Goal: Task Accomplishment & Management: Use online tool/utility

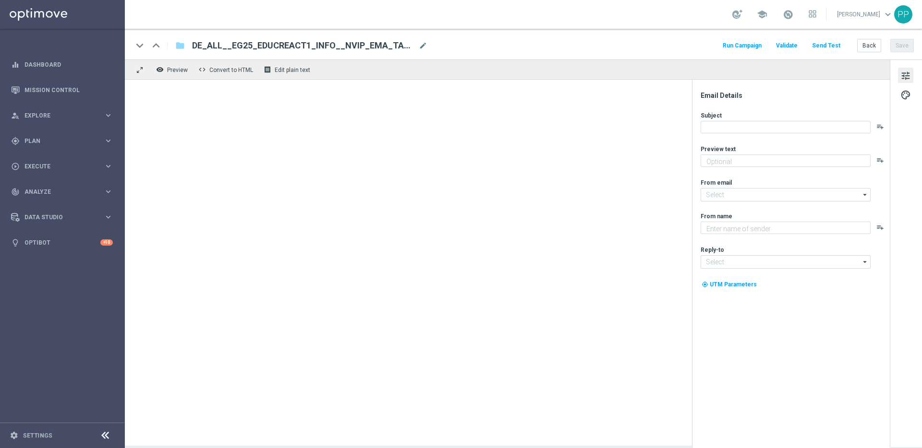
type textarea "Alle Infos zur El Gordo Weihnachtslotterie für dich"
type textarea "Lottoland"
type input "[EMAIL_ADDRESS][DOMAIN_NAME]"
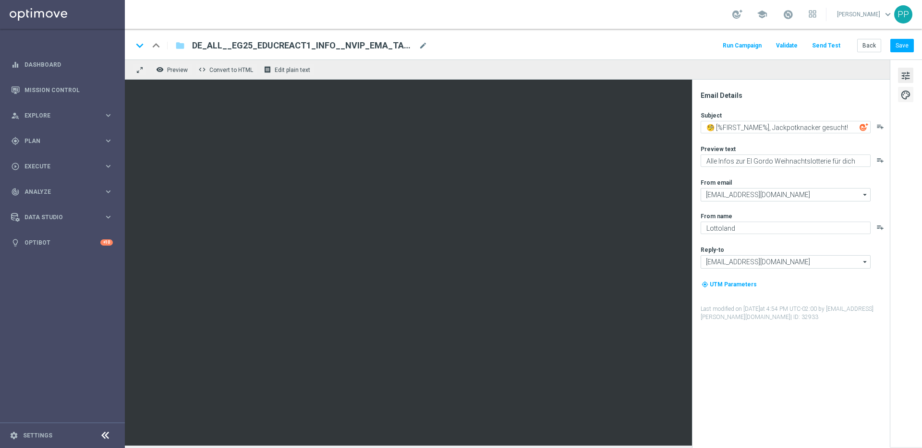
click at [908, 89] on span "palette" at bounding box center [905, 95] width 11 height 12
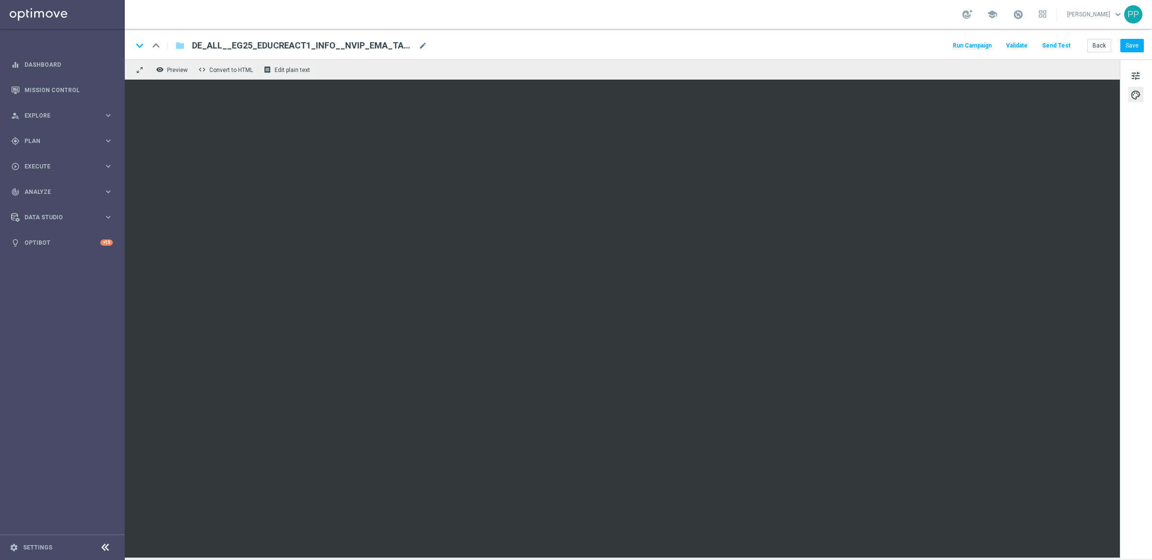
click at [921, 300] on div "tune palette" at bounding box center [1136, 310] width 32 height 500
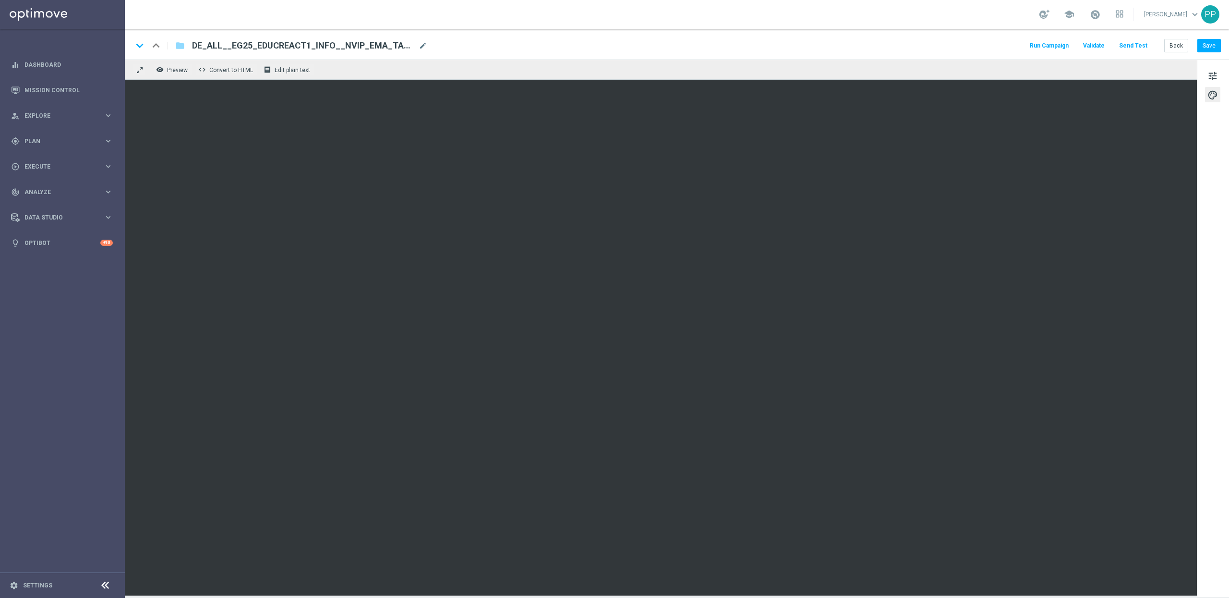
click at [921, 292] on div "tune palette" at bounding box center [1213, 328] width 32 height 537
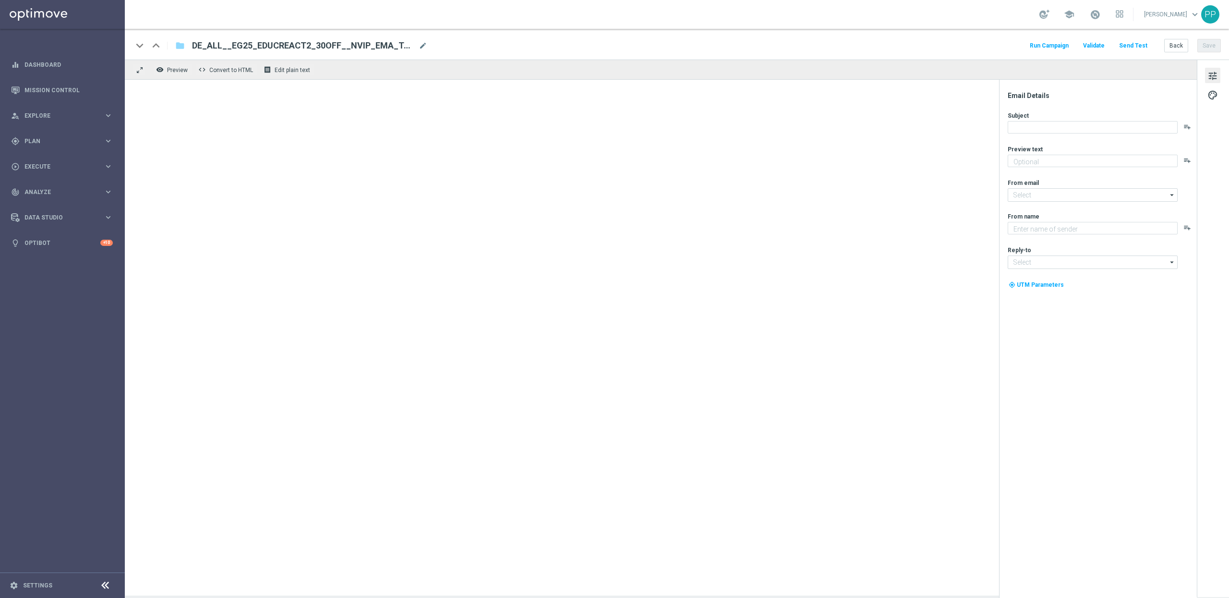
type textarea "Heute 30 % Rabatt auf dein Los"
type input "[EMAIL_ADDRESS][DOMAIN_NAME]"
type textarea "Lottoland"
type input "[EMAIL_ADDRESS][DOMAIN_NAME]"
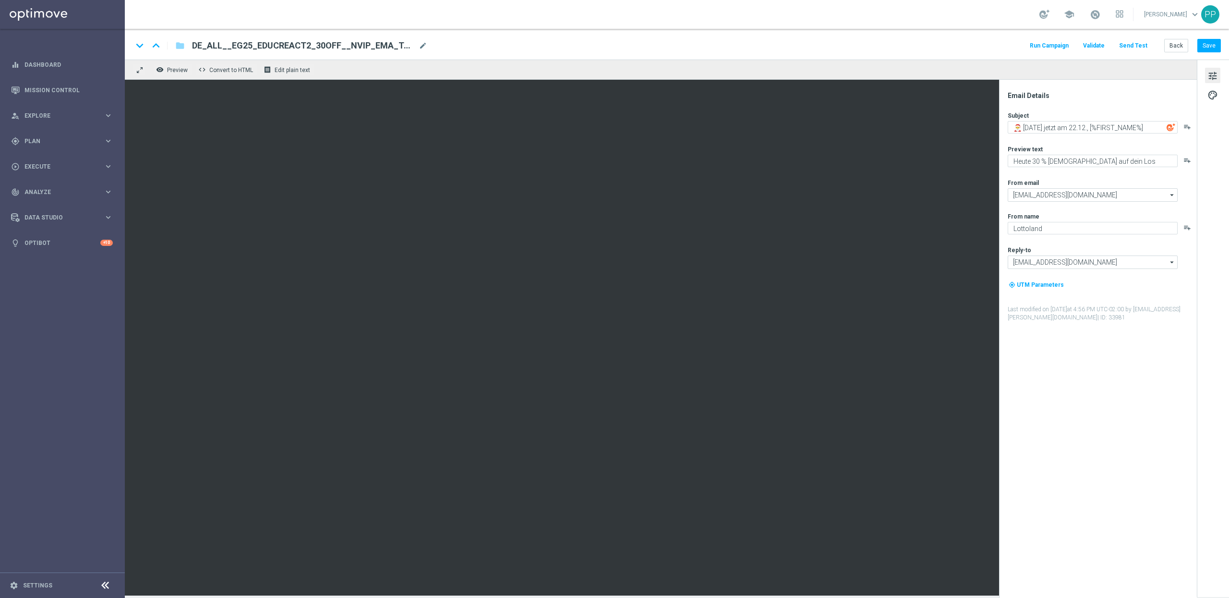
click at [1135, 44] on button "Send Test" at bounding box center [1133, 45] width 31 height 13
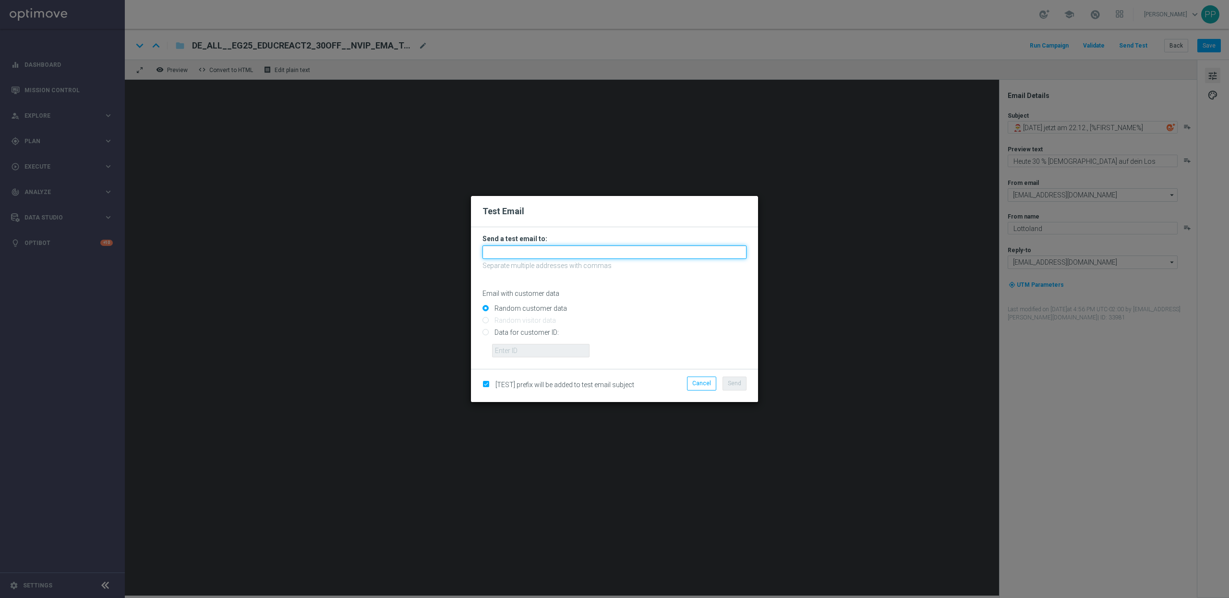
click at [515, 254] on input "text" at bounding box center [615, 251] width 264 height 13
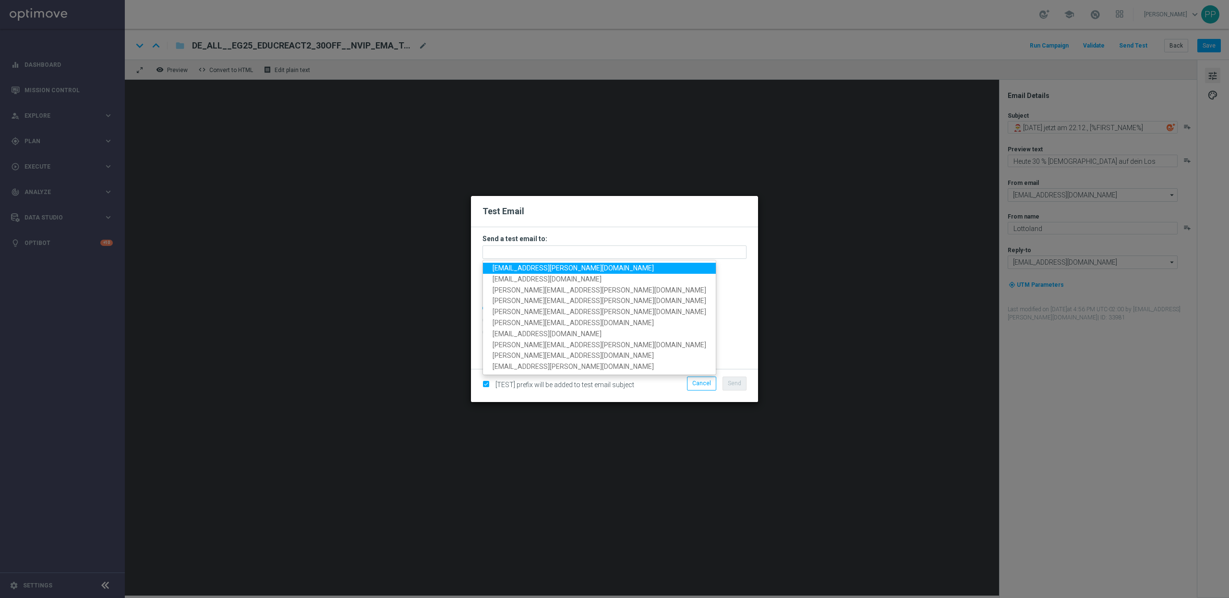
click at [514, 266] on span "[PERSON_NAME][EMAIL_ADDRESS][PERSON_NAME][DOMAIN_NAME]" at bounding box center [573, 268] width 161 height 8
type input "[EMAIL_ADDRESS][PERSON_NAME][DOMAIN_NAME]"
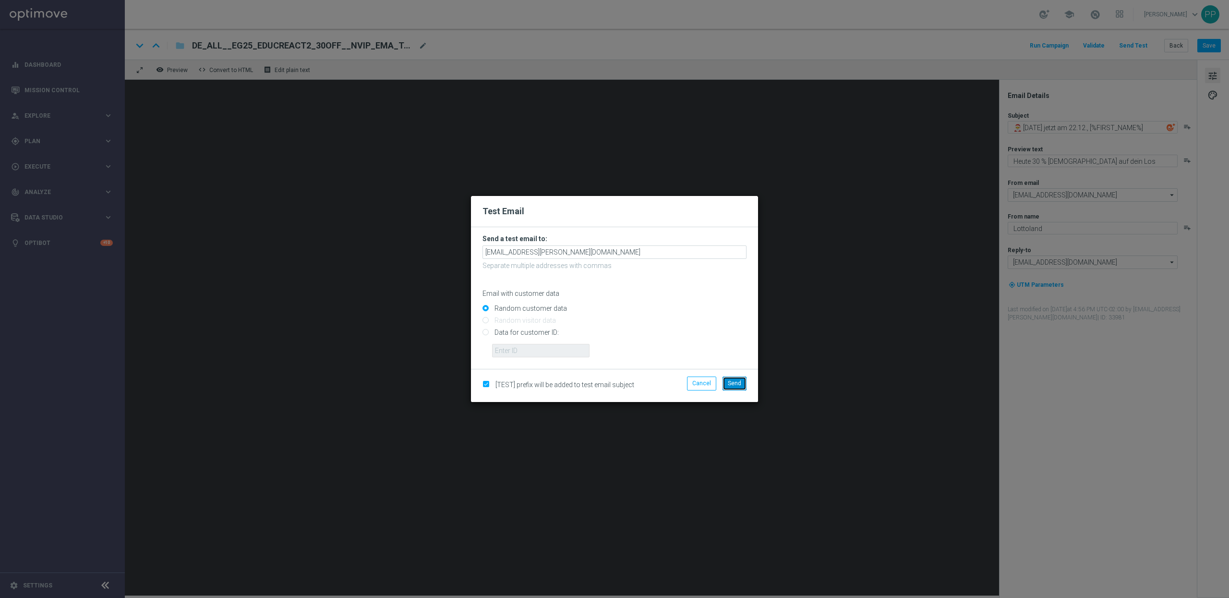
click at [737, 385] on span "Send" at bounding box center [734, 383] width 13 height 7
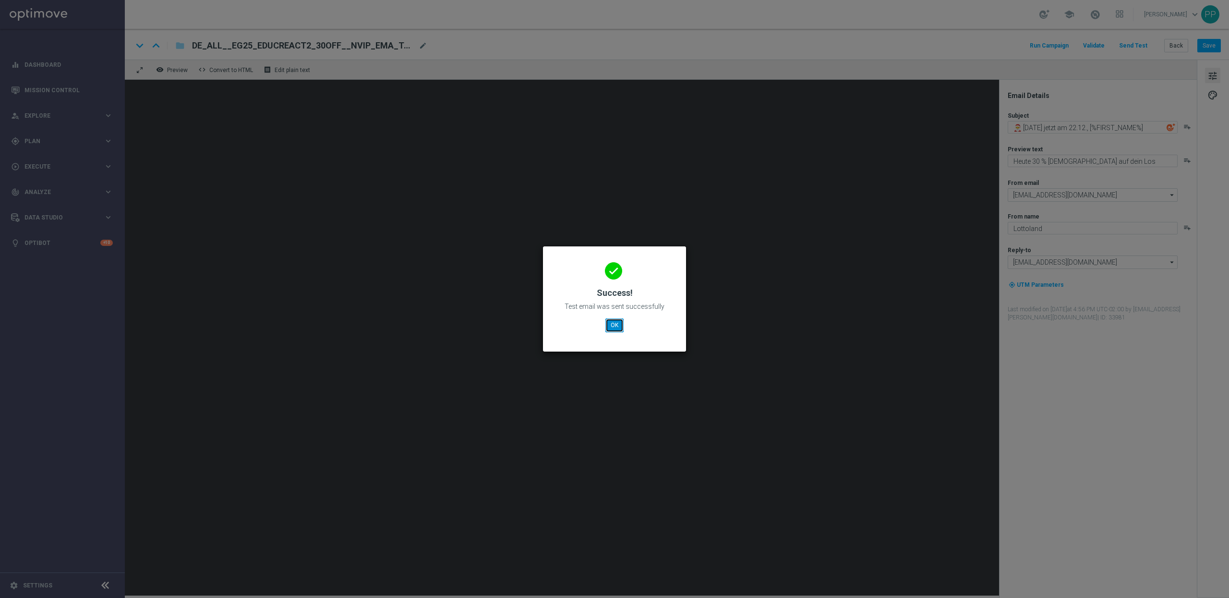
click at [614, 330] on button "OK" at bounding box center [614, 324] width 18 height 13
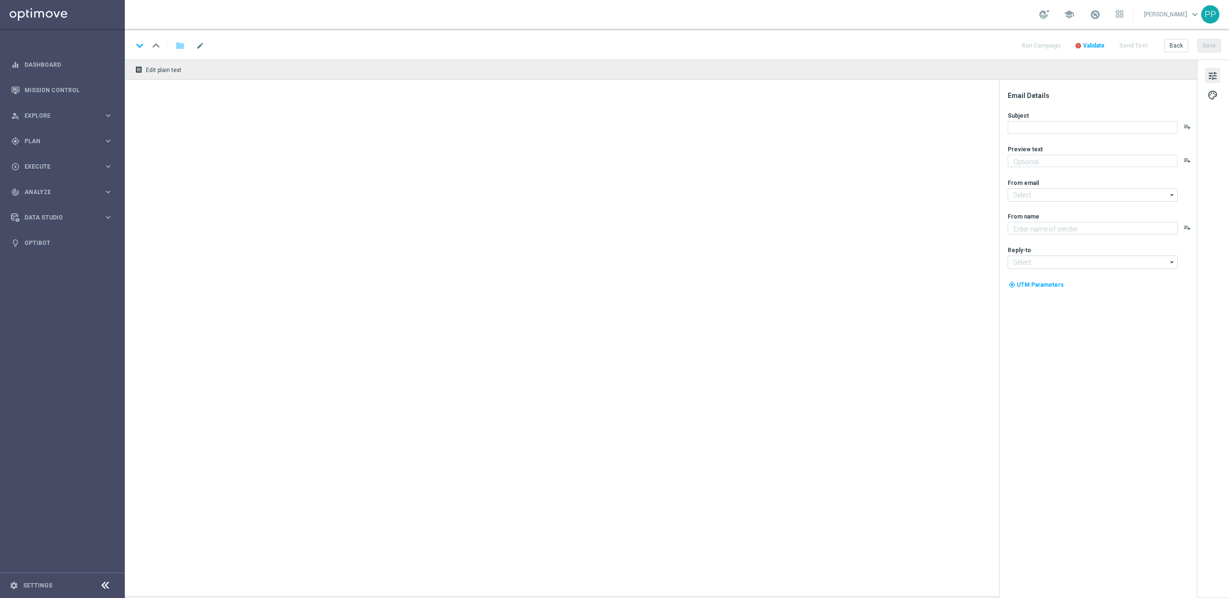
type textarea "Sichere dir 4 El Gordo Losanteile für nur 9,99 €!"
type textarea "Lottoland"
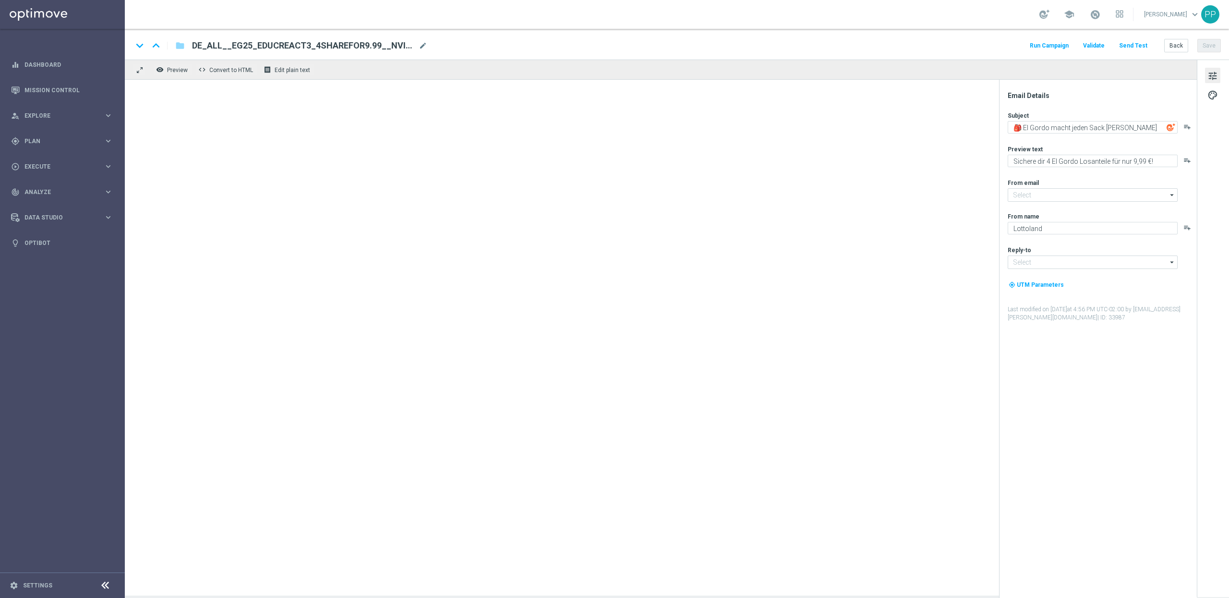
type input "[EMAIL_ADDRESS][DOMAIN_NAME]"
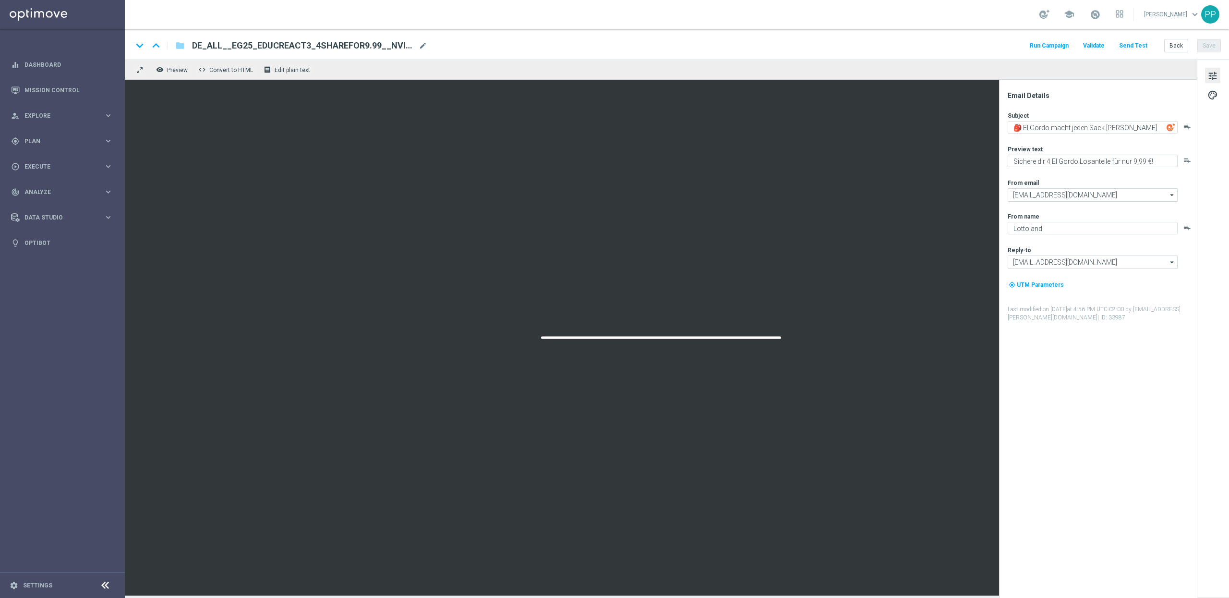
click at [1138, 48] on button "Send Test" at bounding box center [1133, 45] width 31 height 13
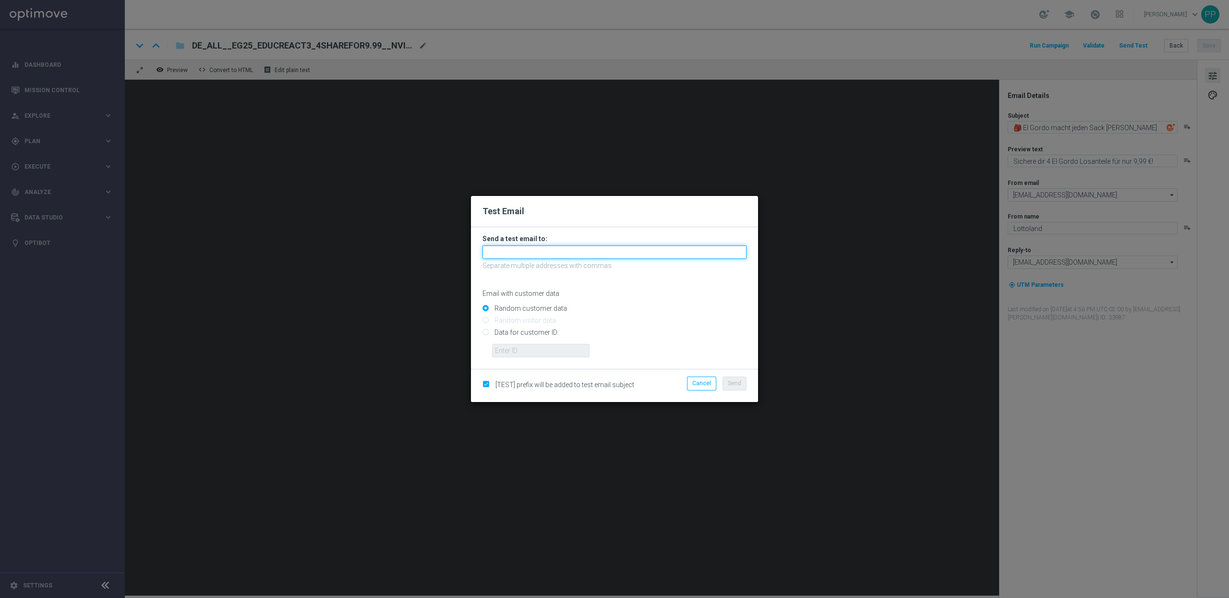
click at [521, 254] on input "text" at bounding box center [615, 251] width 264 height 13
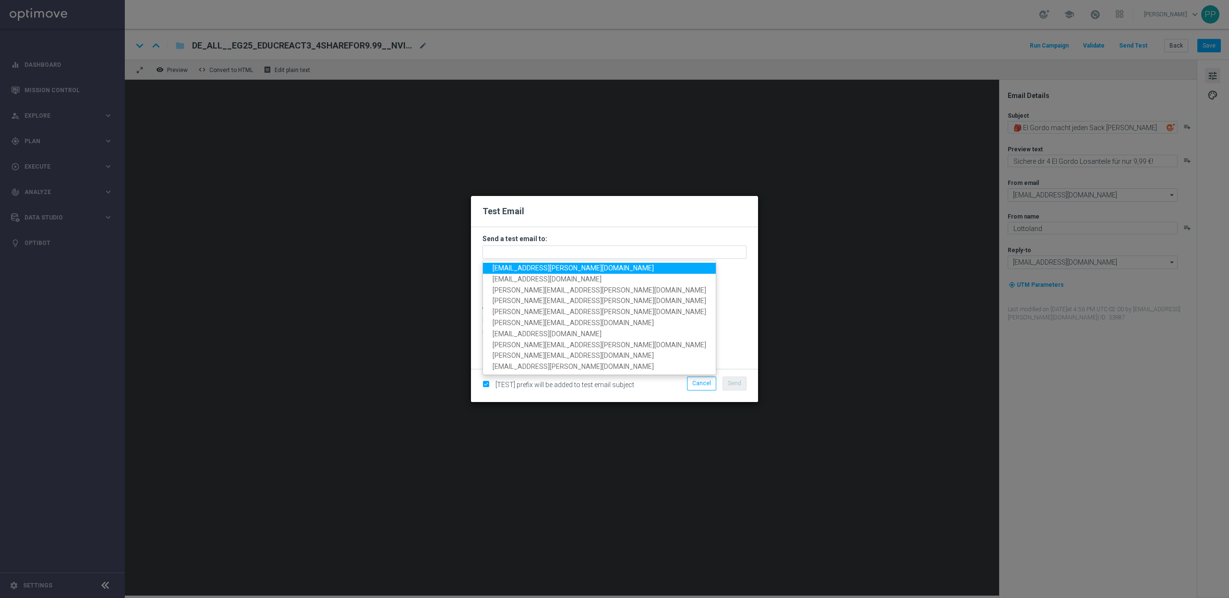
click at [521, 265] on span "[EMAIL_ADDRESS][PERSON_NAME][DOMAIN_NAME]" at bounding box center [573, 268] width 161 height 8
type input "[EMAIL_ADDRESS][PERSON_NAME][DOMAIN_NAME]"
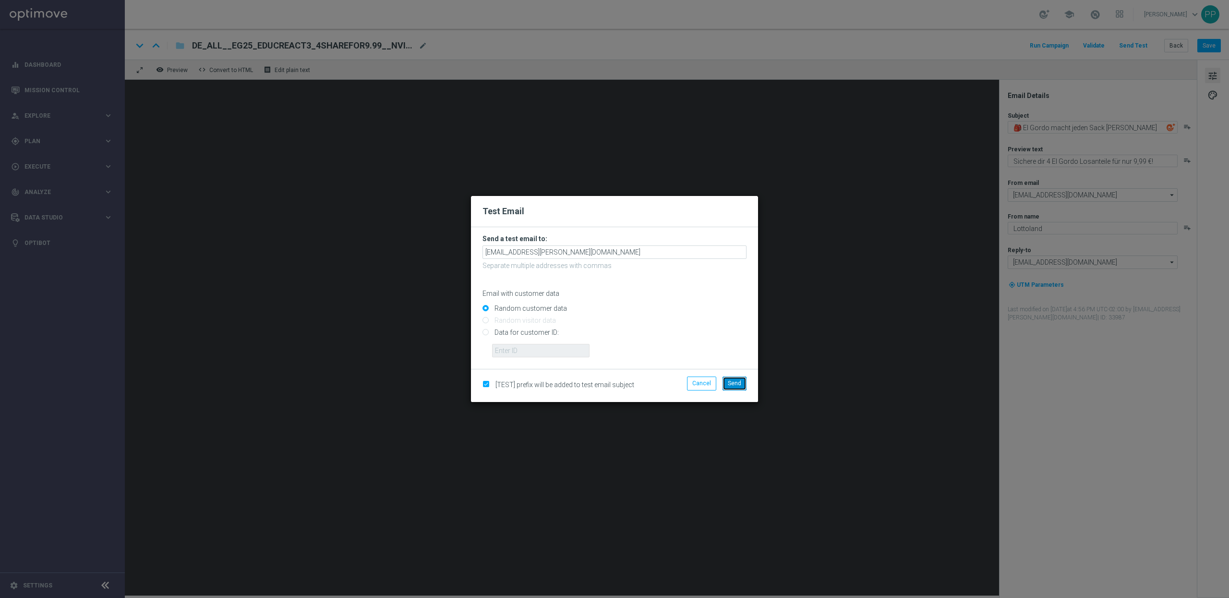
click at [744, 388] on button "Send" at bounding box center [735, 382] width 24 height 13
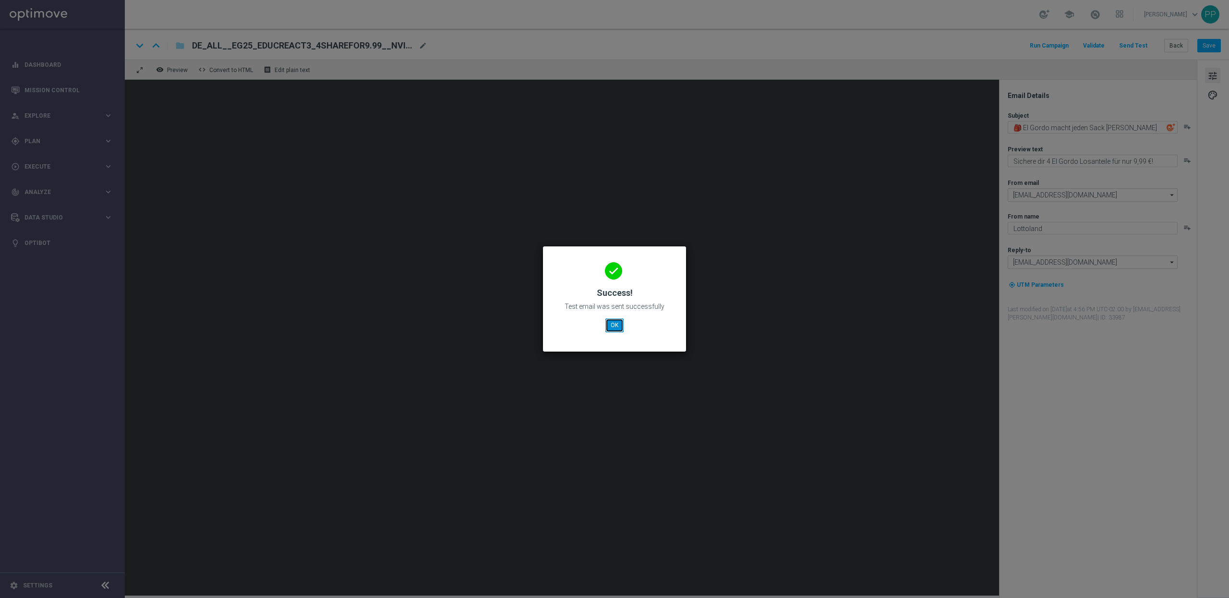
click at [614, 327] on button "OK" at bounding box center [614, 324] width 18 height 13
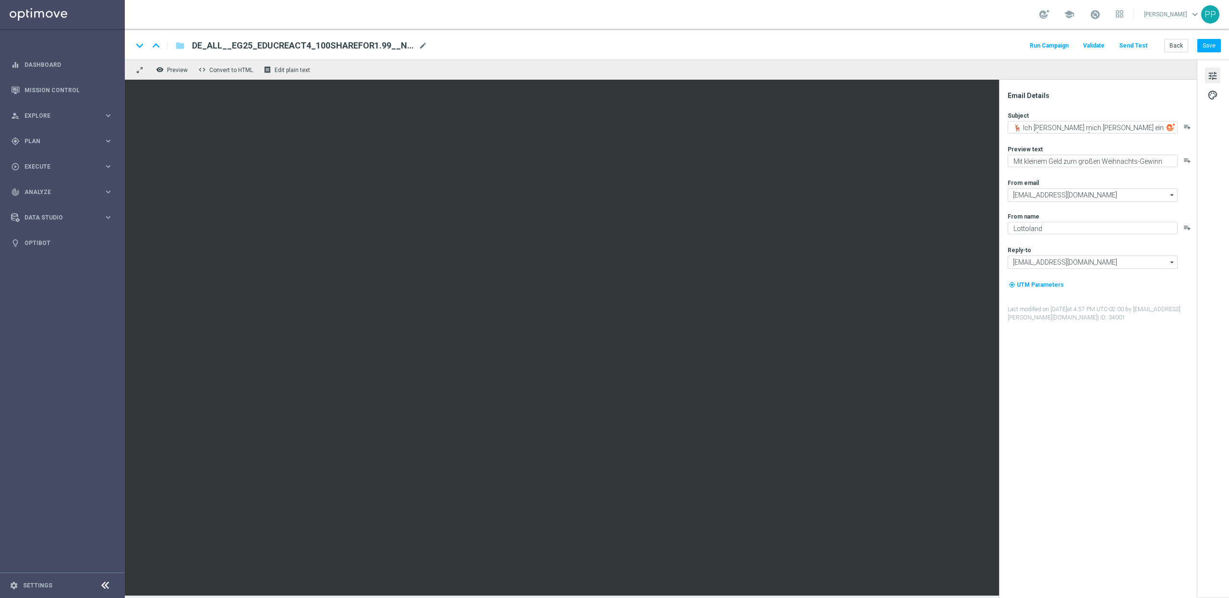
click at [1136, 46] on button "Send Test" at bounding box center [1133, 45] width 31 height 13
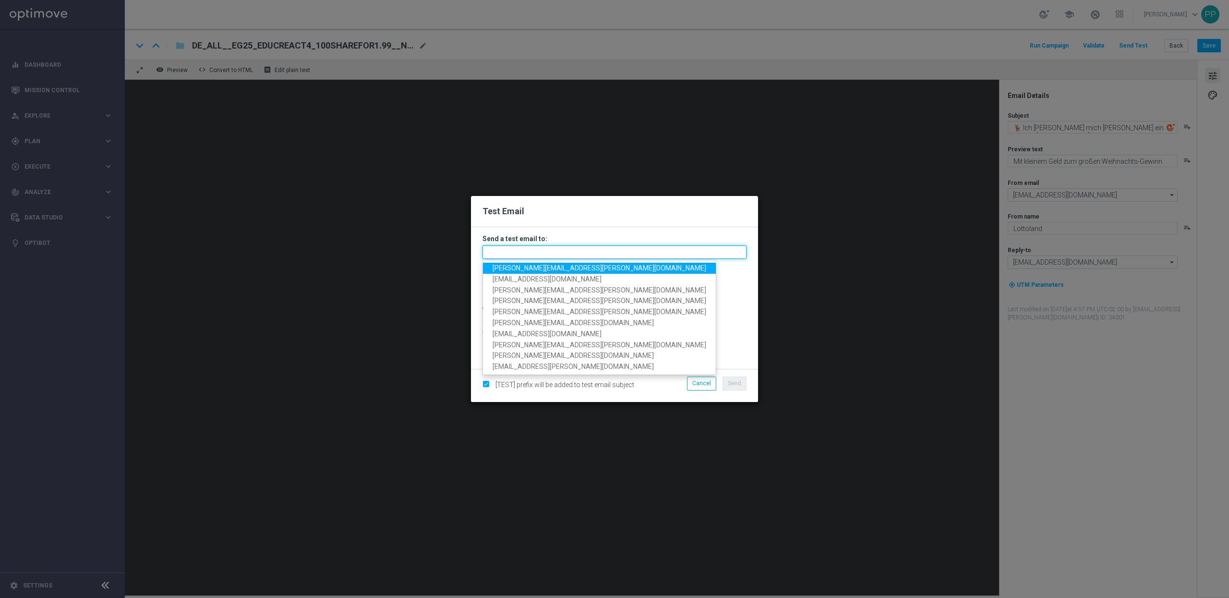
click at [517, 255] on input "text" at bounding box center [615, 251] width 264 height 13
click at [513, 269] on span "[EMAIL_ADDRESS][PERSON_NAME][DOMAIN_NAME]" at bounding box center [600, 268] width 214 height 8
type input "[EMAIL_ADDRESS][PERSON_NAME][DOMAIN_NAME]"
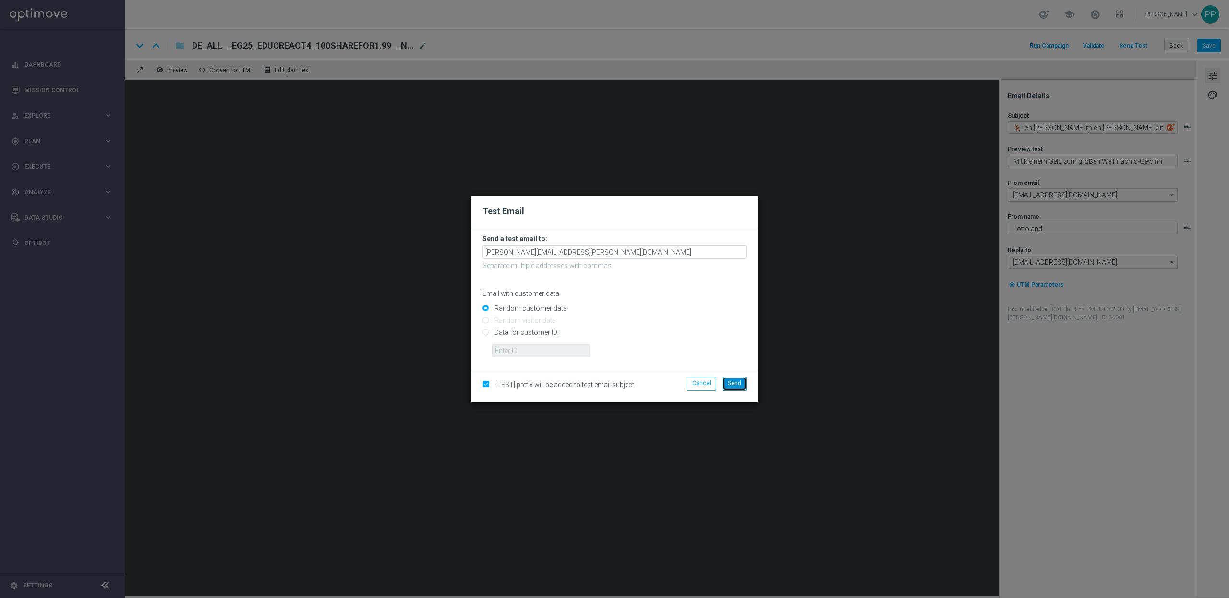
click at [741, 382] on button "Send" at bounding box center [735, 382] width 24 height 13
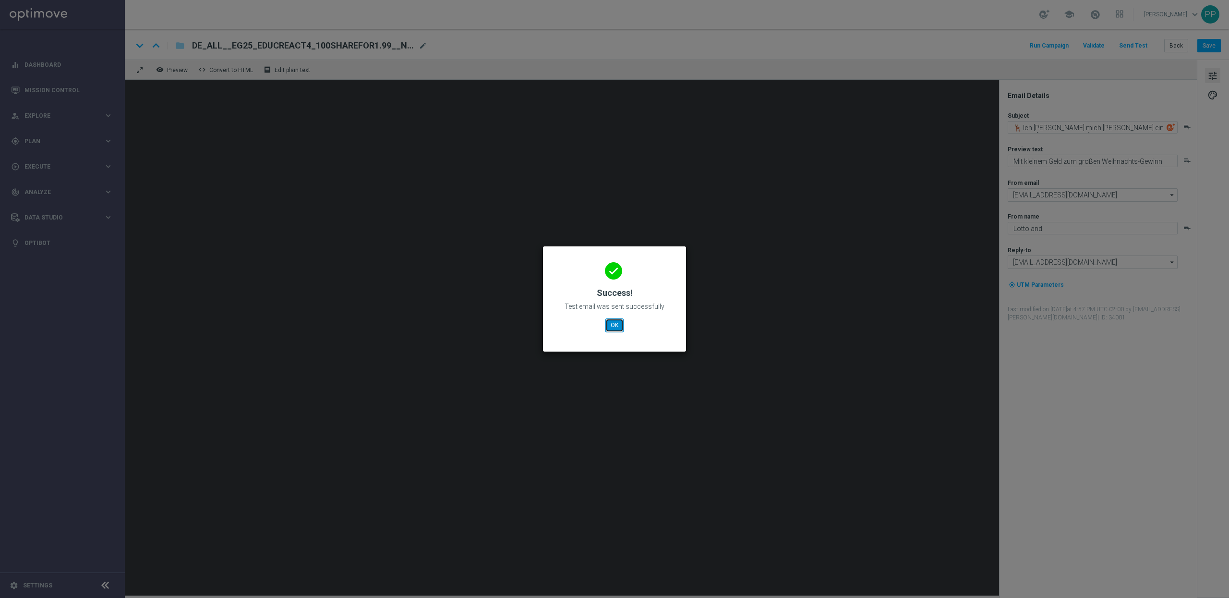
click at [617, 322] on button "OK" at bounding box center [614, 324] width 18 height 13
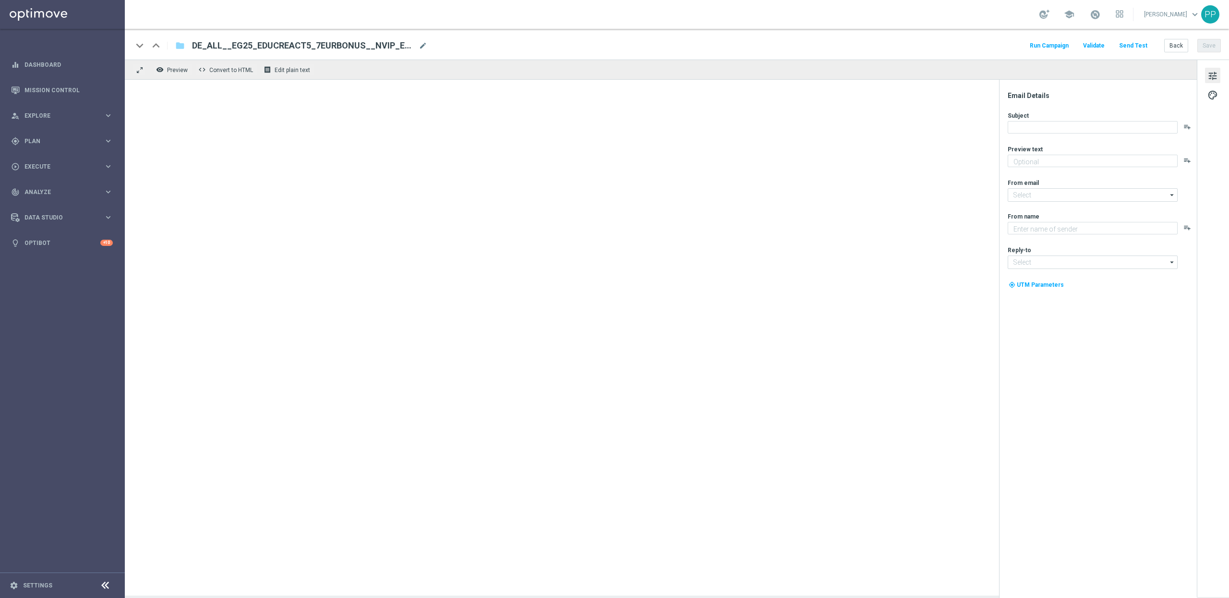
type textarea "Dein 7 € Gutschein für die Weihnachtslotterie"
type input "[EMAIL_ADDRESS][DOMAIN_NAME]"
type textarea "Lottoland"
type input "[EMAIL_ADDRESS][DOMAIN_NAME]"
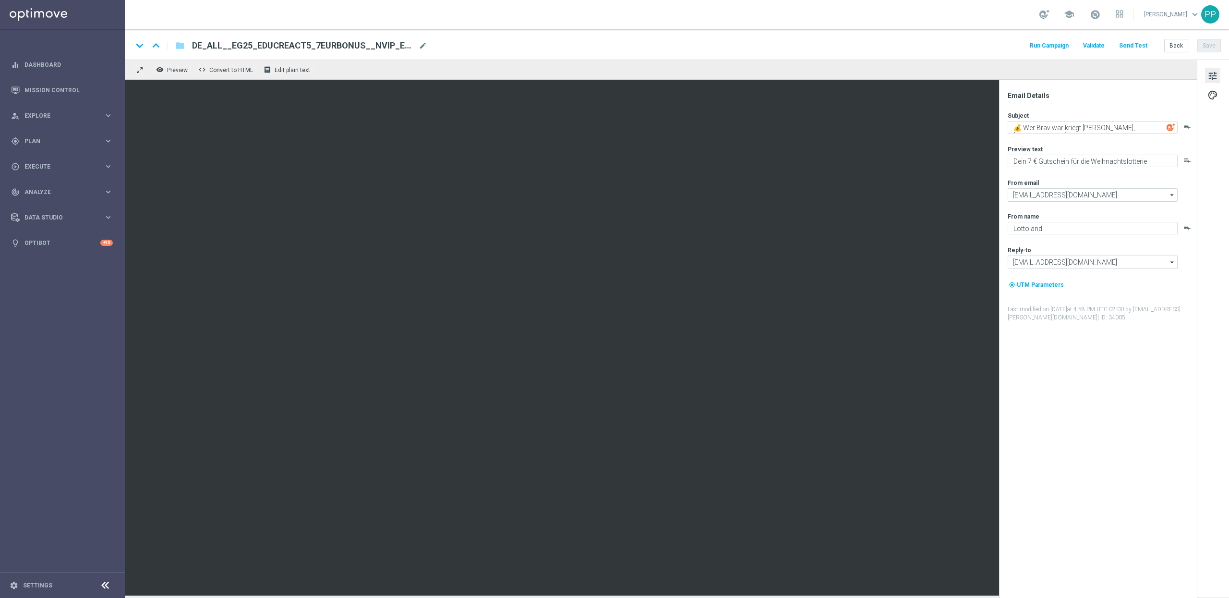
click at [1137, 45] on button "Send Test" at bounding box center [1133, 45] width 31 height 13
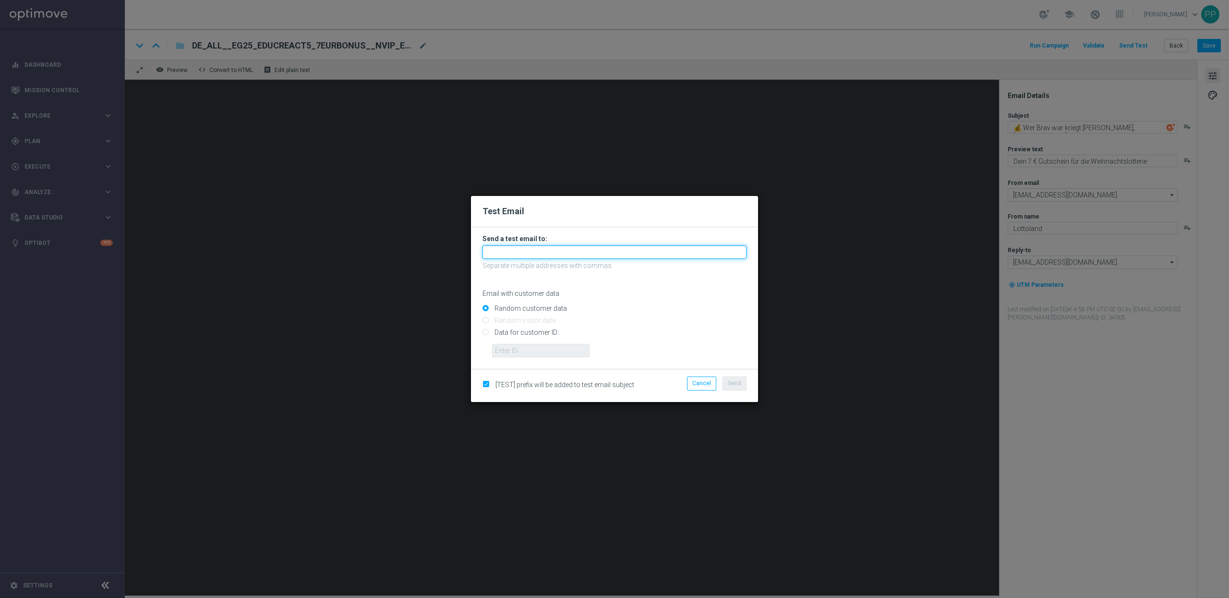
drag, startPoint x: 496, startPoint y: 255, endPoint x: 501, endPoint y: 258, distance: 5.6
click at [496, 255] on input "text" at bounding box center [615, 251] width 264 height 13
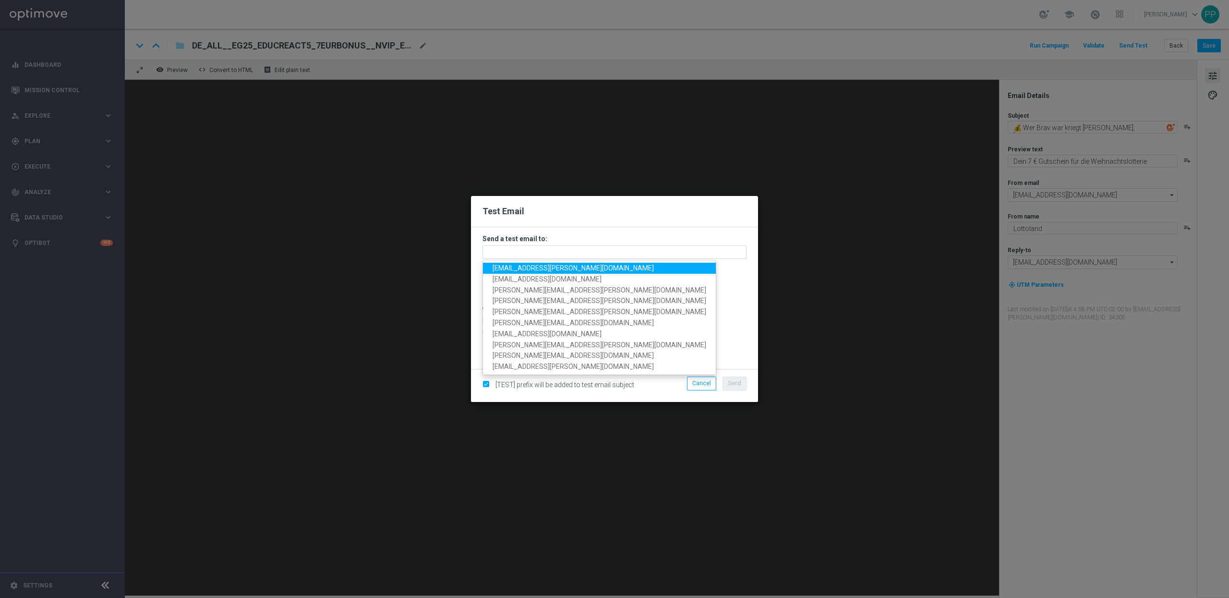
click at [511, 270] on span "[EMAIL_ADDRESS][PERSON_NAME][DOMAIN_NAME]" at bounding box center [573, 268] width 161 height 8
type input "[EMAIL_ADDRESS][PERSON_NAME][DOMAIN_NAME]"
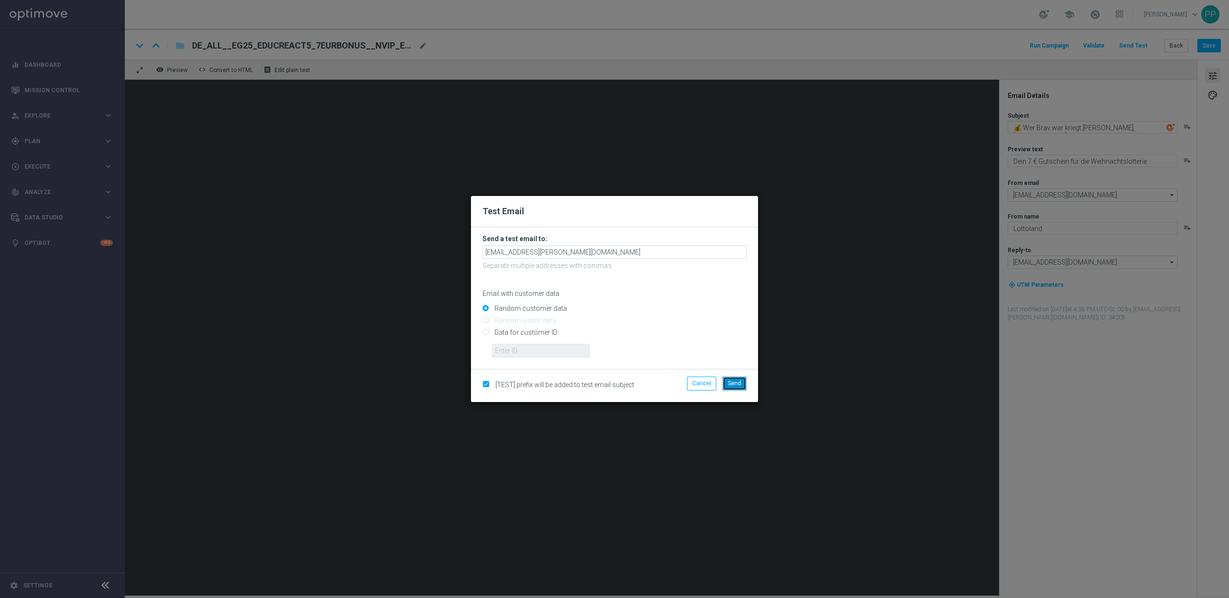
click at [737, 386] on span "Send" at bounding box center [734, 383] width 13 height 7
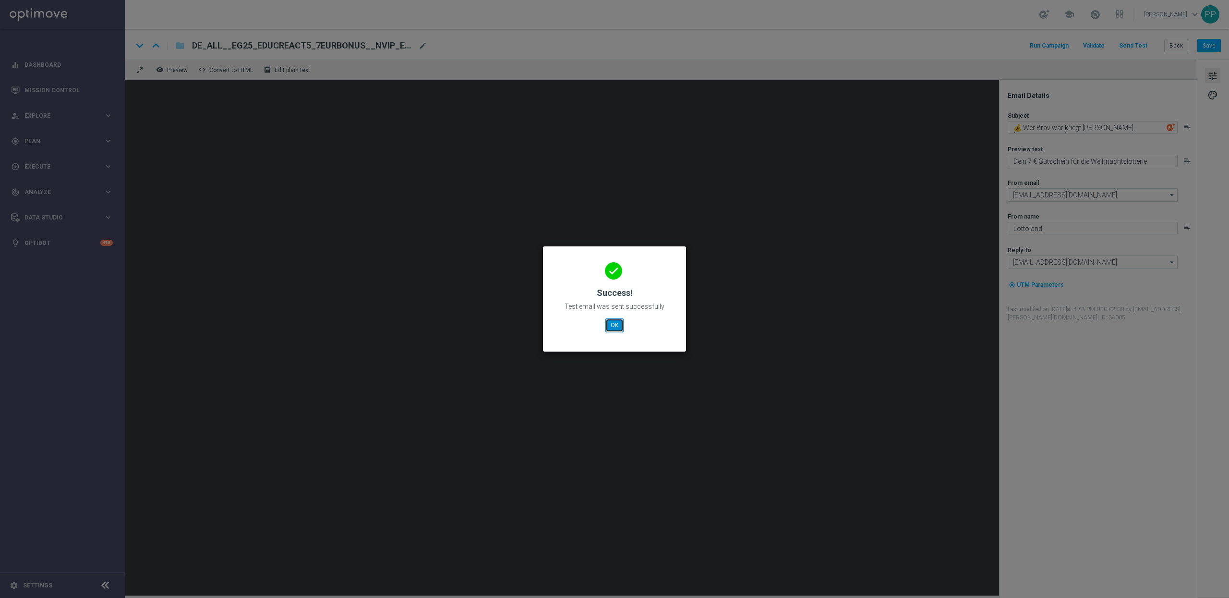
click at [617, 324] on button "OK" at bounding box center [614, 324] width 18 height 13
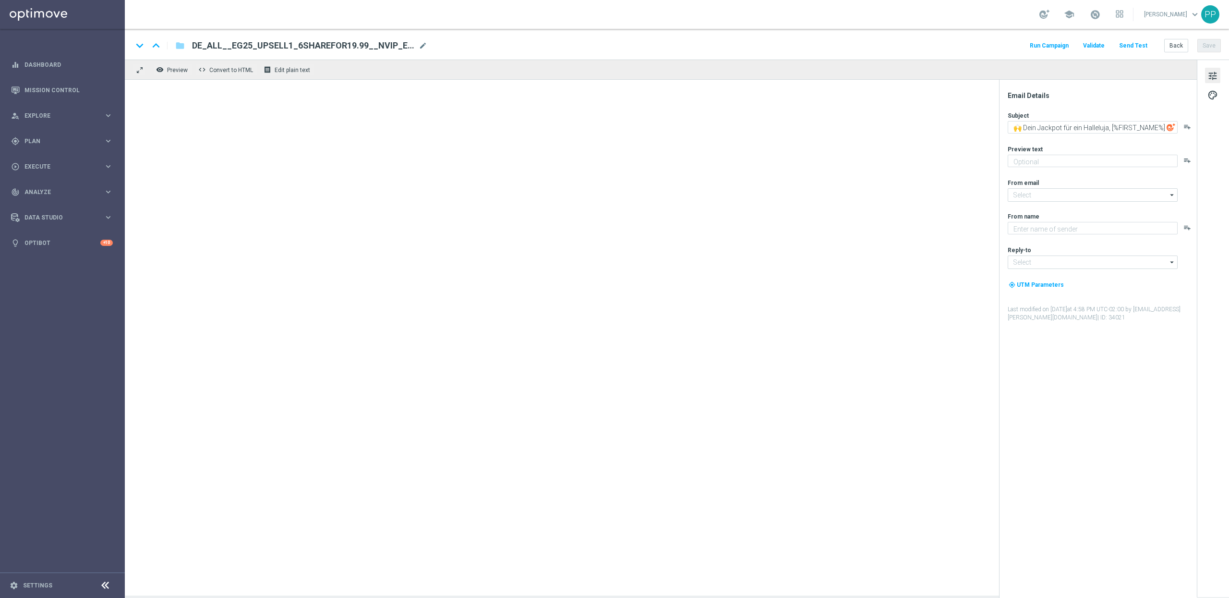
type textarea "Spiele 6 x El Gordo für nur 19,99 €!"
type textarea "Lottoland"
type input "[EMAIL_ADDRESS][DOMAIN_NAME]"
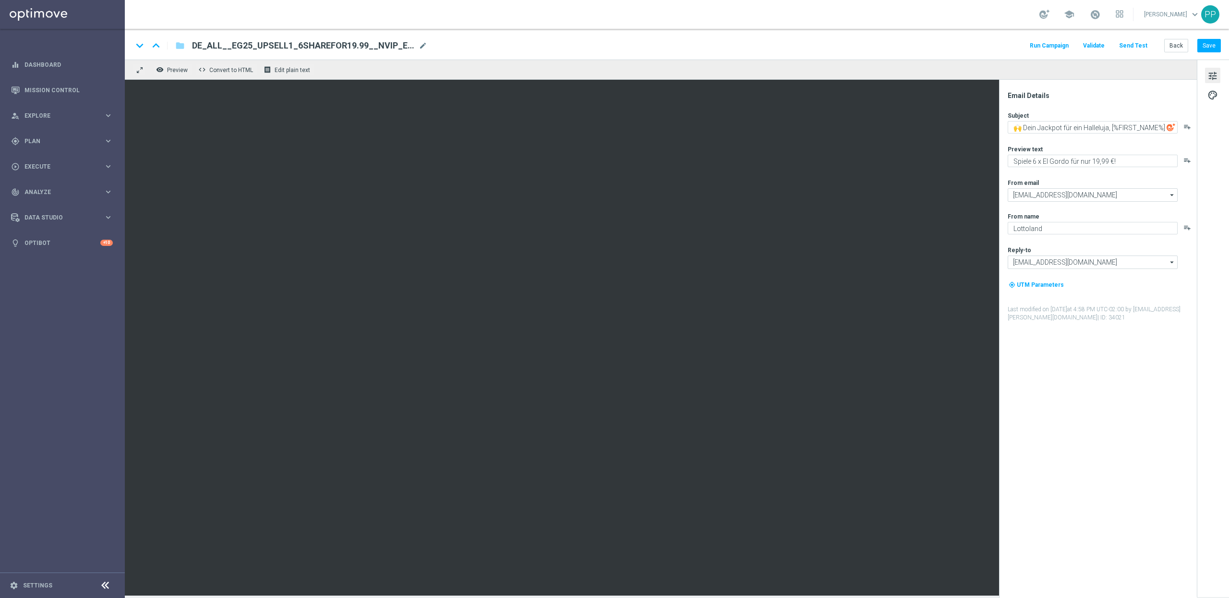
click at [1133, 44] on button "Send Test" at bounding box center [1133, 45] width 31 height 13
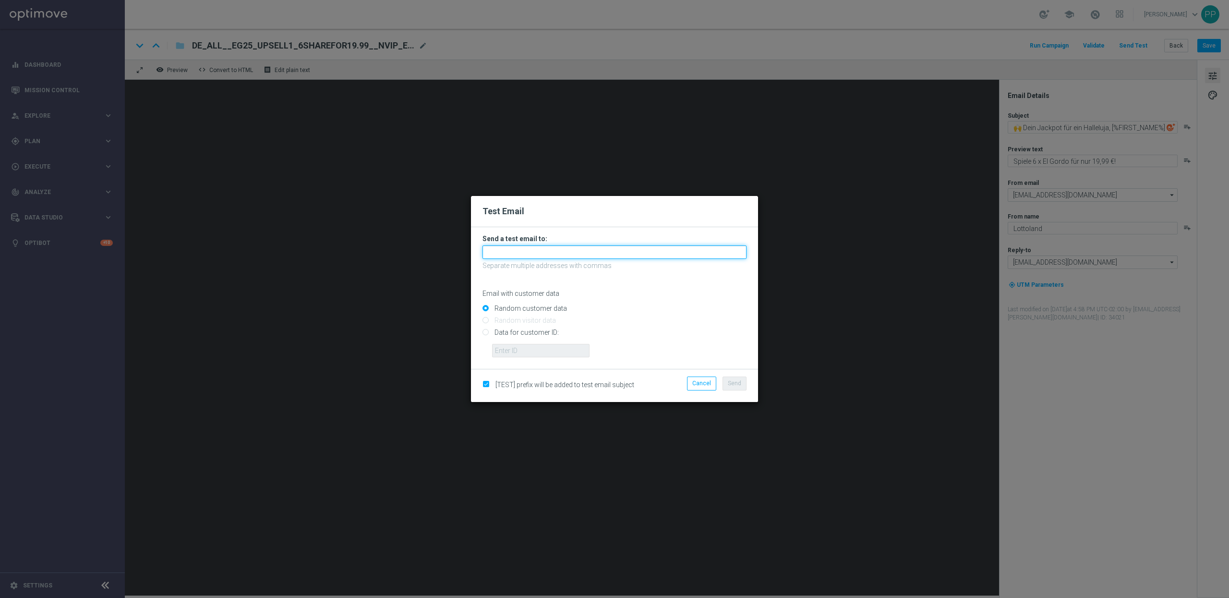
click at [504, 251] on input "text" at bounding box center [615, 251] width 264 height 13
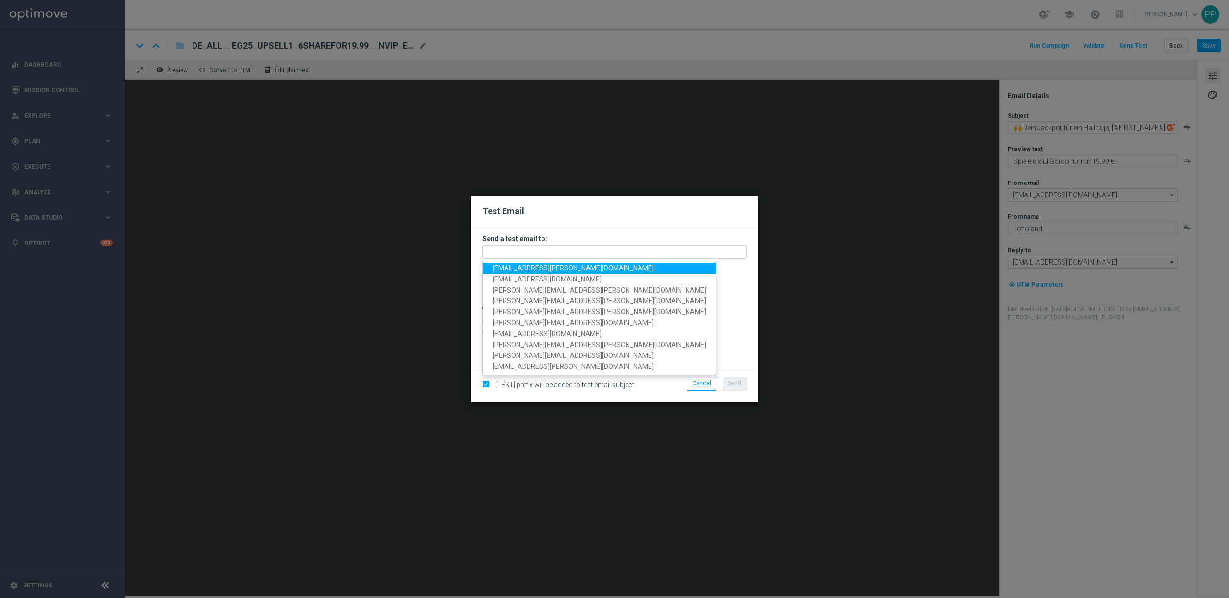
click at [513, 271] on span "[EMAIL_ADDRESS][PERSON_NAME][DOMAIN_NAME]" at bounding box center [573, 268] width 161 height 8
type input "[EMAIL_ADDRESS][PERSON_NAME][DOMAIN_NAME]"
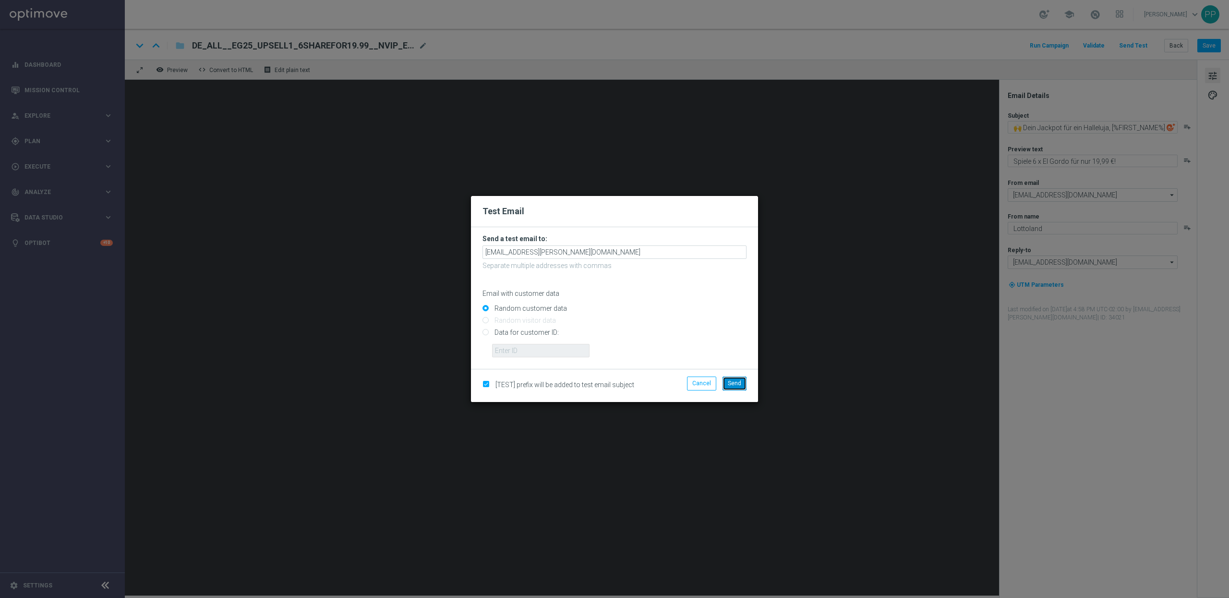
click at [738, 384] on span "Send" at bounding box center [734, 383] width 13 height 7
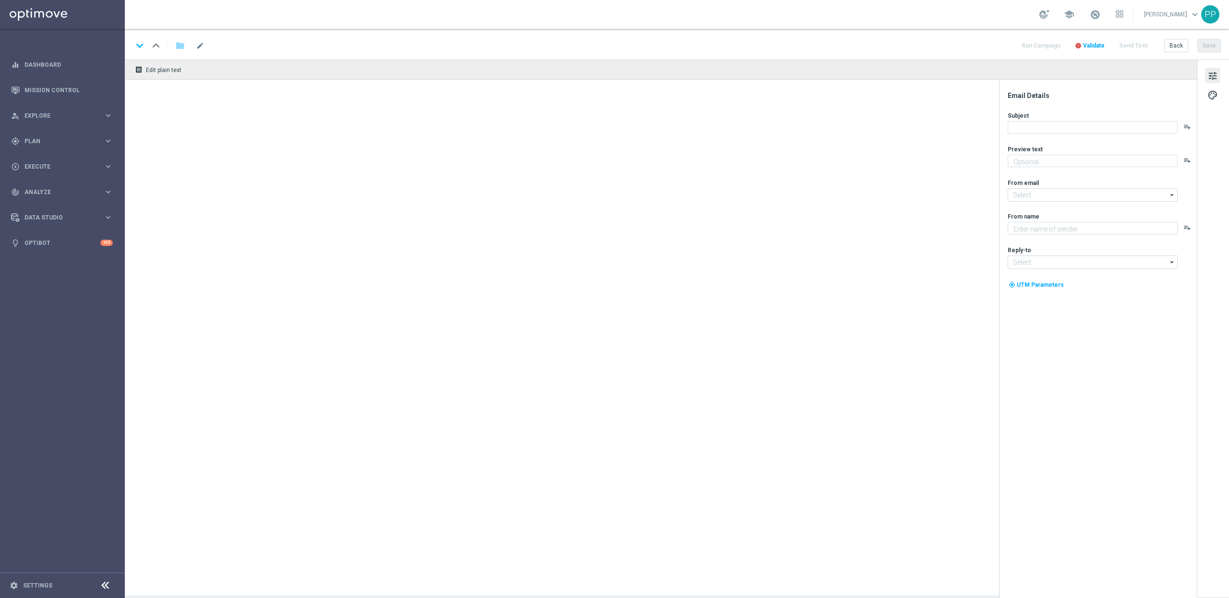
type textarea "Beschenke dich selbst mit 70 % Rabatt auf dein zweites Los"
type input "[EMAIL_ADDRESS][DOMAIN_NAME]"
type textarea "Lottoland"
type input "[EMAIL_ADDRESS][DOMAIN_NAME]"
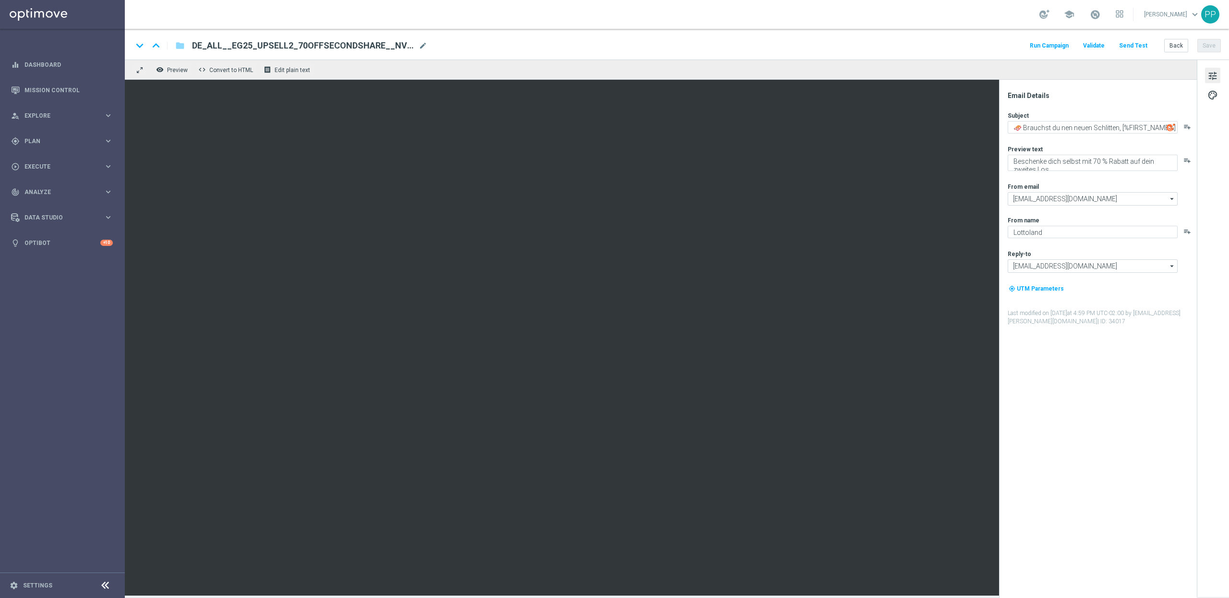
click at [1138, 45] on button "Send Test" at bounding box center [1133, 45] width 31 height 13
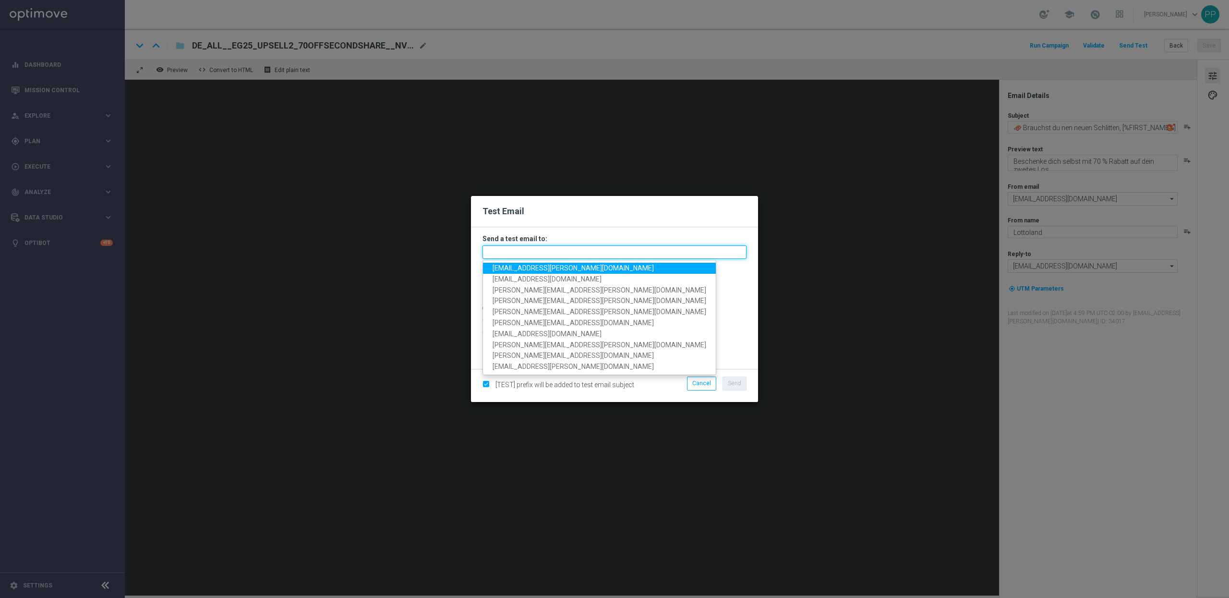
click at [520, 251] on input "text" at bounding box center [615, 251] width 264 height 13
click at [521, 267] on span "[EMAIL_ADDRESS][PERSON_NAME][DOMAIN_NAME]" at bounding box center [573, 268] width 161 height 8
type input "[EMAIL_ADDRESS][PERSON_NAME][DOMAIN_NAME]"
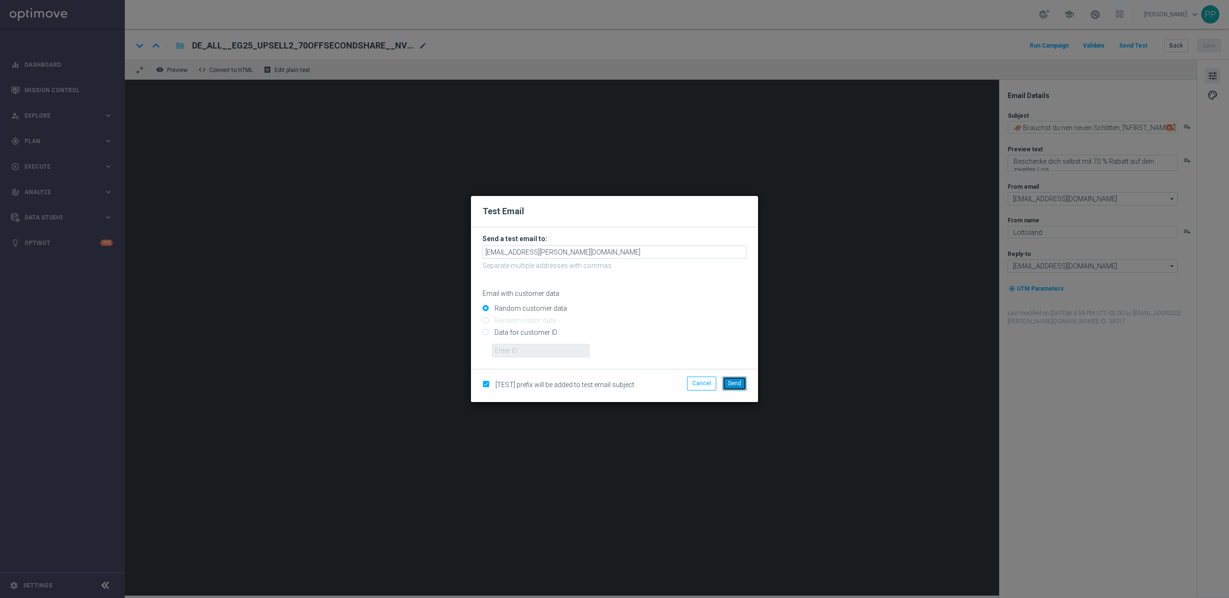
click at [740, 388] on button "Send" at bounding box center [735, 382] width 24 height 13
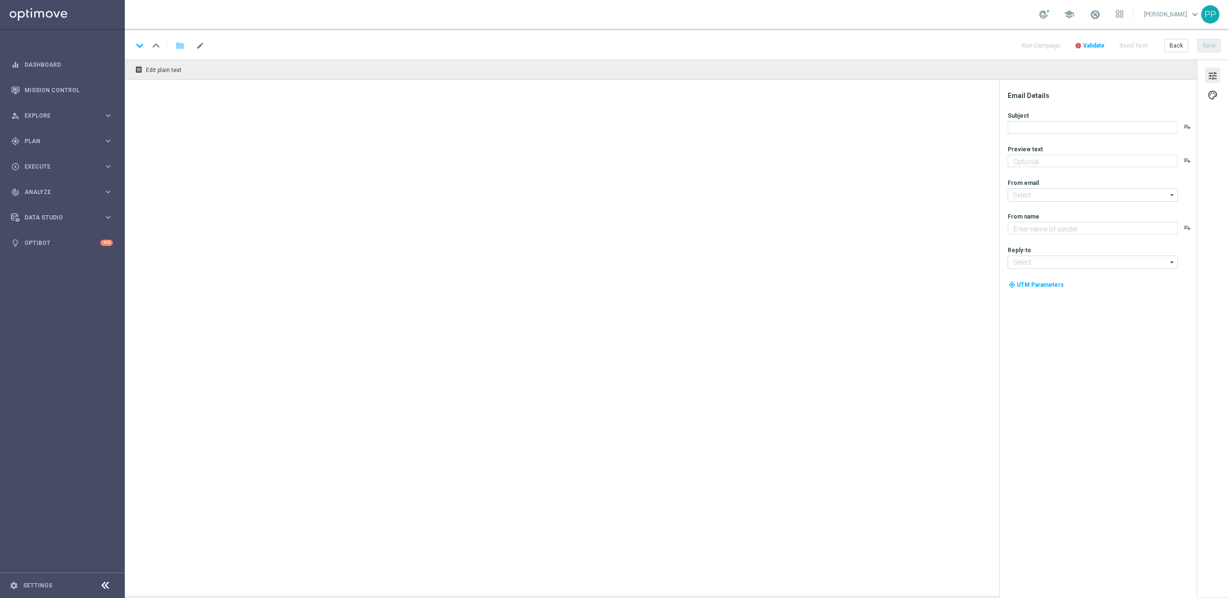
type textarea "Spiele El Gordo mit deinem 10 € Rabatt!"
type input "[EMAIL_ADDRESS][DOMAIN_NAME]"
type textarea "Lottoland"
type input "[EMAIL_ADDRESS][DOMAIN_NAME]"
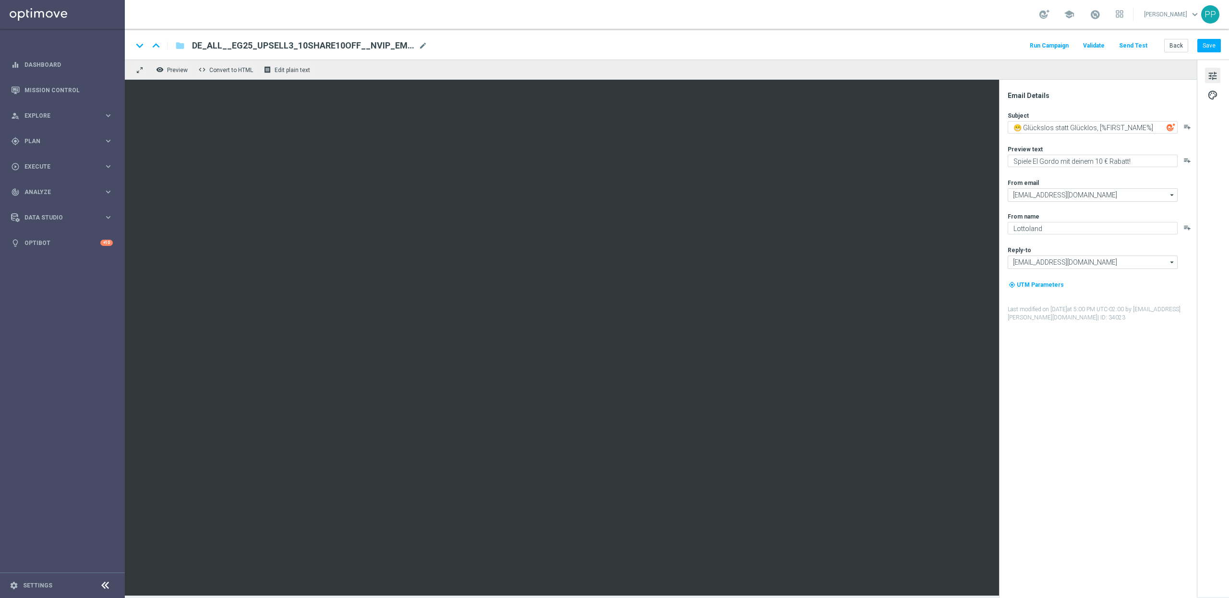
click at [1138, 46] on button "Send Test" at bounding box center [1133, 45] width 31 height 13
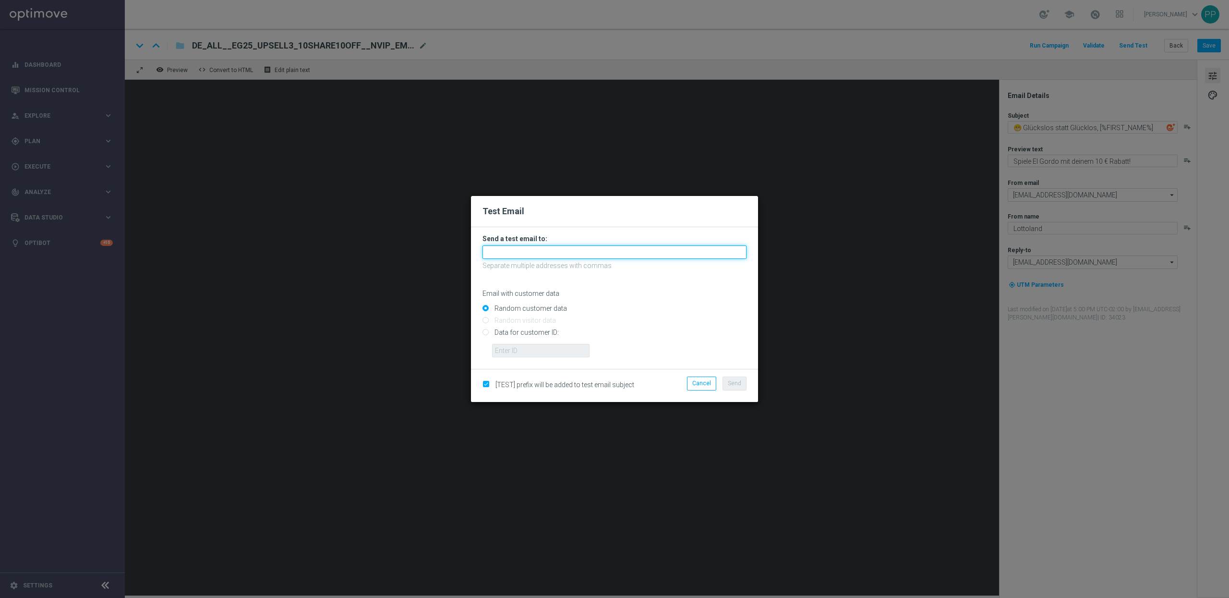
click at [588, 257] on input "text" at bounding box center [615, 251] width 264 height 13
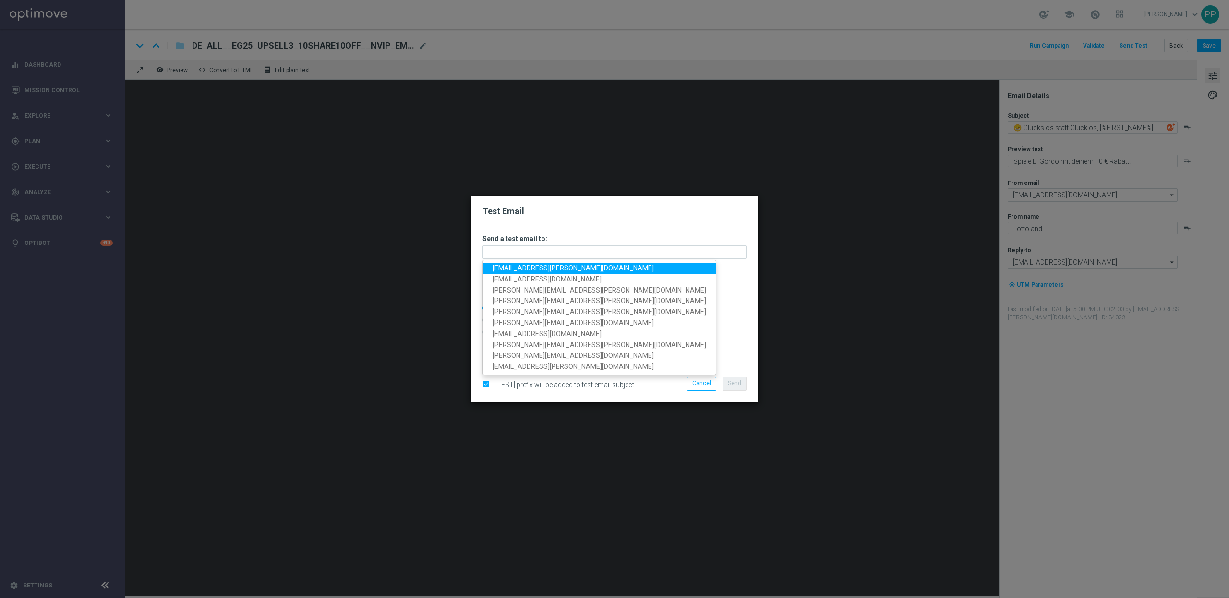
click at [569, 270] on span "[EMAIL_ADDRESS][PERSON_NAME][DOMAIN_NAME]" at bounding box center [573, 268] width 161 height 8
type input "[EMAIL_ADDRESS][PERSON_NAME][DOMAIN_NAME]"
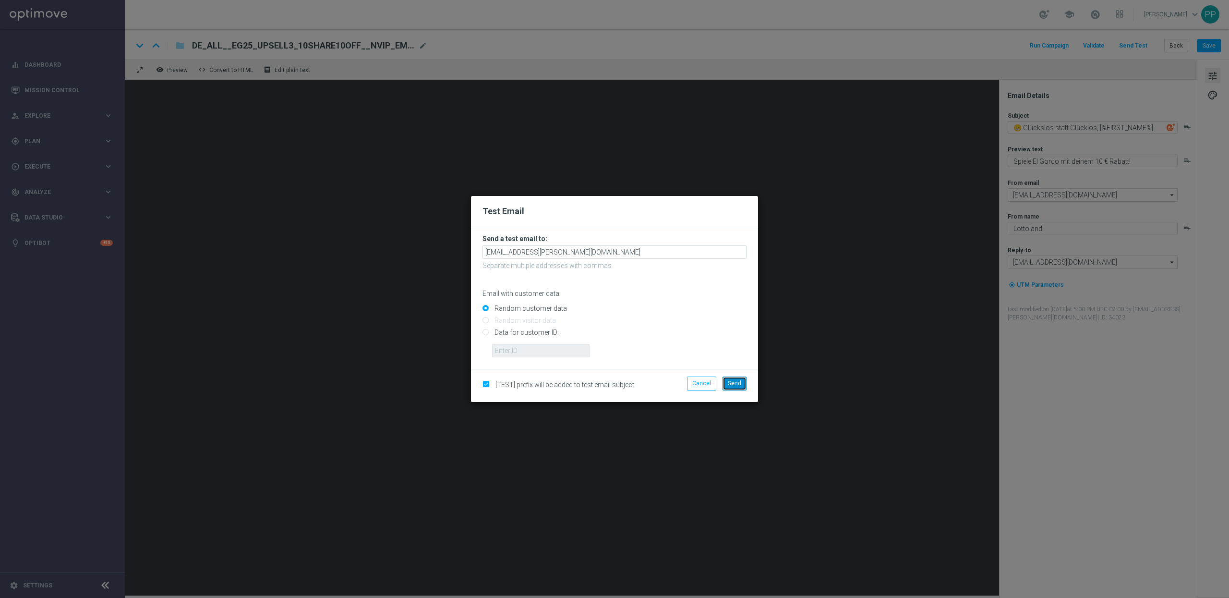
click at [728, 385] on span "Send" at bounding box center [734, 383] width 13 height 7
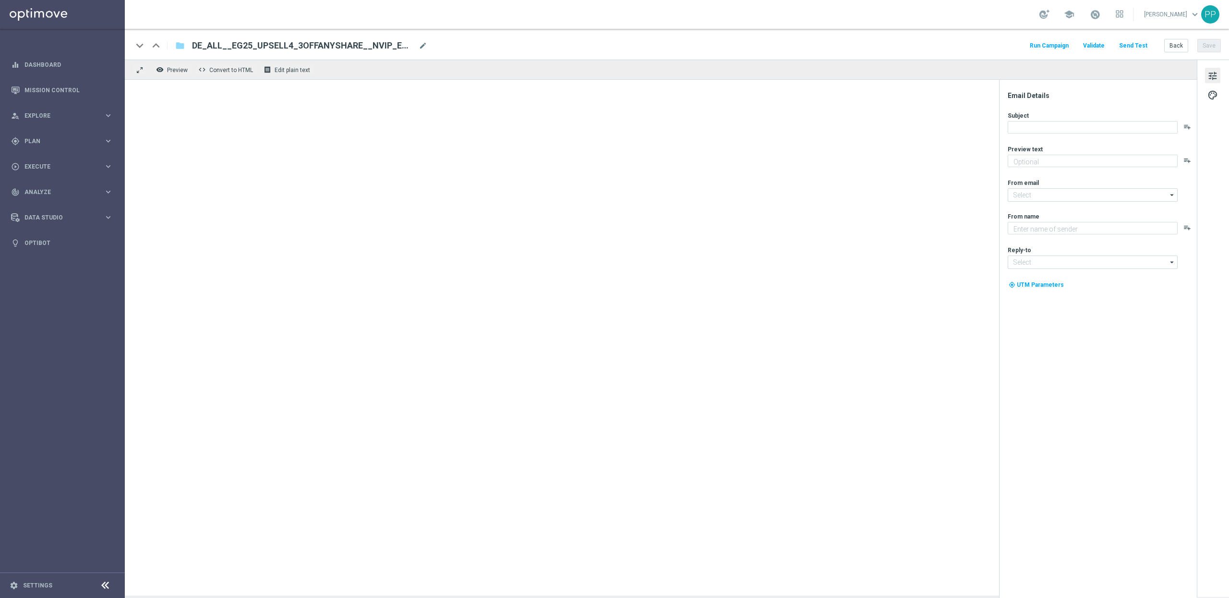
type textarea "El Gordo mit 3 € Gutschein spielen!"
type input "[EMAIL_ADDRESS][DOMAIN_NAME]"
type textarea "Lottoland"
type input "[EMAIL_ADDRESS][DOMAIN_NAME]"
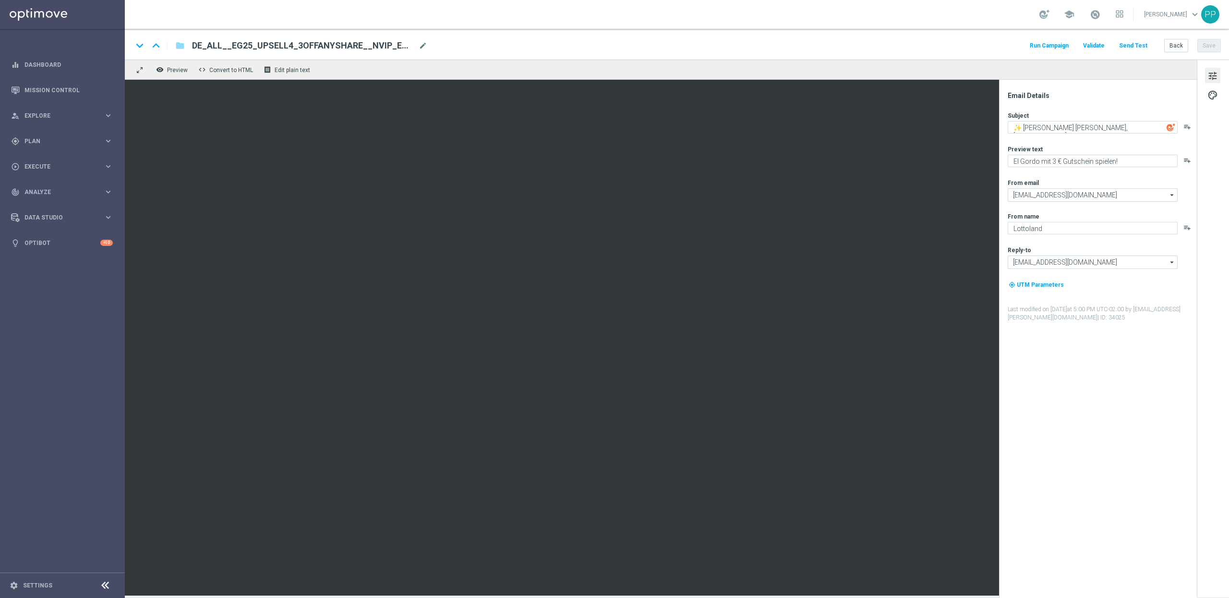
click at [1131, 48] on button "Send Test" at bounding box center [1133, 45] width 31 height 13
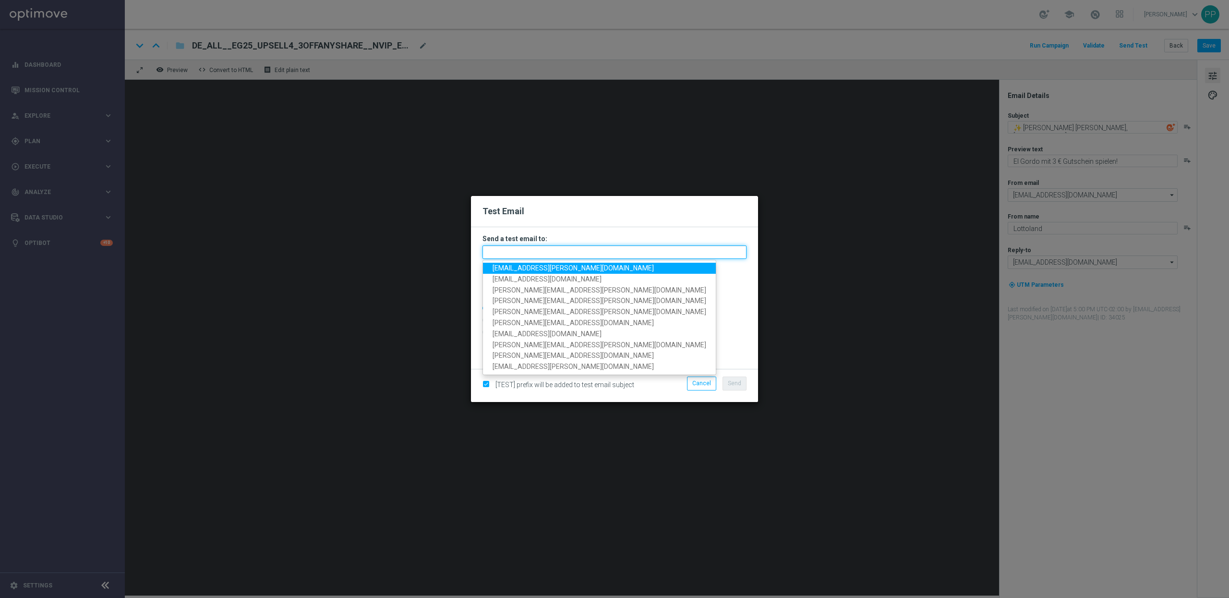
click at [527, 255] on input "text" at bounding box center [615, 251] width 264 height 13
click at [527, 271] on span "[EMAIL_ADDRESS][PERSON_NAME][DOMAIN_NAME]" at bounding box center [573, 268] width 161 height 8
type input "[PERSON_NAME][EMAIL_ADDRESS][PERSON_NAME][DOMAIN_NAME]"
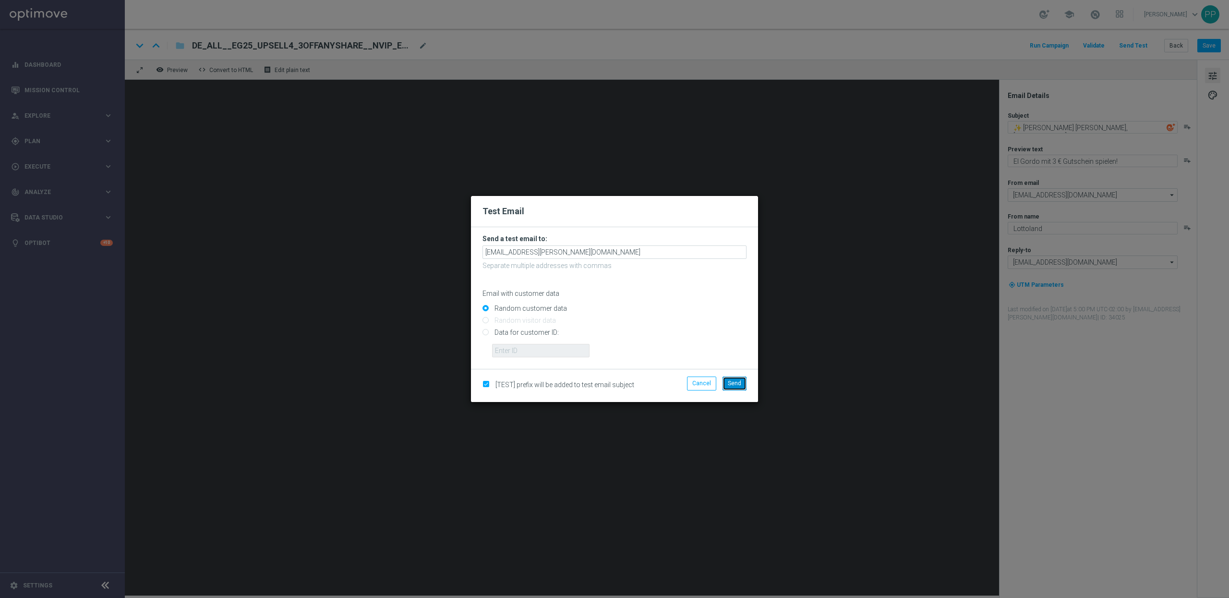
click at [733, 380] on span "Send" at bounding box center [734, 383] width 13 height 7
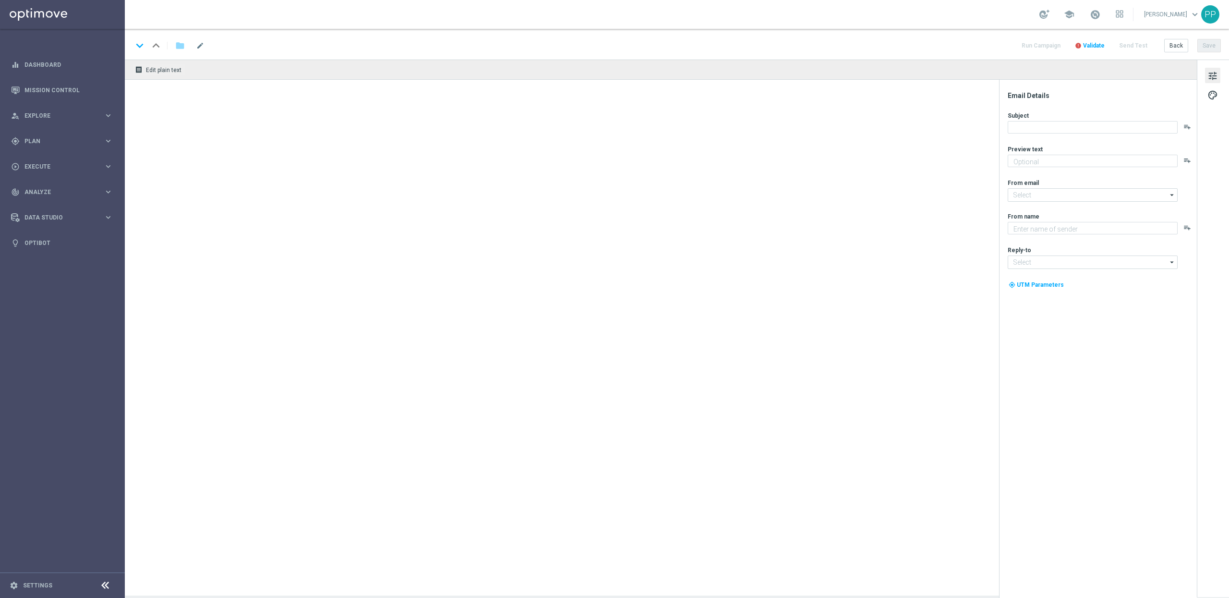
type textarea "Dein garantierter El Gordo Gewinn!"
type input "[EMAIL_ADDRESS][DOMAIN_NAME]"
type textarea "Lottoland"
type input "[EMAIL_ADDRESS][DOMAIN_NAME]"
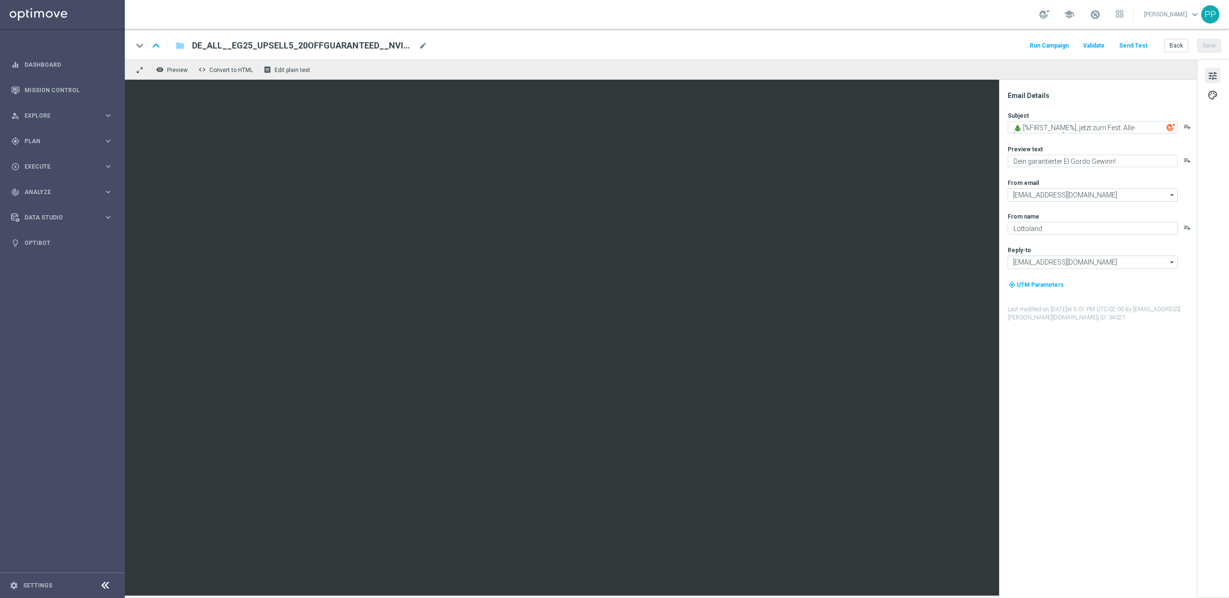
click at [1136, 43] on button "Send Test" at bounding box center [1133, 45] width 31 height 13
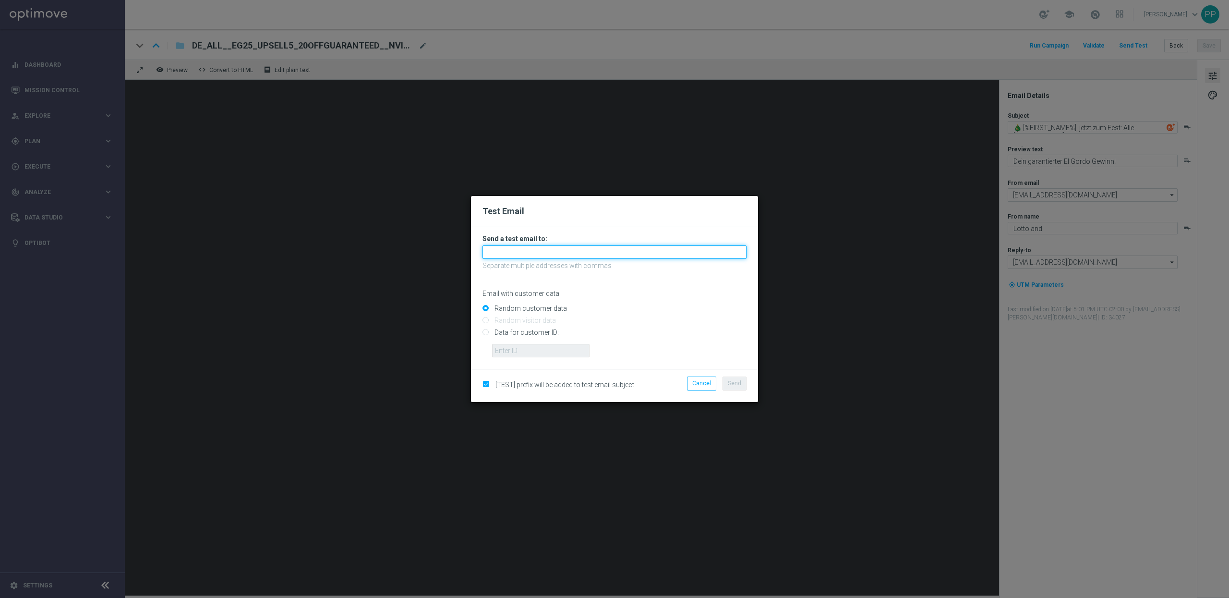
click at [527, 254] on input "text" at bounding box center [615, 251] width 264 height 13
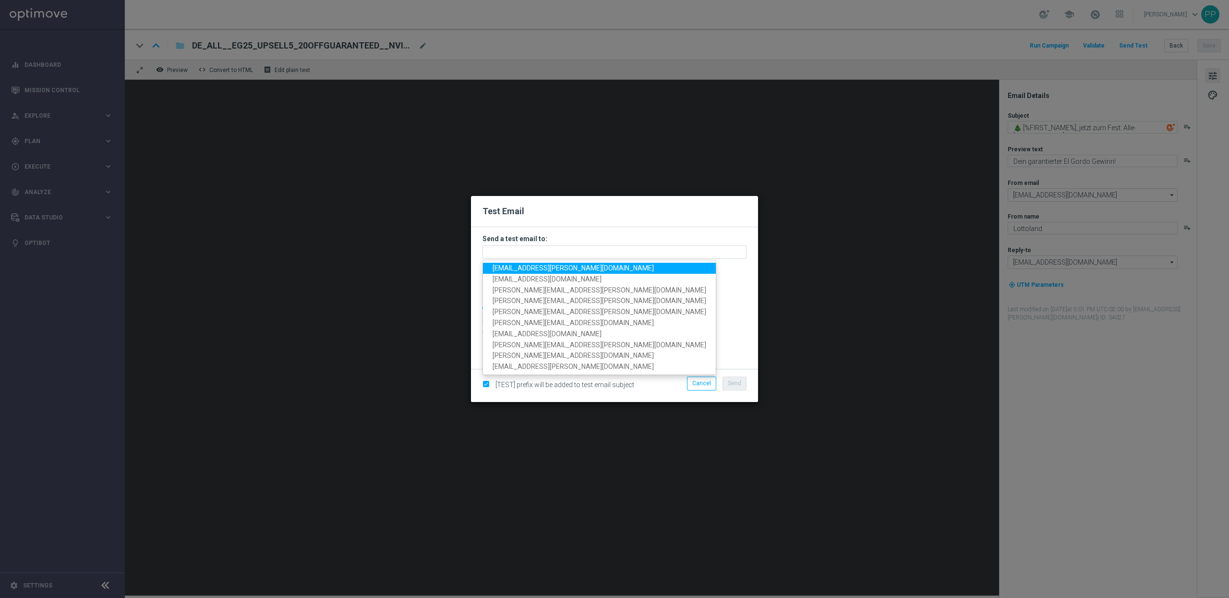
click at [525, 265] on span "[EMAIL_ADDRESS][PERSON_NAME][DOMAIN_NAME]" at bounding box center [573, 268] width 161 height 8
type input "[EMAIL_ADDRESS][PERSON_NAME][DOMAIN_NAME]"
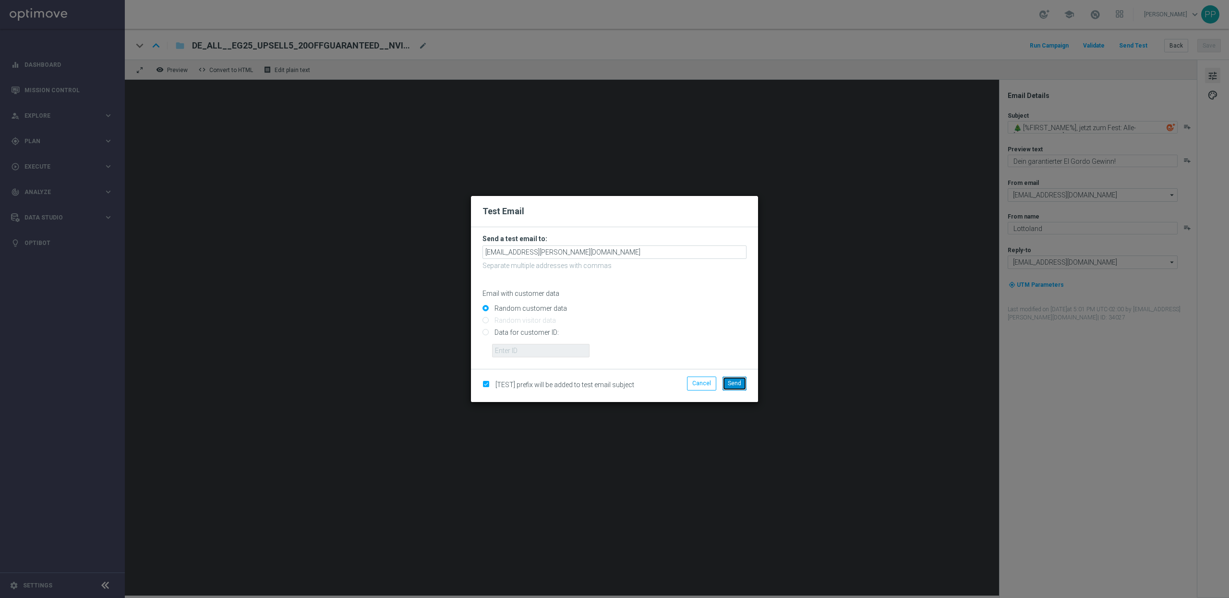
click at [728, 383] on span "Send" at bounding box center [734, 383] width 13 height 7
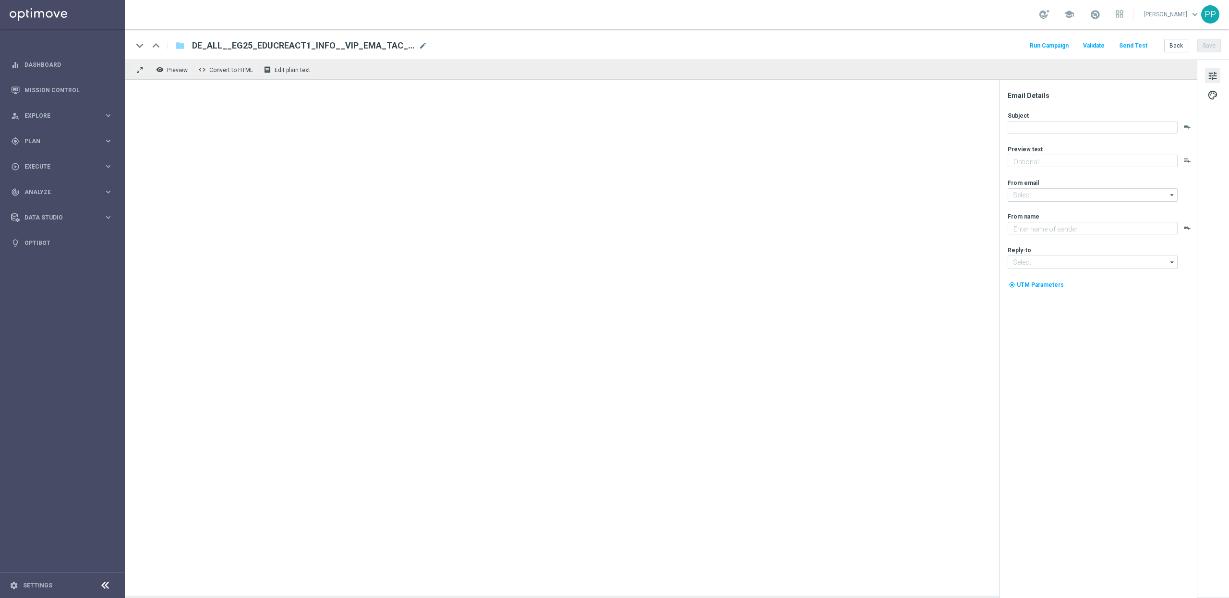
type textarea "Alle Infos zur El Gordo Weihnachtslotterie für dich."
type textarea "Millionaires' Club"
type input "[EMAIL_ADDRESS][DOMAIN_NAME]"
click at [1130, 47] on button "Send Test" at bounding box center [1133, 45] width 31 height 13
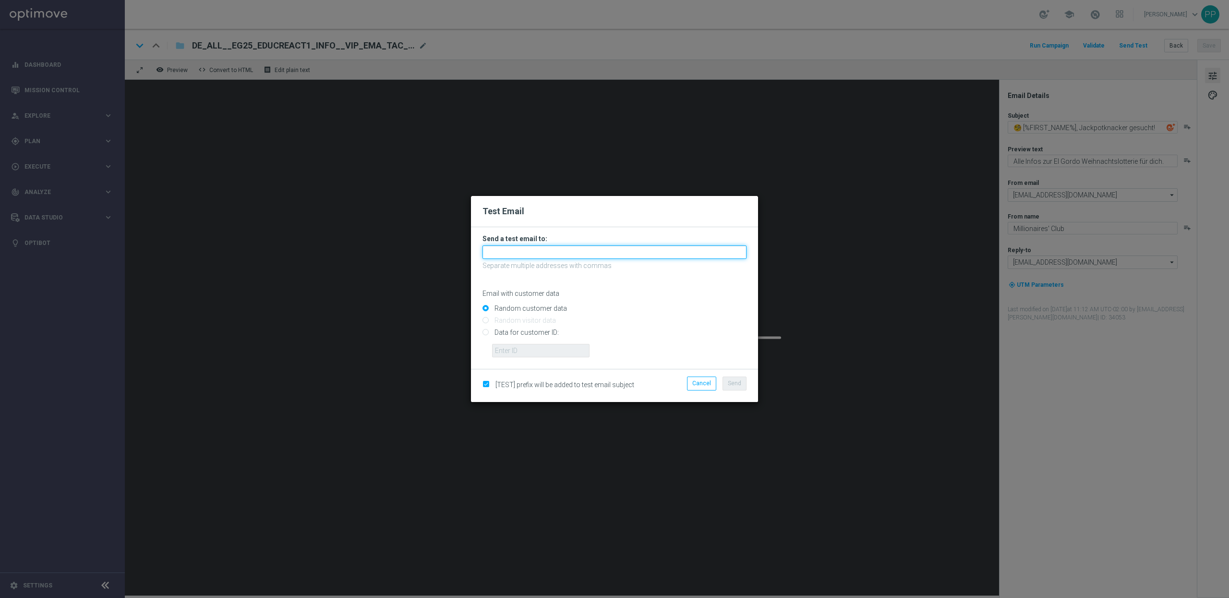
click at [532, 258] on input "text" at bounding box center [615, 251] width 264 height 13
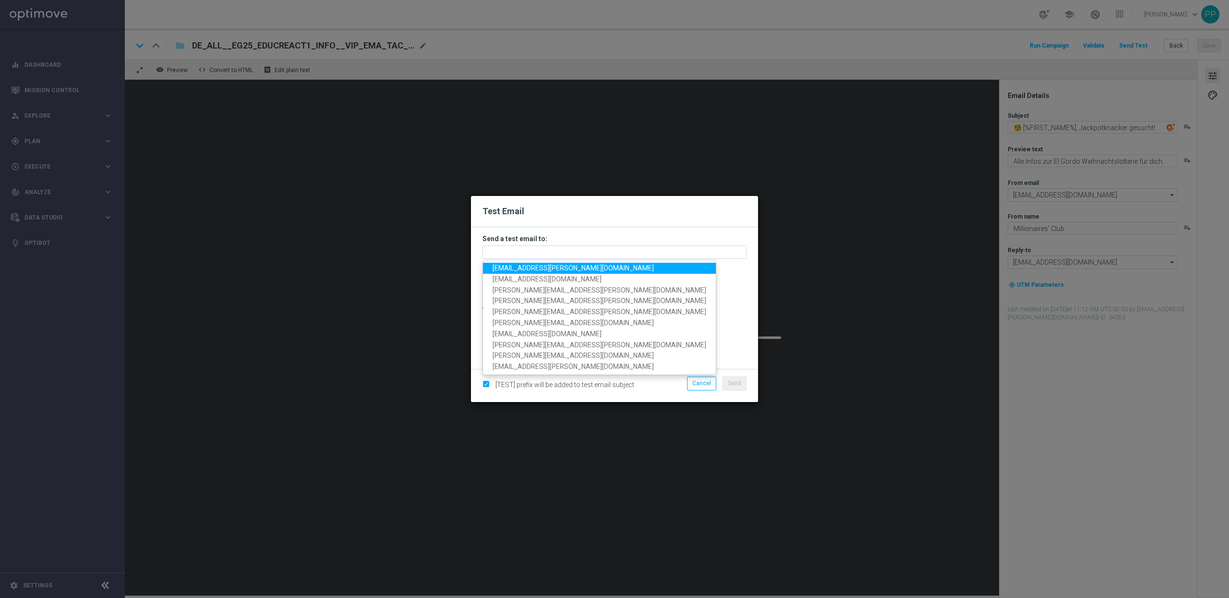
click at [536, 268] on span "[EMAIL_ADDRESS][PERSON_NAME][DOMAIN_NAME]" at bounding box center [573, 268] width 161 height 8
type input "[EMAIL_ADDRESS][PERSON_NAME][DOMAIN_NAME]"
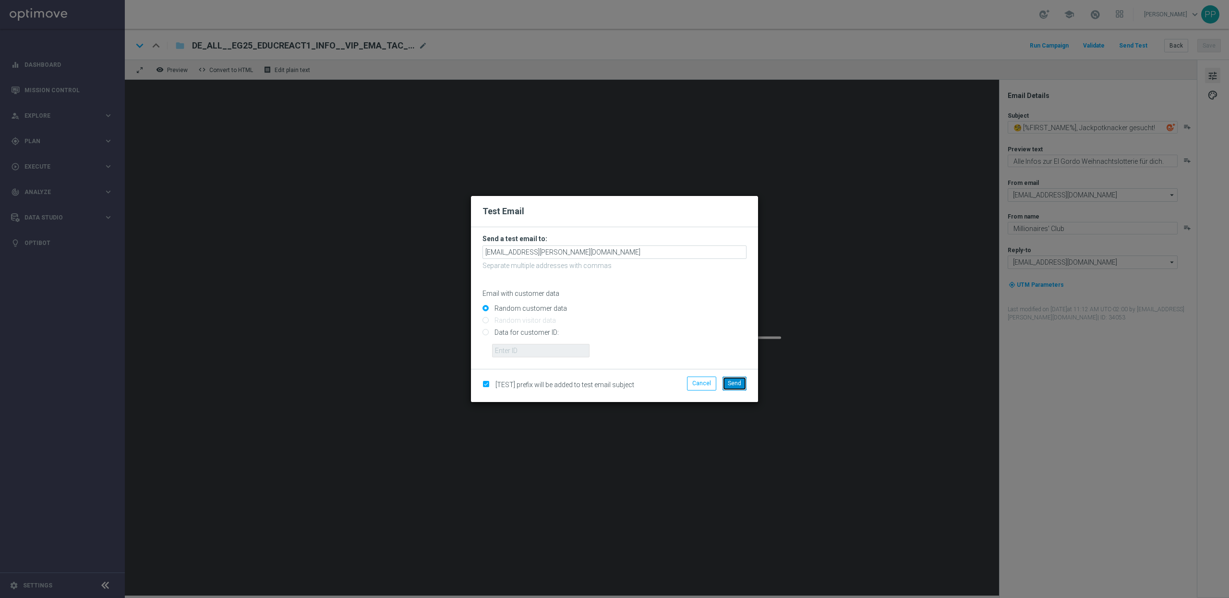
click at [737, 385] on span "Send" at bounding box center [734, 383] width 13 height 7
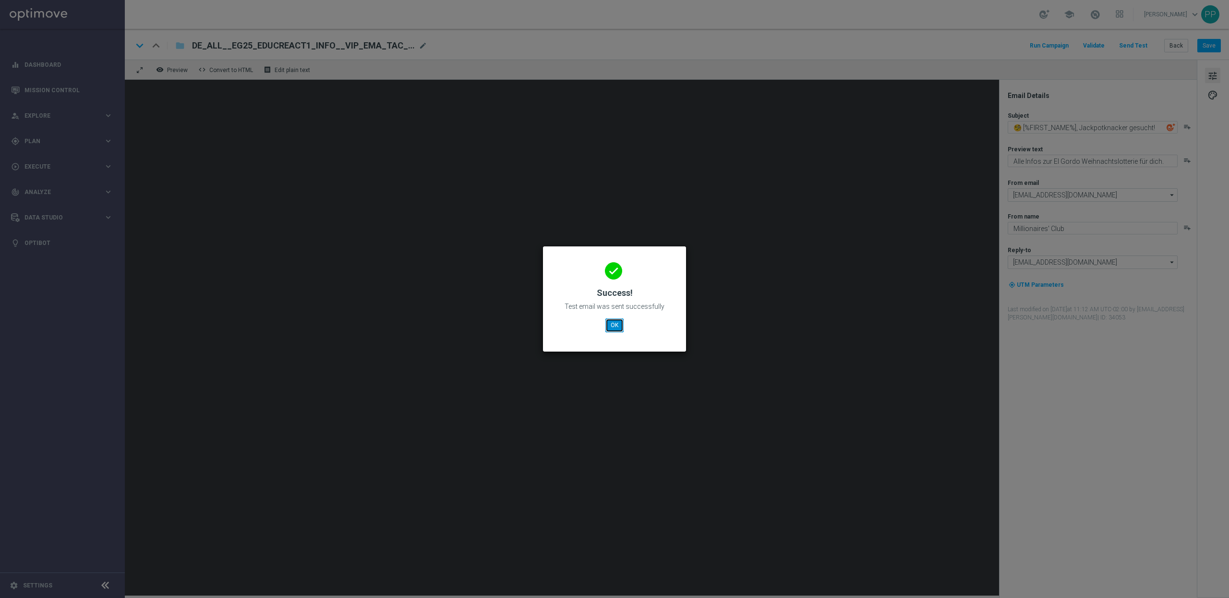
click at [609, 322] on button "OK" at bounding box center [614, 324] width 18 height 13
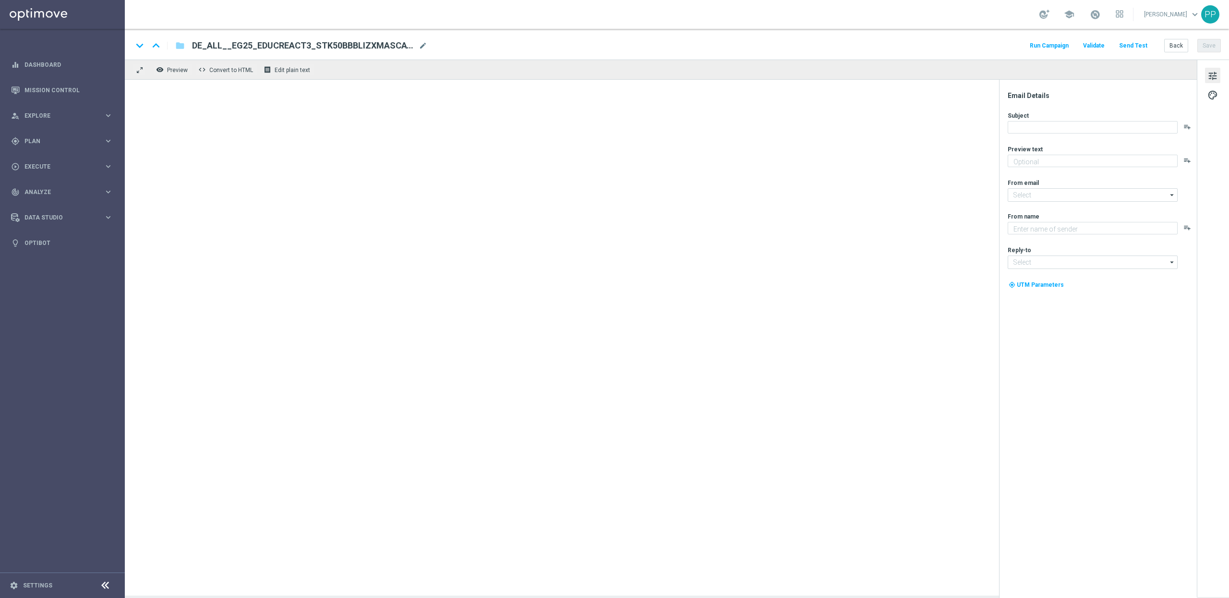
type textarea "So einfach geht's: Dein GRATISLOS für El Gordo"
type input "[EMAIL_ADDRESS][DOMAIN_NAME]"
type textarea "Millionaires' Club"
type input "[EMAIL_ADDRESS][DOMAIN_NAME]"
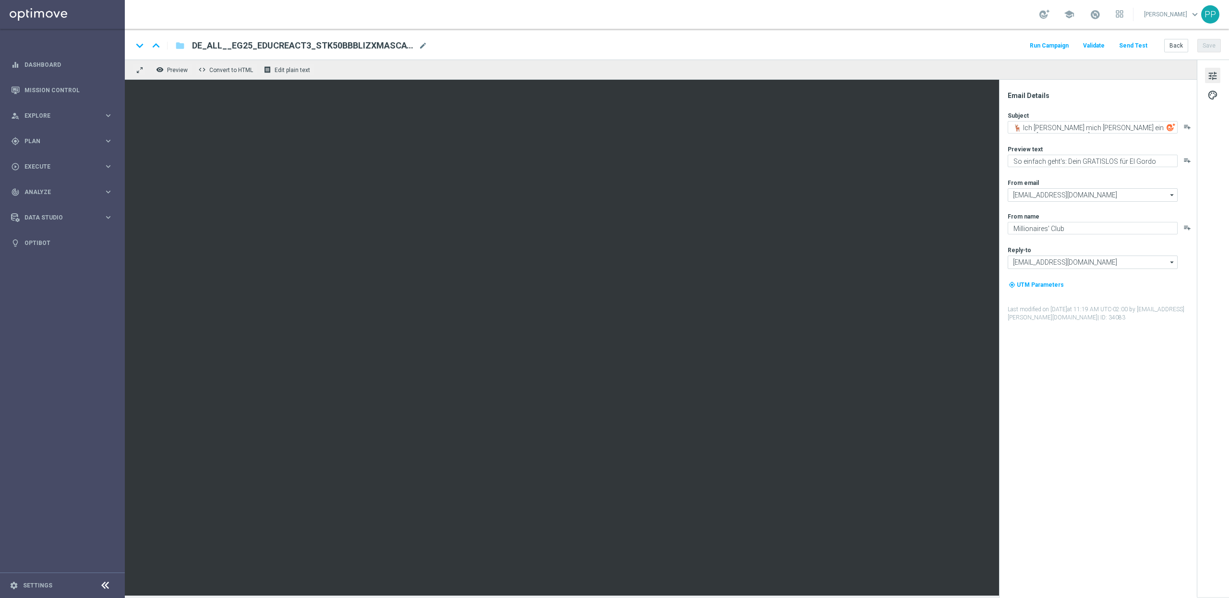
click at [1132, 47] on button "Send Test" at bounding box center [1133, 45] width 31 height 13
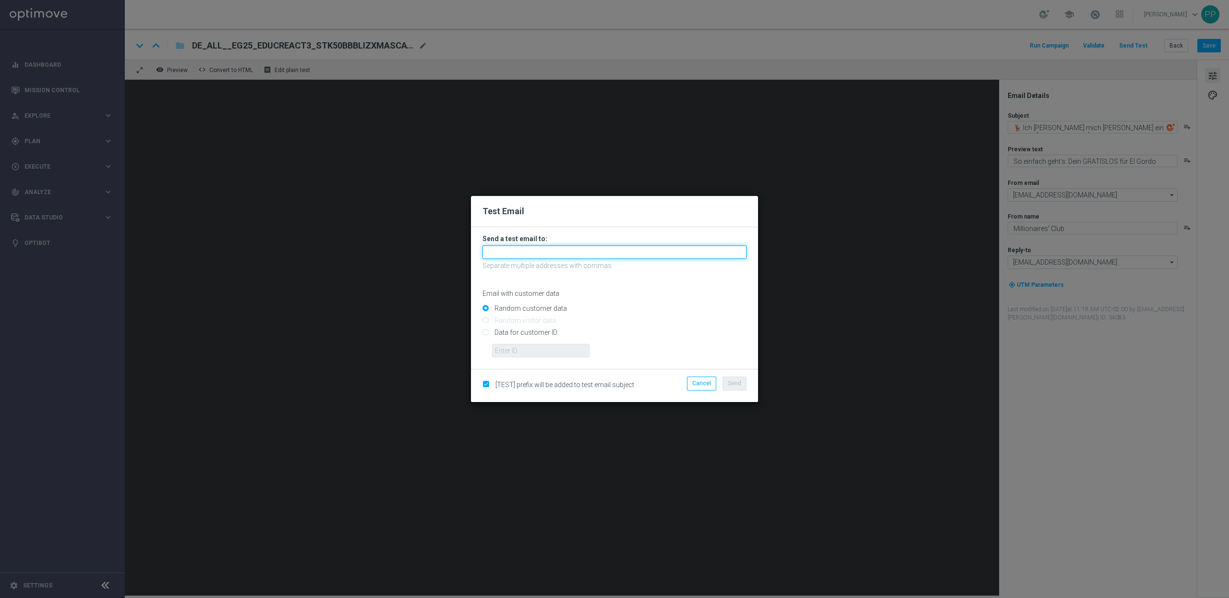
click at [505, 247] on input "text" at bounding box center [615, 251] width 264 height 13
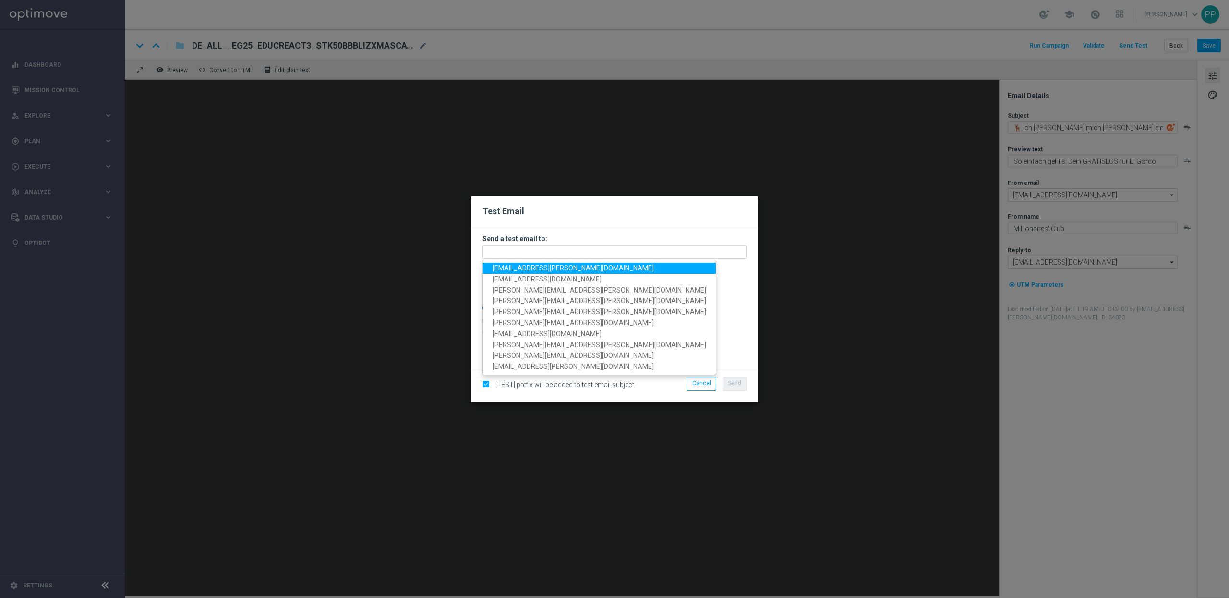
click at [511, 265] on span "[EMAIL_ADDRESS][PERSON_NAME][DOMAIN_NAME]" at bounding box center [573, 268] width 161 height 8
type input "[EMAIL_ADDRESS][PERSON_NAME][DOMAIN_NAME]"
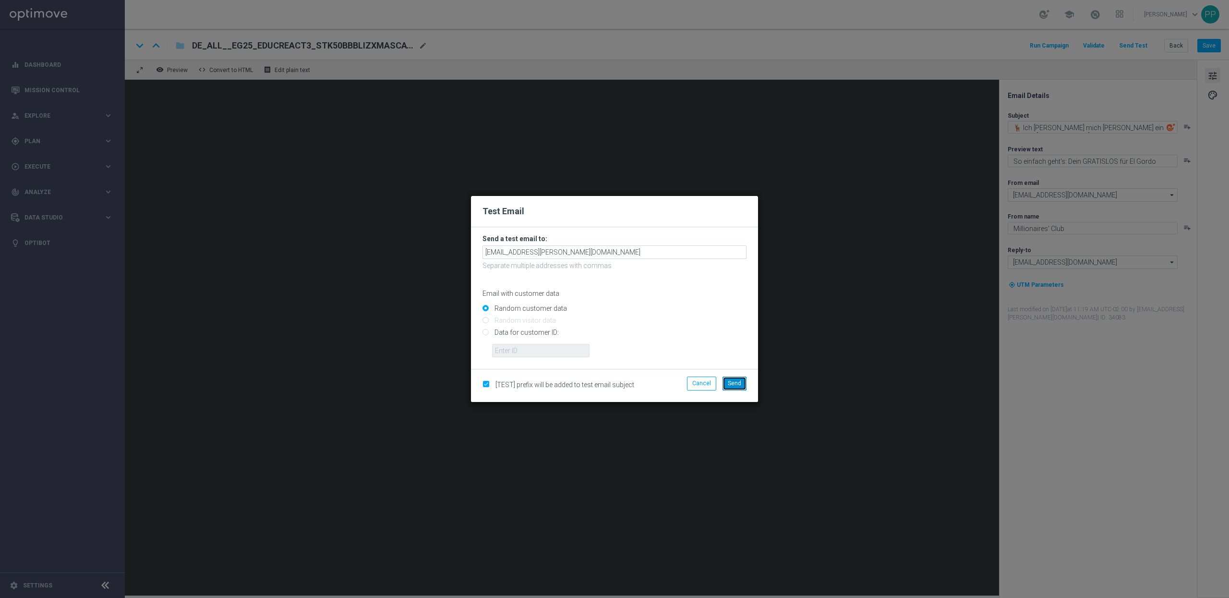
click at [732, 384] on span "Send" at bounding box center [734, 383] width 13 height 7
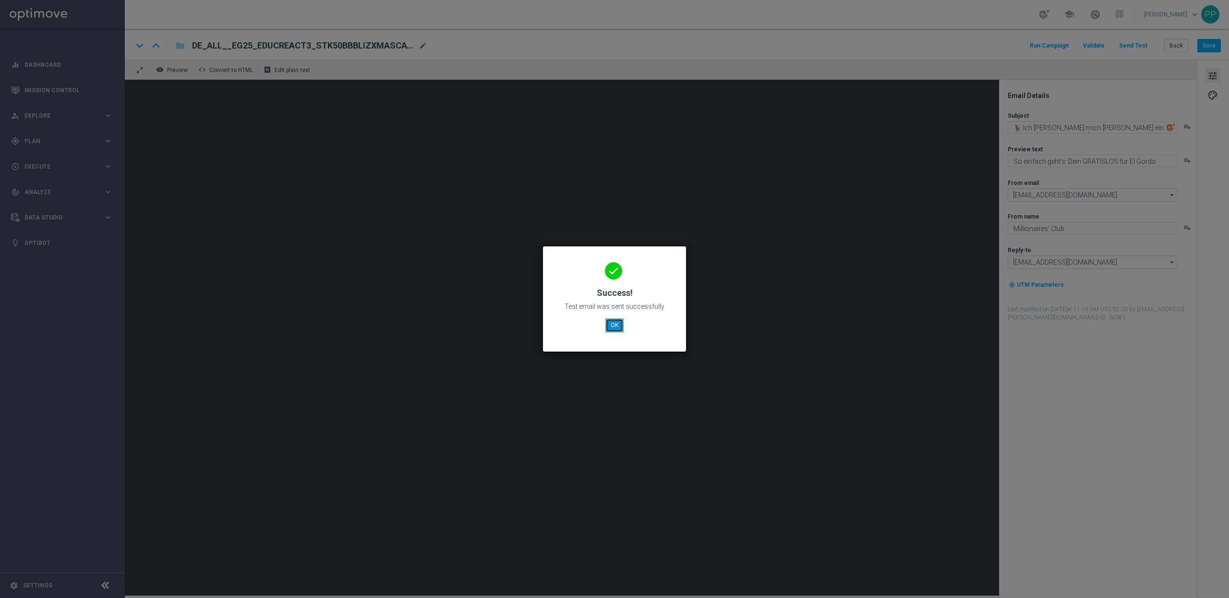
click at [611, 318] on button "OK" at bounding box center [614, 324] width 18 height 13
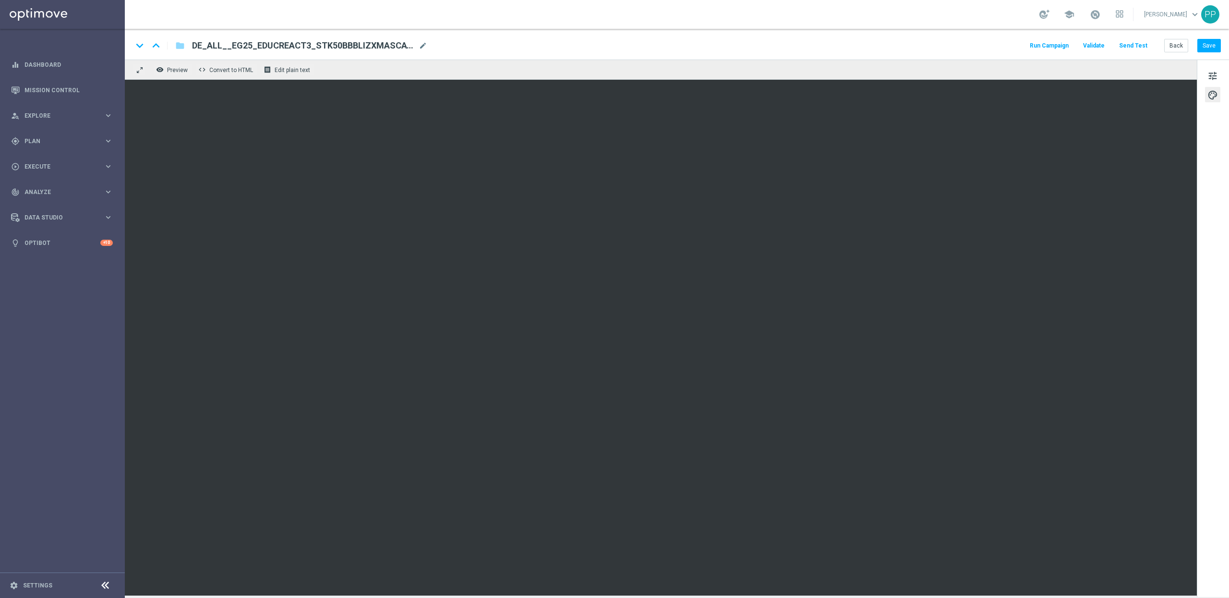
click at [1132, 45] on button "Send Test" at bounding box center [1133, 45] width 31 height 13
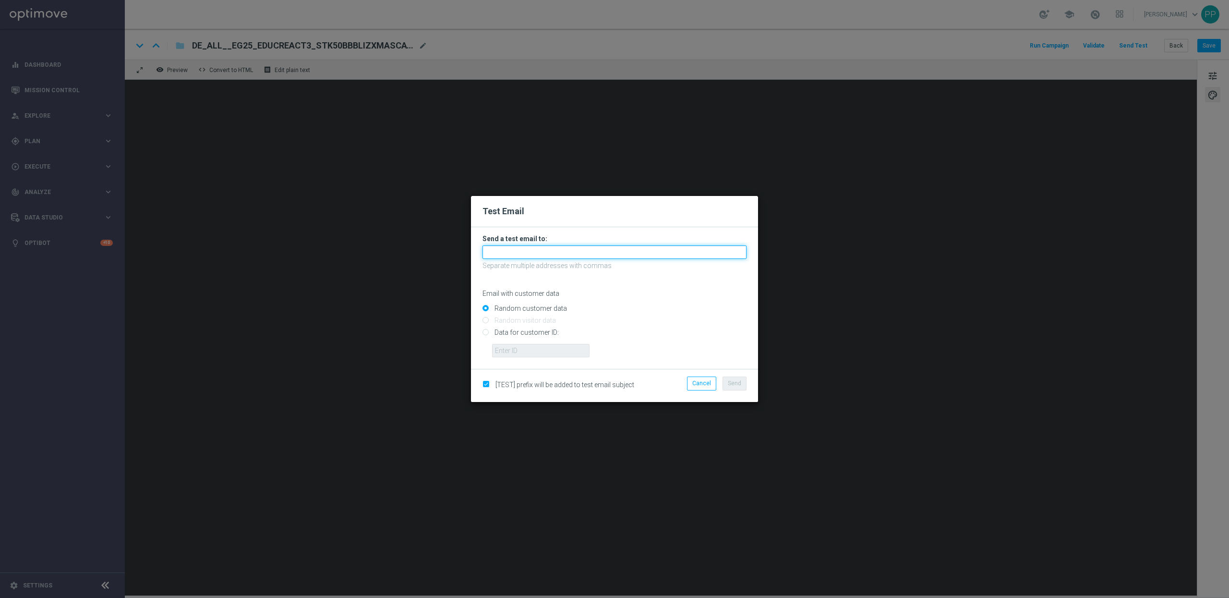
click at [534, 250] on input "text" at bounding box center [615, 251] width 264 height 13
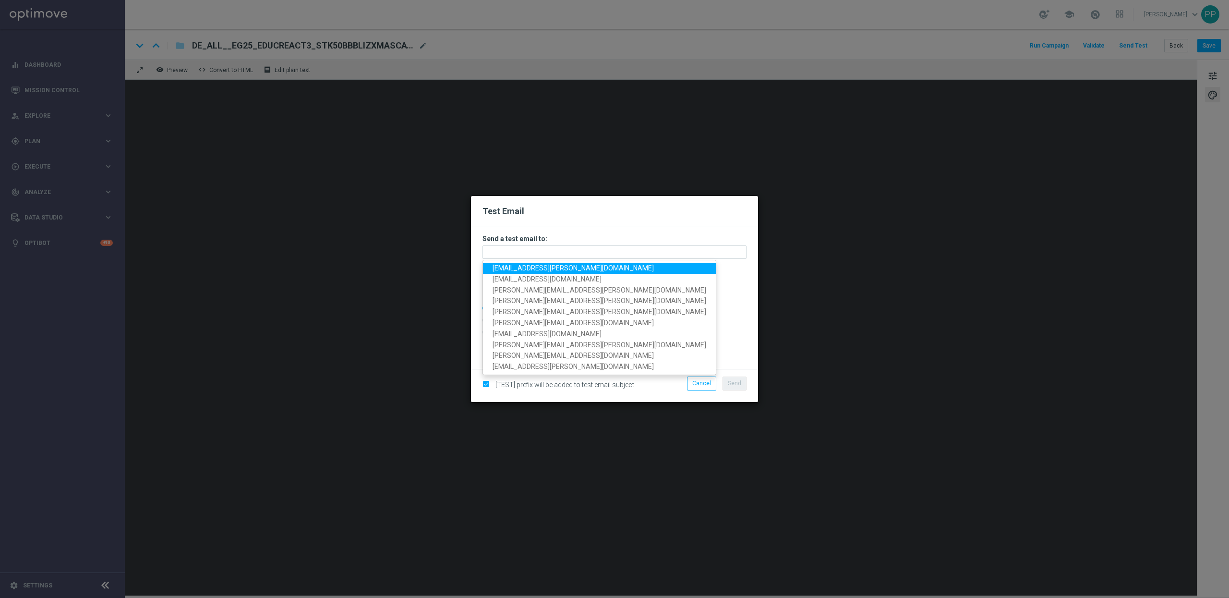
click at [530, 265] on span "[EMAIL_ADDRESS][PERSON_NAME][DOMAIN_NAME]" at bounding box center [573, 268] width 161 height 8
type input "[EMAIL_ADDRESS][PERSON_NAME][DOMAIN_NAME]"
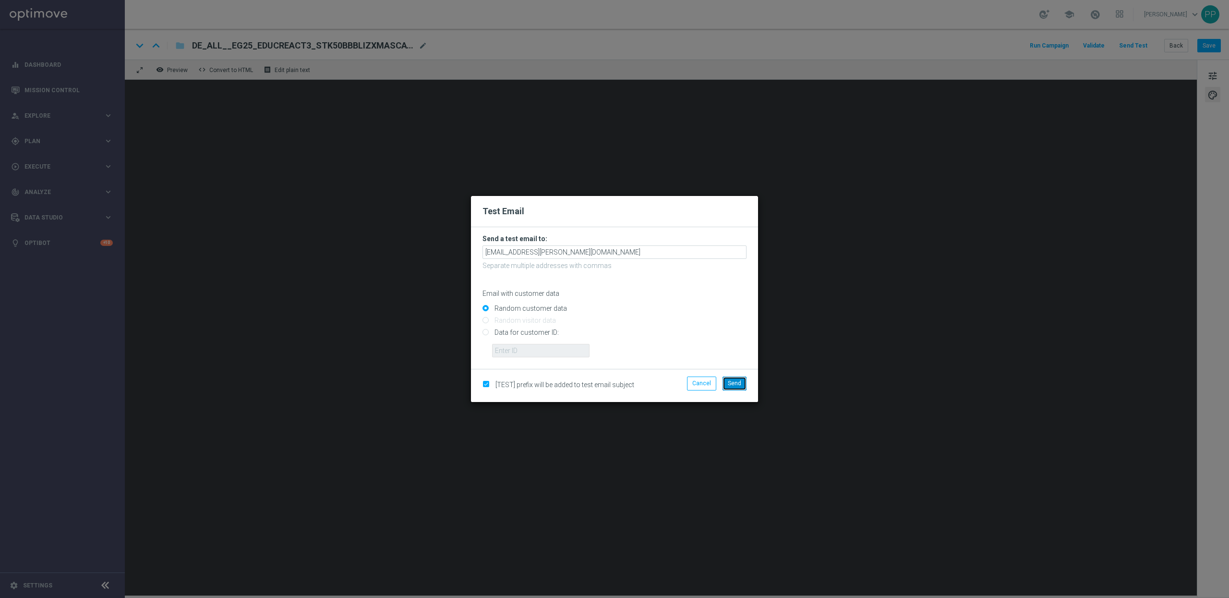
click at [730, 382] on span "Send" at bounding box center [734, 383] width 13 height 7
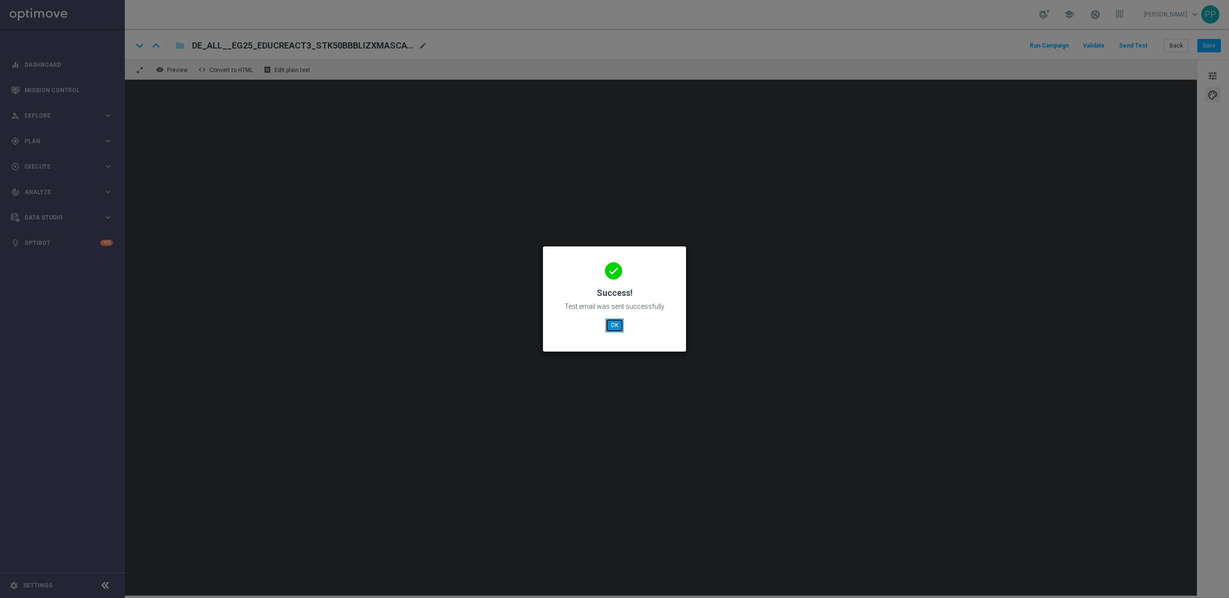
click at [616, 326] on button "OK" at bounding box center [614, 324] width 18 height 13
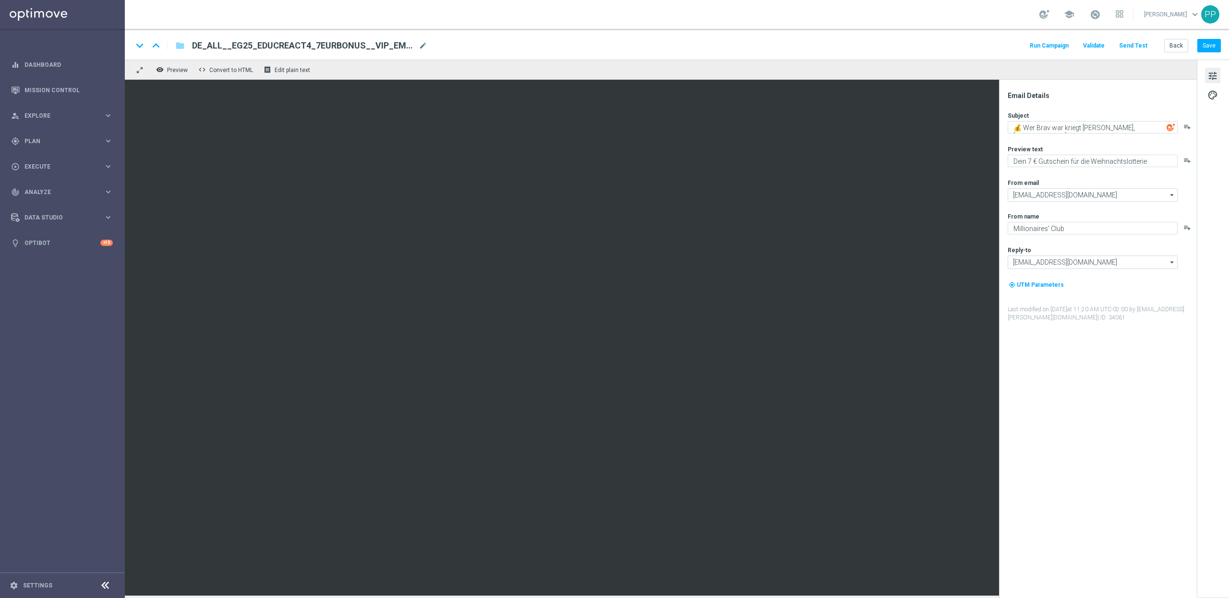
click at [1135, 43] on button "Send Test" at bounding box center [1133, 45] width 31 height 13
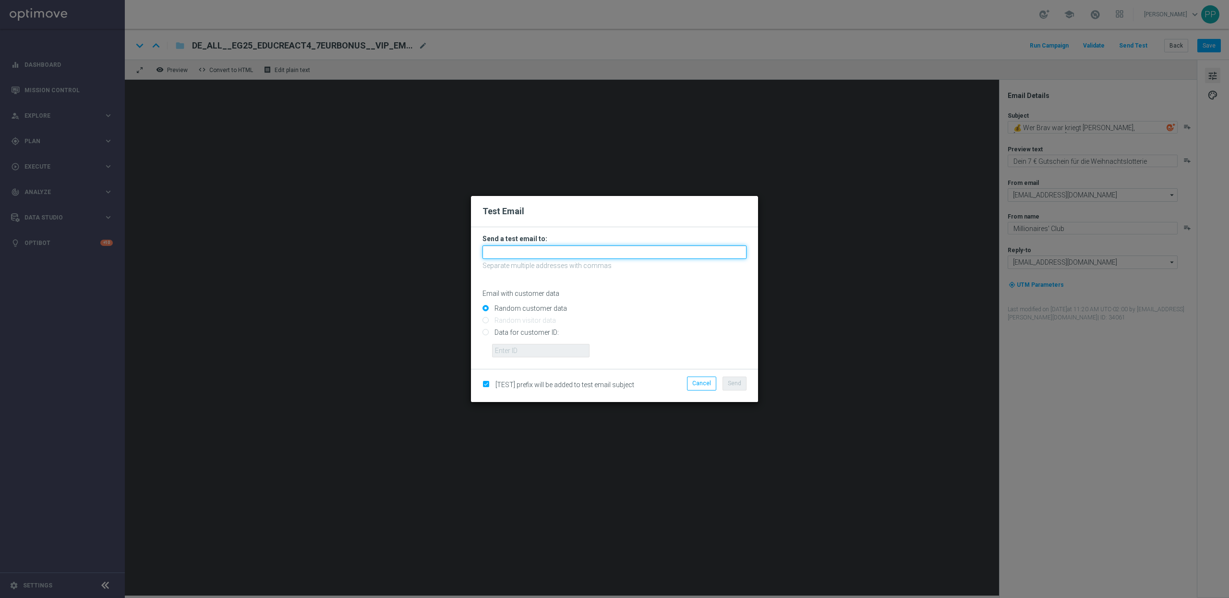
click at [550, 252] on input "text" at bounding box center [615, 251] width 264 height 13
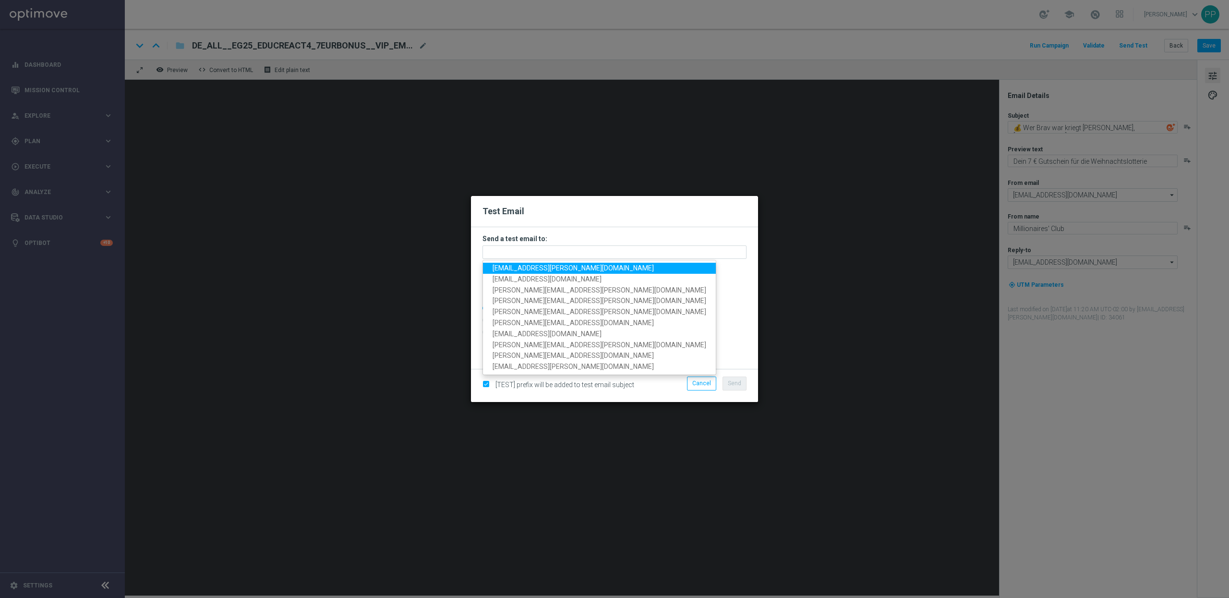
click at [543, 264] on span "[EMAIL_ADDRESS][PERSON_NAME][DOMAIN_NAME]" at bounding box center [573, 268] width 161 height 8
type input "[EMAIL_ADDRESS][PERSON_NAME][DOMAIN_NAME]"
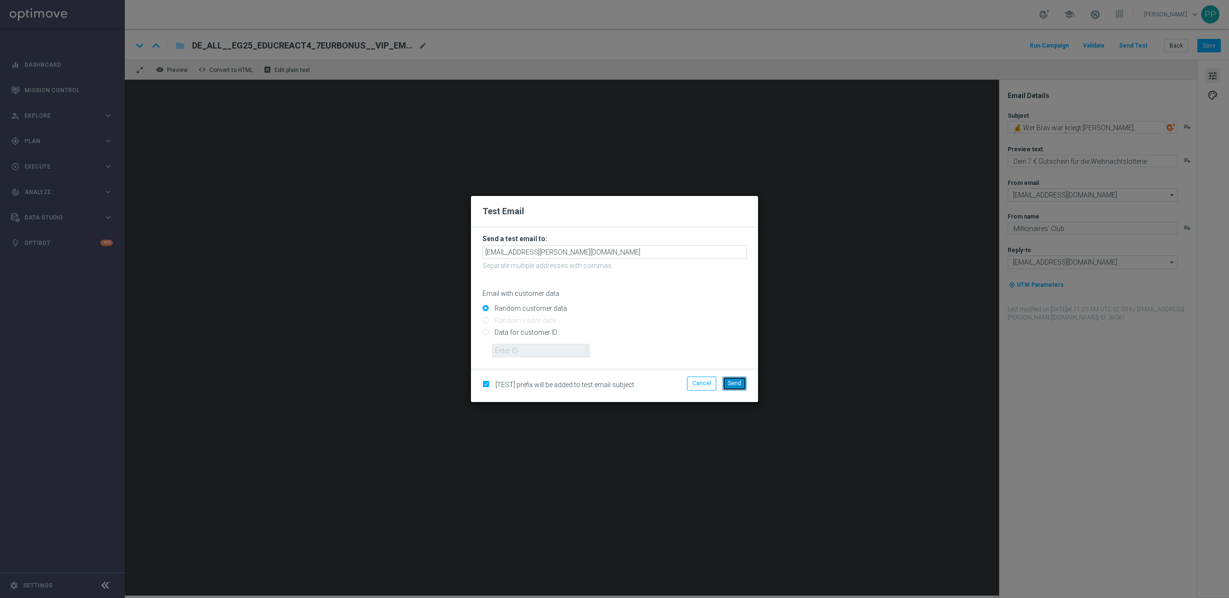
click at [740, 383] on span "Send" at bounding box center [734, 383] width 13 height 7
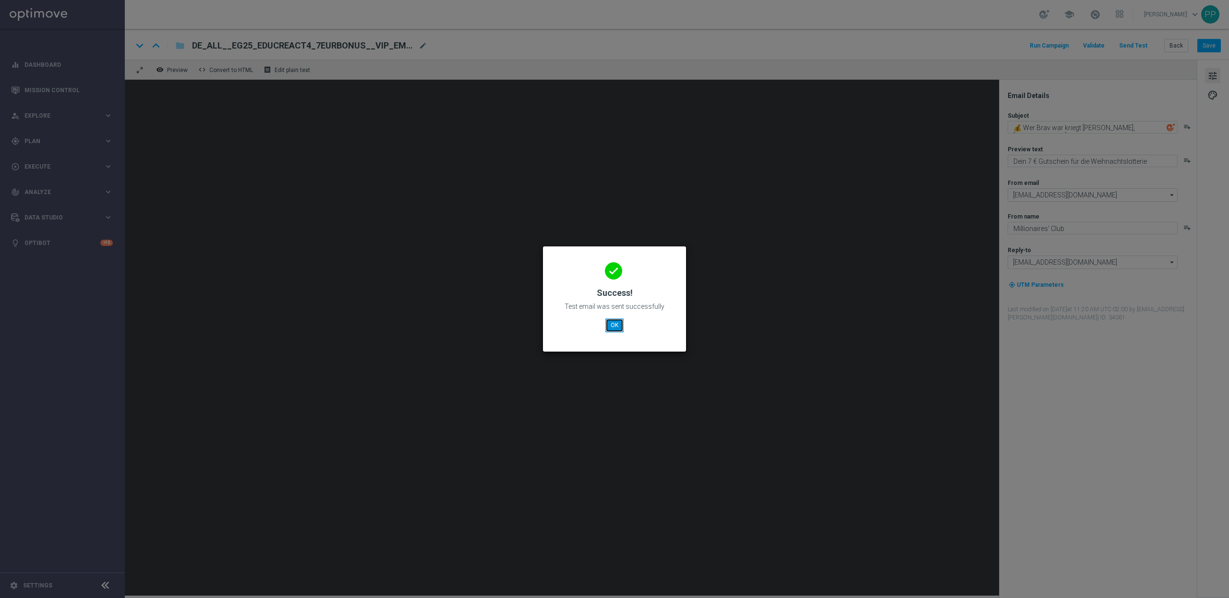
click at [615, 329] on button "OK" at bounding box center [614, 324] width 18 height 13
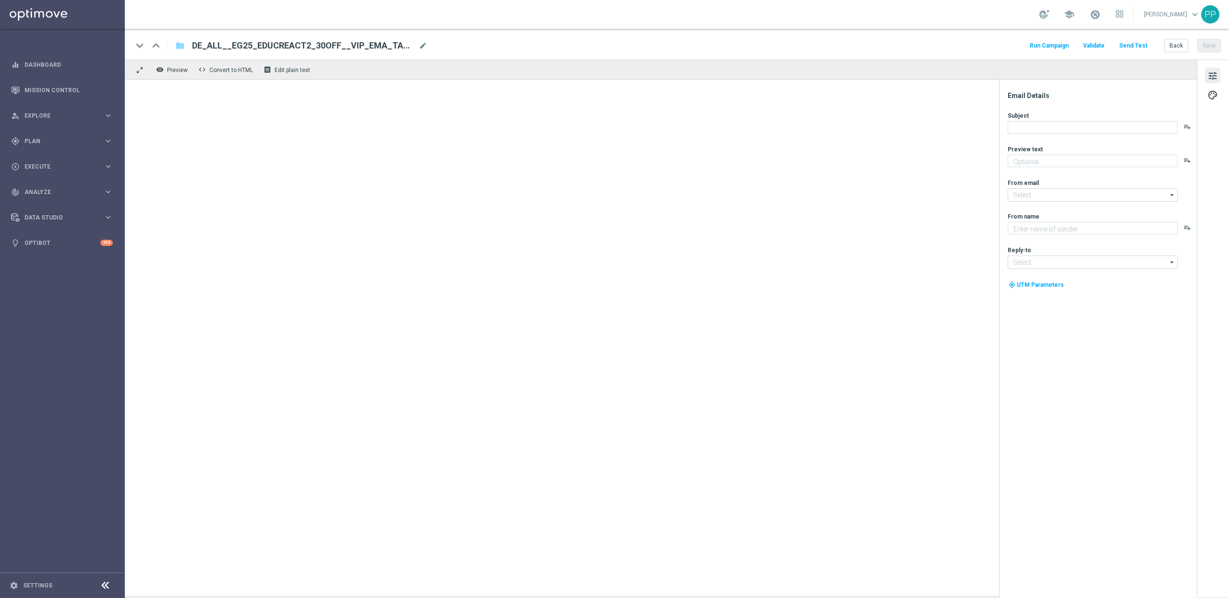
type textarea "Heute 30 % Rabatt auf dein Los"
type textarea "Millionaires' Club"
type input "[EMAIL_ADDRESS][DOMAIN_NAME]"
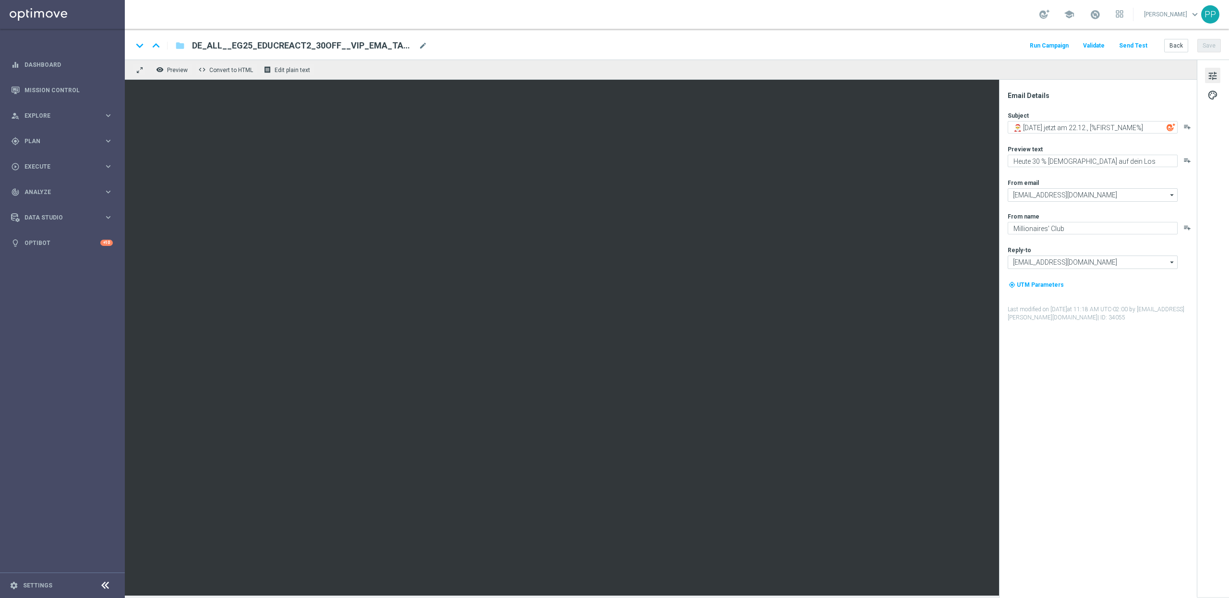
click at [1128, 45] on button "Send Test" at bounding box center [1133, 45] width 31 height 13
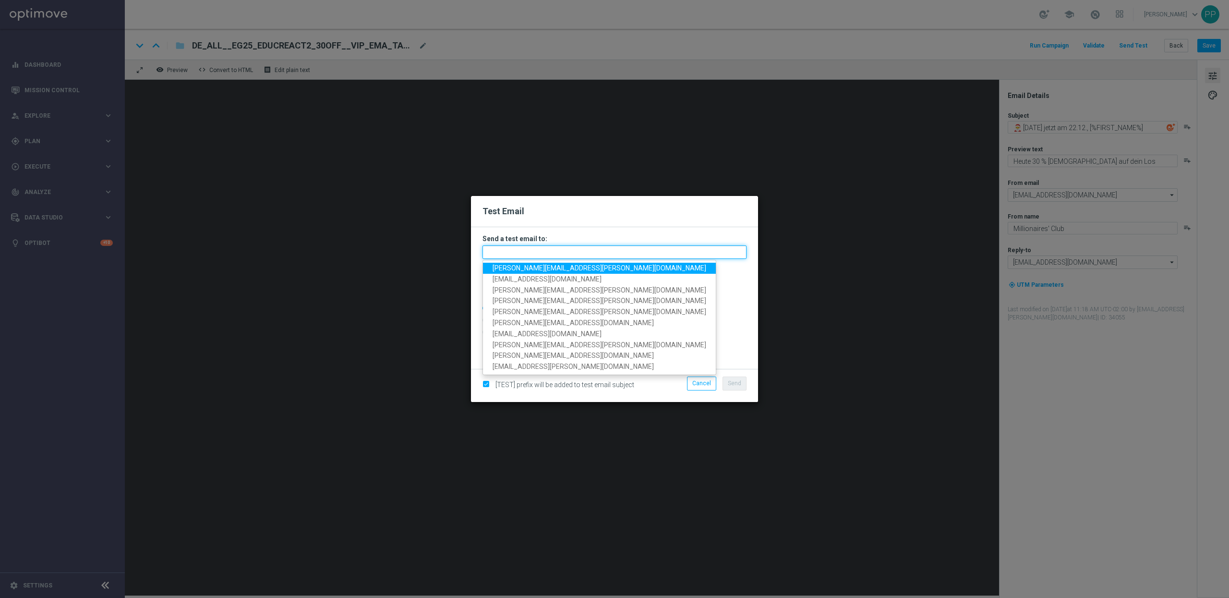
click at [494, 255] on input "text" at bounding box center [615, 251] width 264 height 13
click at [509, 271] on span "[EMAIL_ADDRESS][PERSON_NAME][DOMAIN_NAME]" at bounding box center [600, 268] width 214 height 8
type input "[EMAIL_ADDRESS][PERSON_NAME][DOMAIN_NAME]"
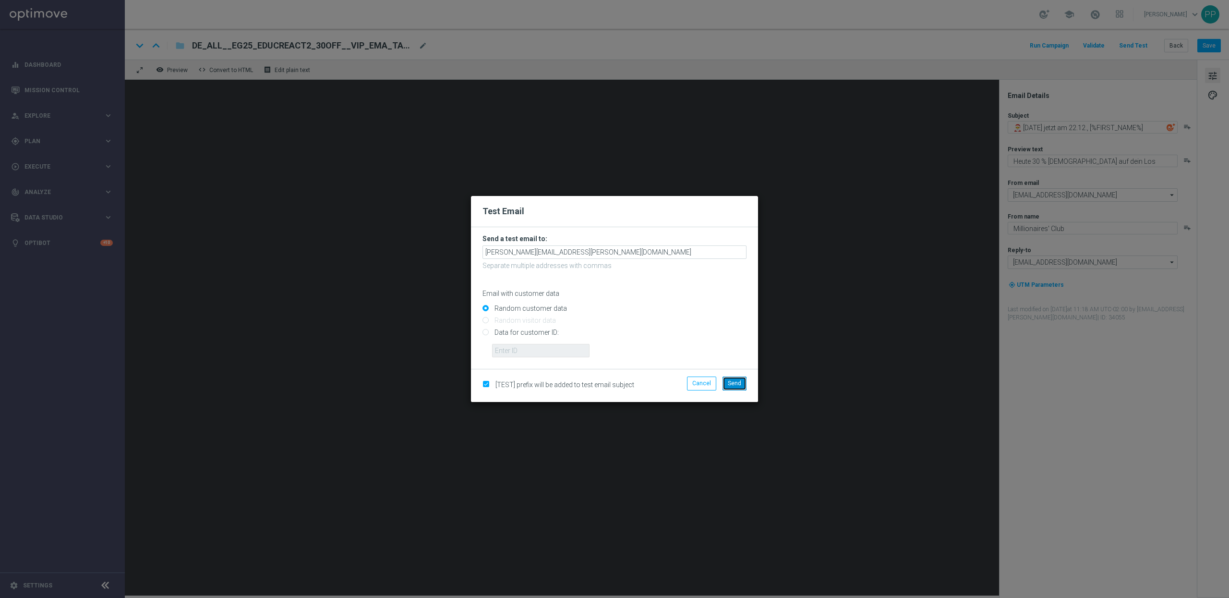
click at [741, 380] on button "Send" at bounding box center [735, 382] width 24 height 13
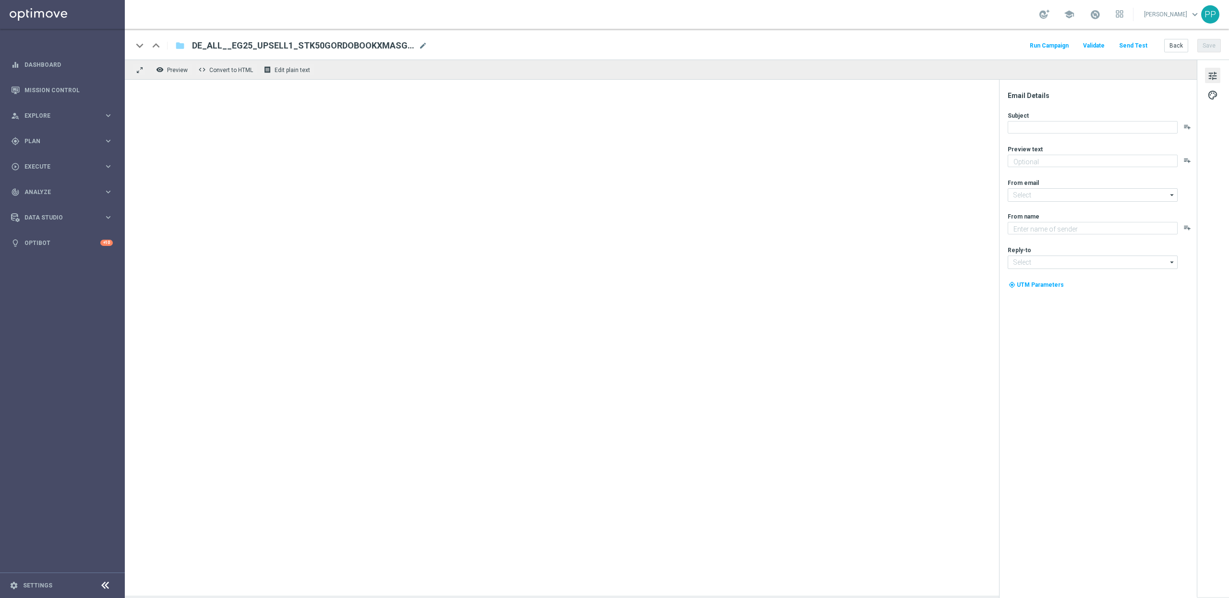
type textarea "Nur ein Klick & dein El Gordo Gratislos wartet"
type textarea "Millionaires' Club"
type input "[EMAIL_ADDRESS][DOMAIN_NAME]"
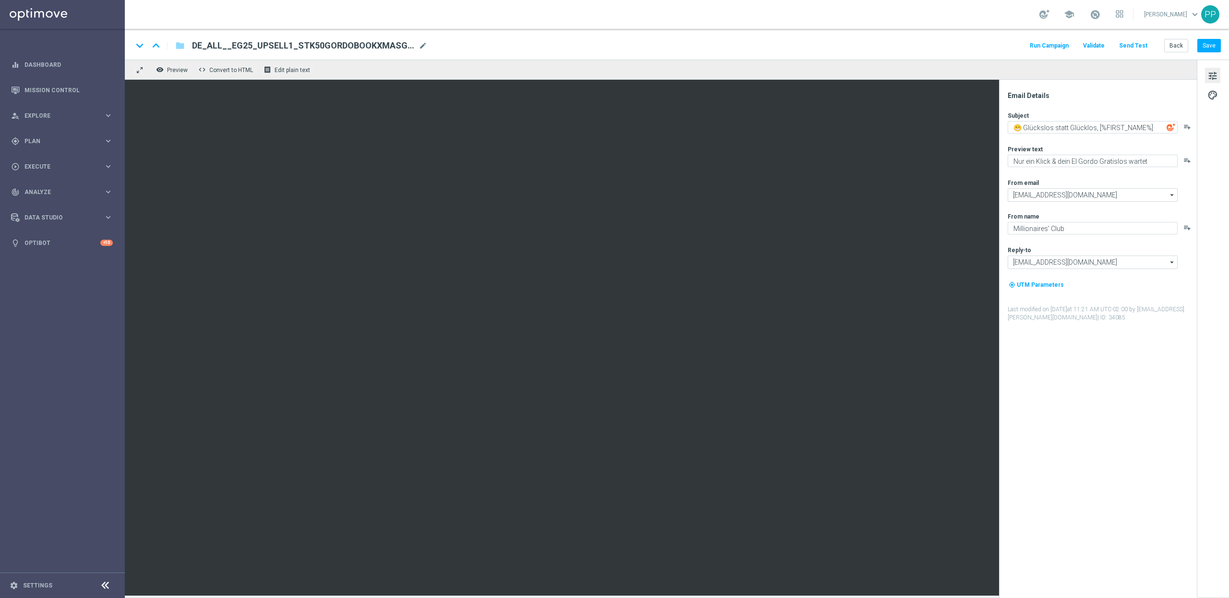
click at [1133, 42] on button "Send Test" at bounding box center [1133, 45] width 31 height 13
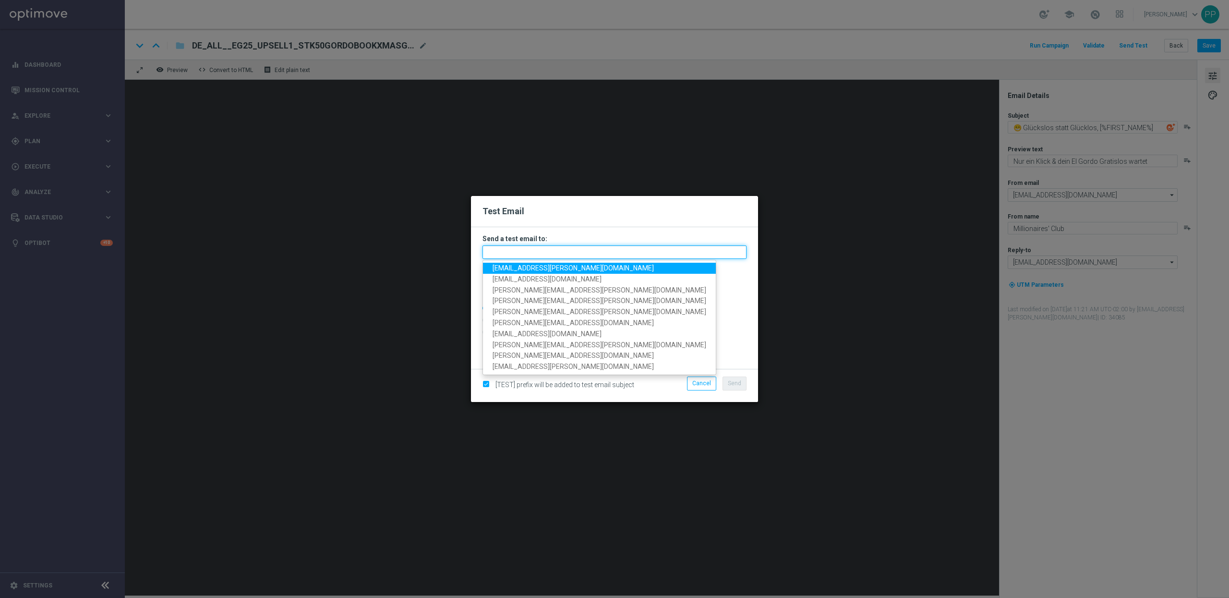
click at [534, 254] on input "text" at bounding box center [615, 251] width 264 height 13
click at [529, 266] on span "[EMAIL_ADDRESS][PERSON_NAME][DOMAIN_NAME]" at bounding box center [573, 268] width 161 height 8
type input "[EMAIL_ADDRESS][PERSON_NAME][DOMAIN_NAME]"
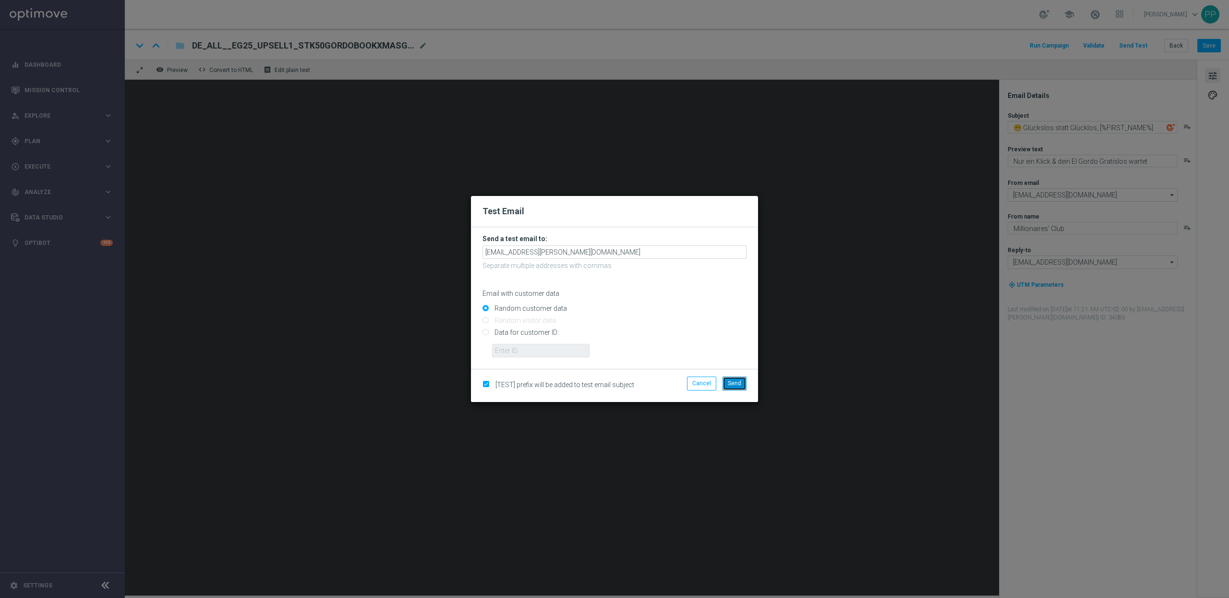
click at [736, 383] on span "Send" at bounding box center [734, 383] width 13 height 7
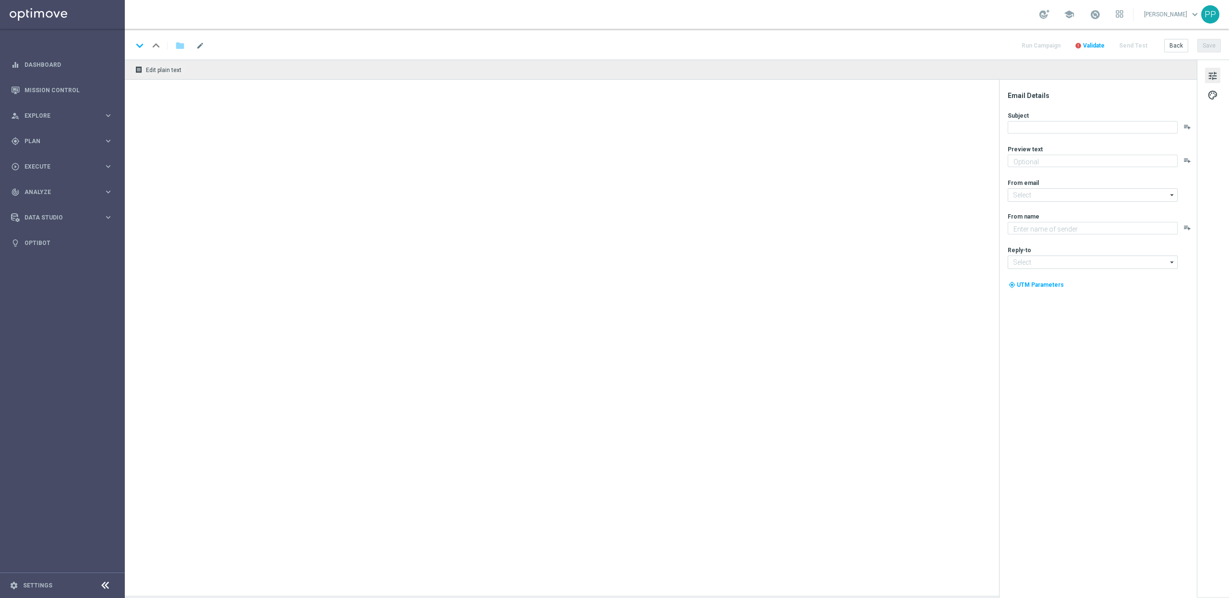
type textarea "Sichere dir 6 El Gordo Losanteile für nur 39,99 €!"
type input "[EMAIL_ADDRESS][DOMAIN_NAME]"
type textarea "Millionaires' Club"
type input "[EMAIL_ADDRESS][DOMAIN_NAME]"
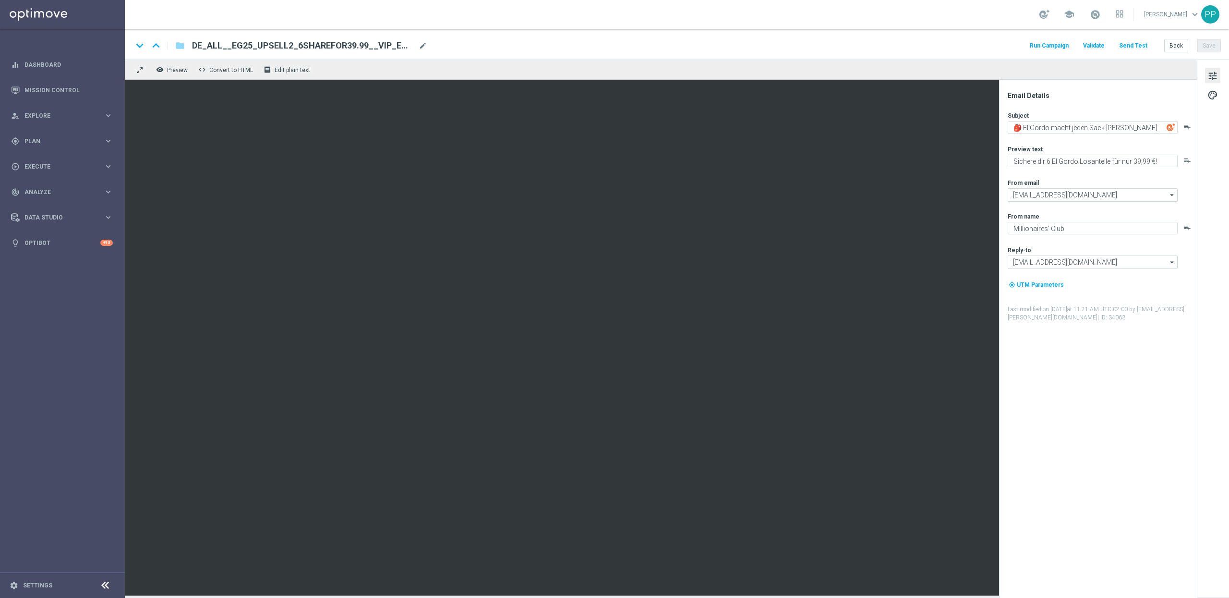
click at [1144, 44] on button "Send Test" at bounding box center [1133, 45] width 31 height 13
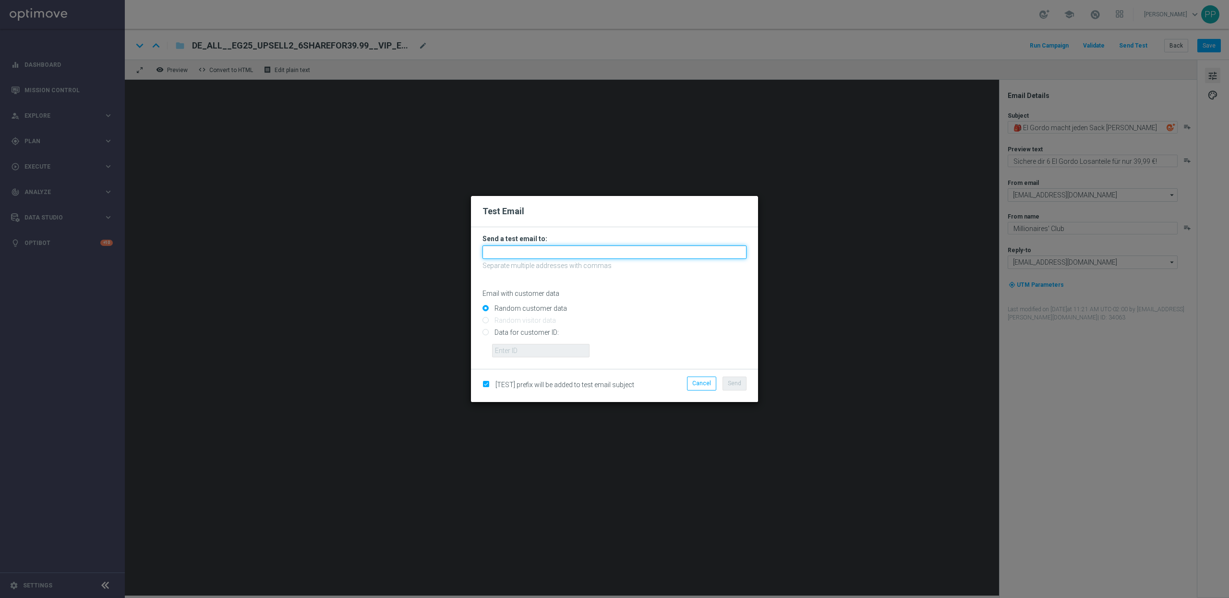
click at [602, 254] on input "text" at bounding box center [615, 251] width 264 height 13
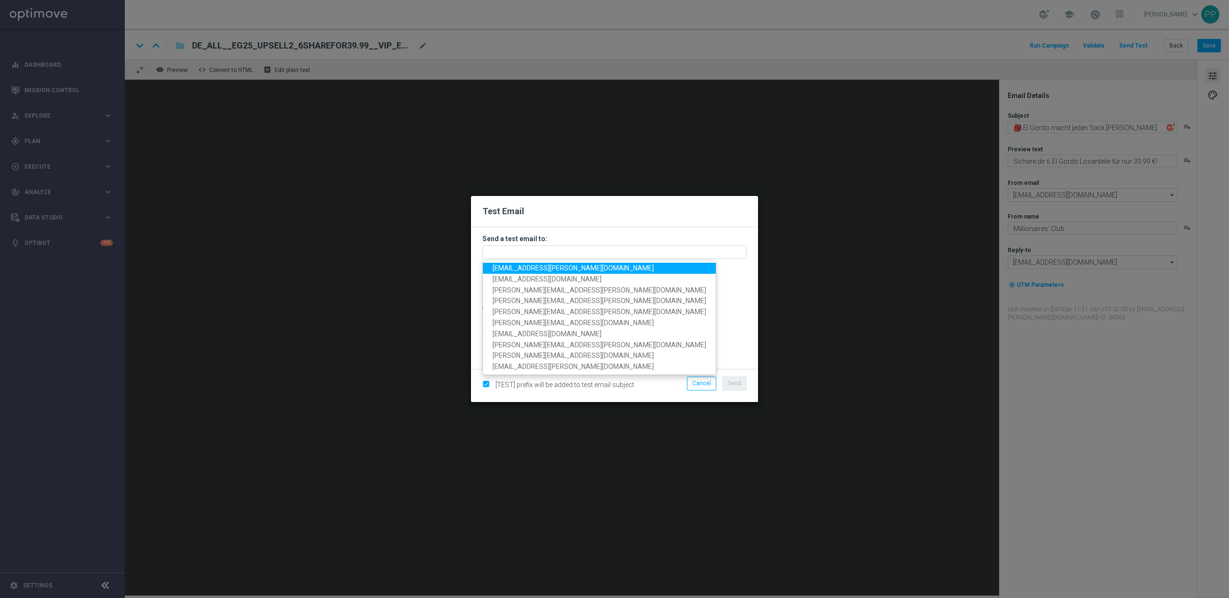
click at [577, 267] on span "[EMAIL_ADDRESS][PERSON_NAME][DOMAIN_NAME]" at bounding box center [573, 268] width 161 height 8
type input "[EMAIL_ADDRESS][PERSON_NAME][DOMAIN_NAME]"
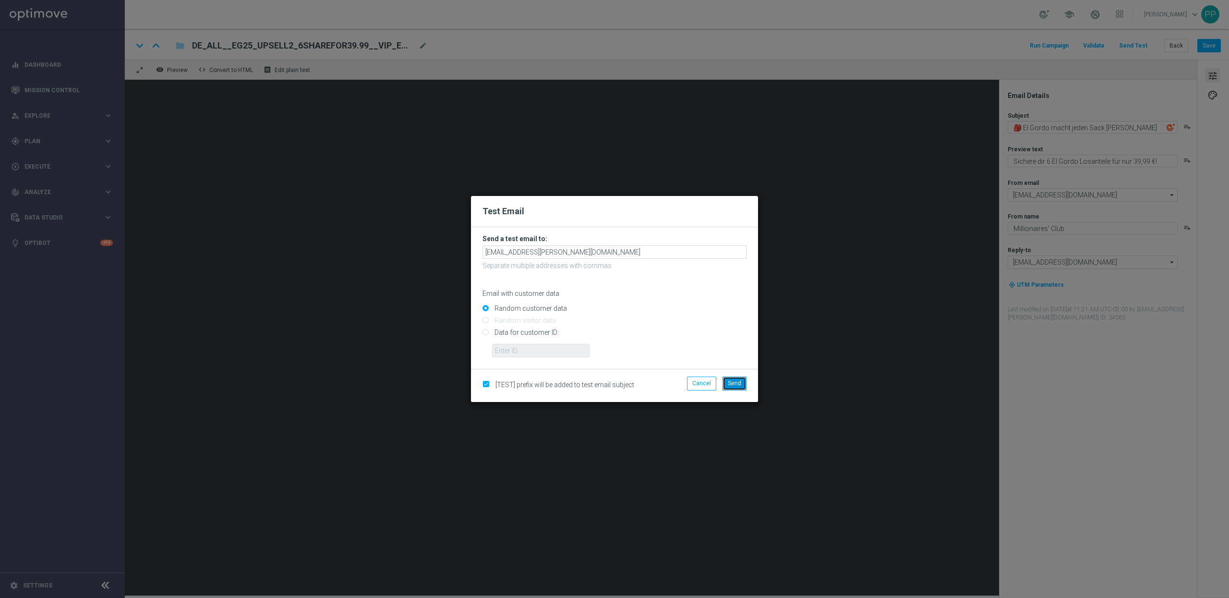
click at [734, 379] on button "Send" at bounding box center [735, 382] width 24 height 13
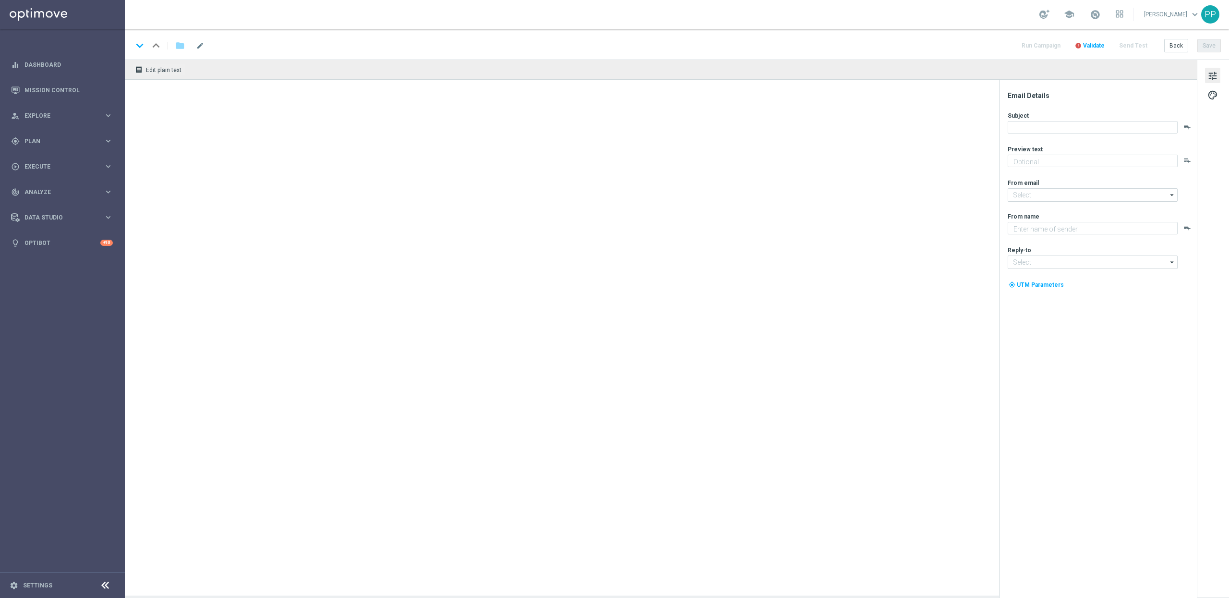
type textarea "Himmlische Chancen für dein El Gordo GRATISLOS"
type input "[EMAIL_ADDRESS][DOMAIN_NAME]"
type textarea "Millionaires' Club"
type input "[EMAIL_ADDRESS][DOMAIN_NAME]"
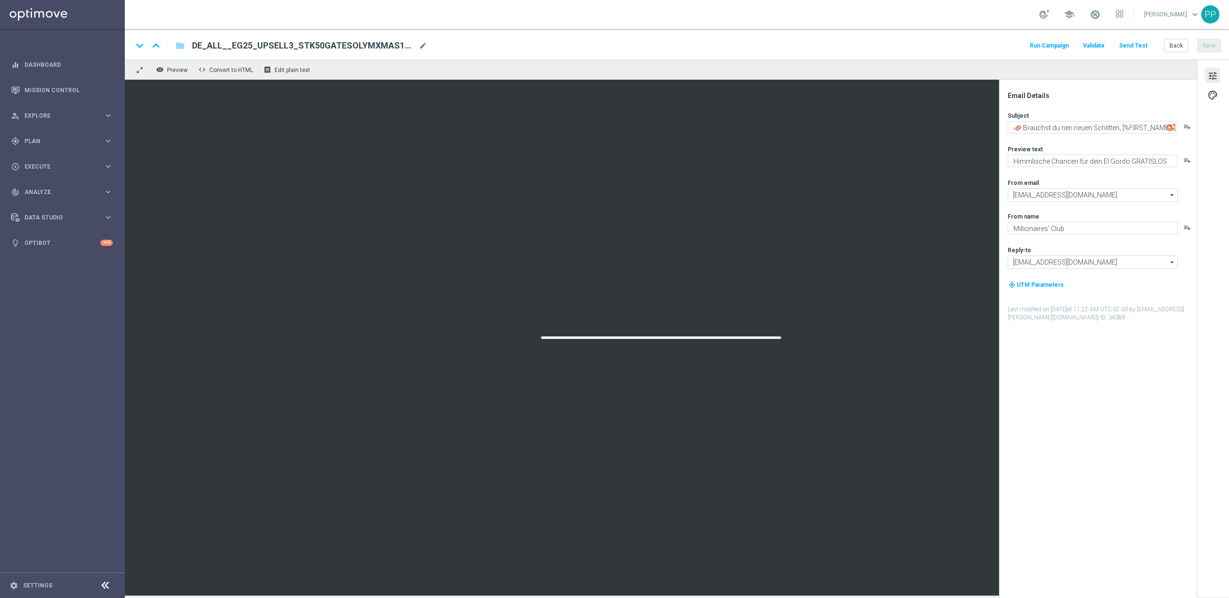
click at [1132, 45] on button "Send Test" at bounding box center [1133, 45] width 31 height 13
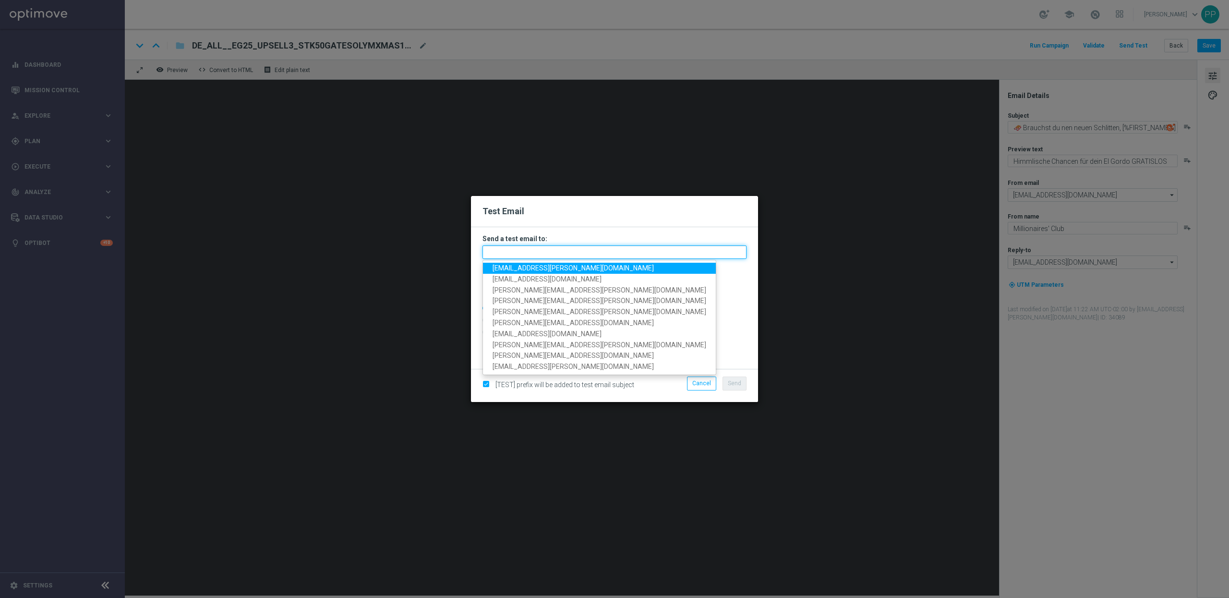
click at [574, 257] on input "text" at bounding box center [615, 251] width 264 height 13
click at [563, 272] on link "[EMAIL_ADDRESS][PERSON_NAME][DOMAIN_NAME]" at bounding box center [599, 268] width 233 height 11
type input "[EMAIL_ADDRESS][PERSON_NAME][DOMAIN_NAME]"
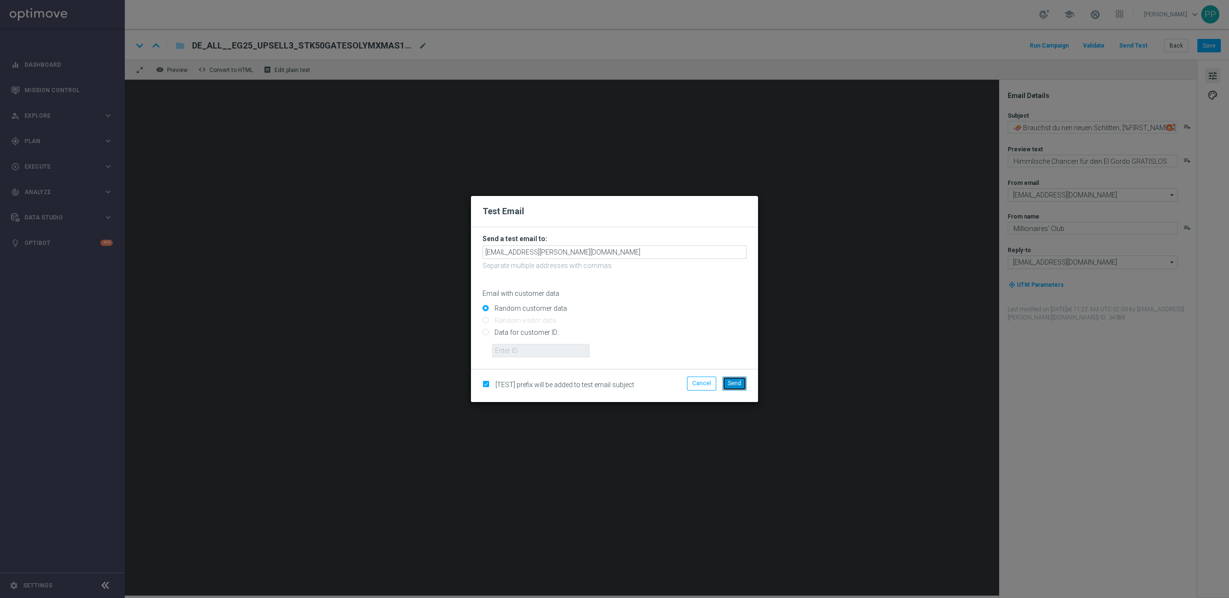
click at [736, 377] on button "Send" at bounding box center [735, 382] width 24 height 13
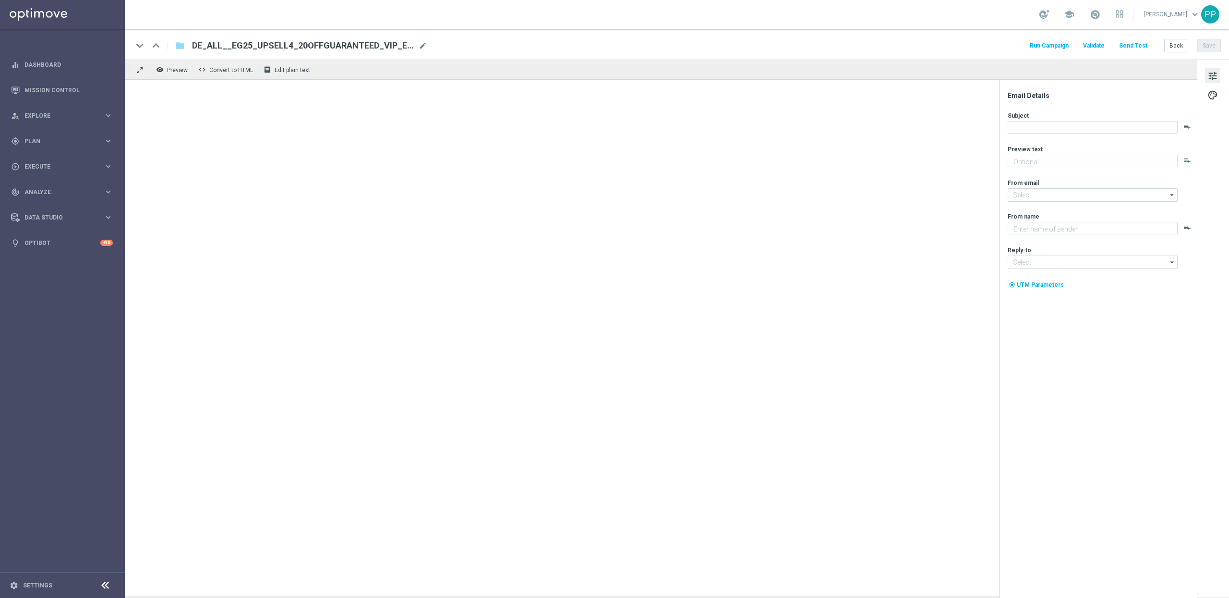
type textarea "Dein garantierter El Gordo Gewinn!"
type input "[EMAIL_ADDRESS][DOMAIN_NAME]"
type textarea "Millionaires' Club"
type input "[EMAIL_ADDRESS][DOMAIN_NAME]"
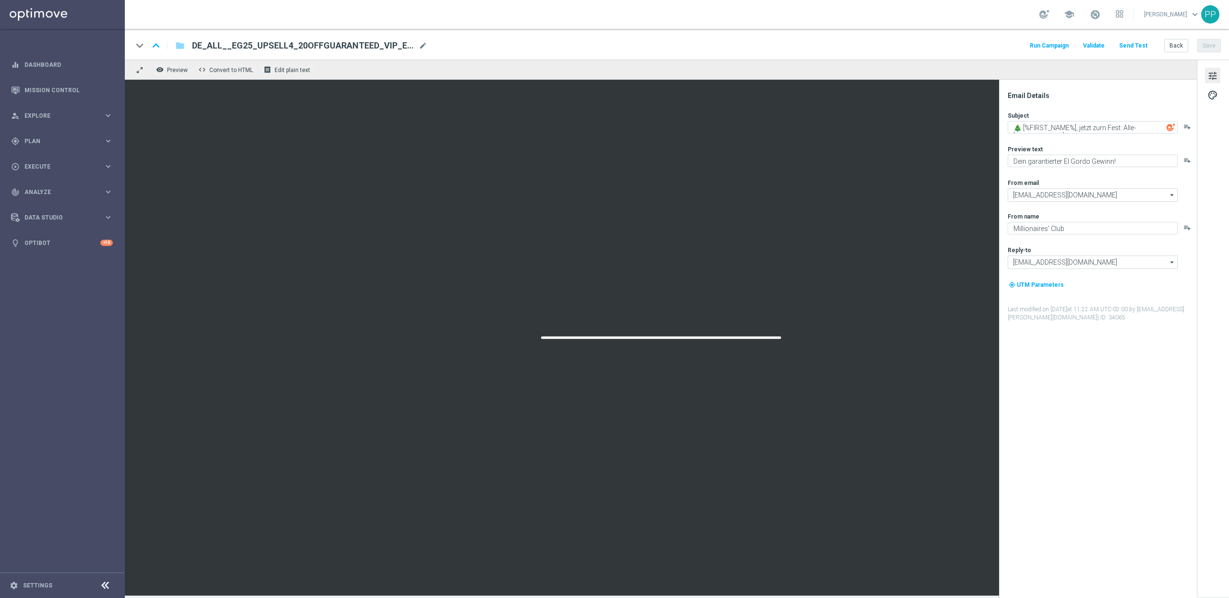
click at [1128, 46] on button "Send Test" at bounding box center [1133, 45] width 31 height 13
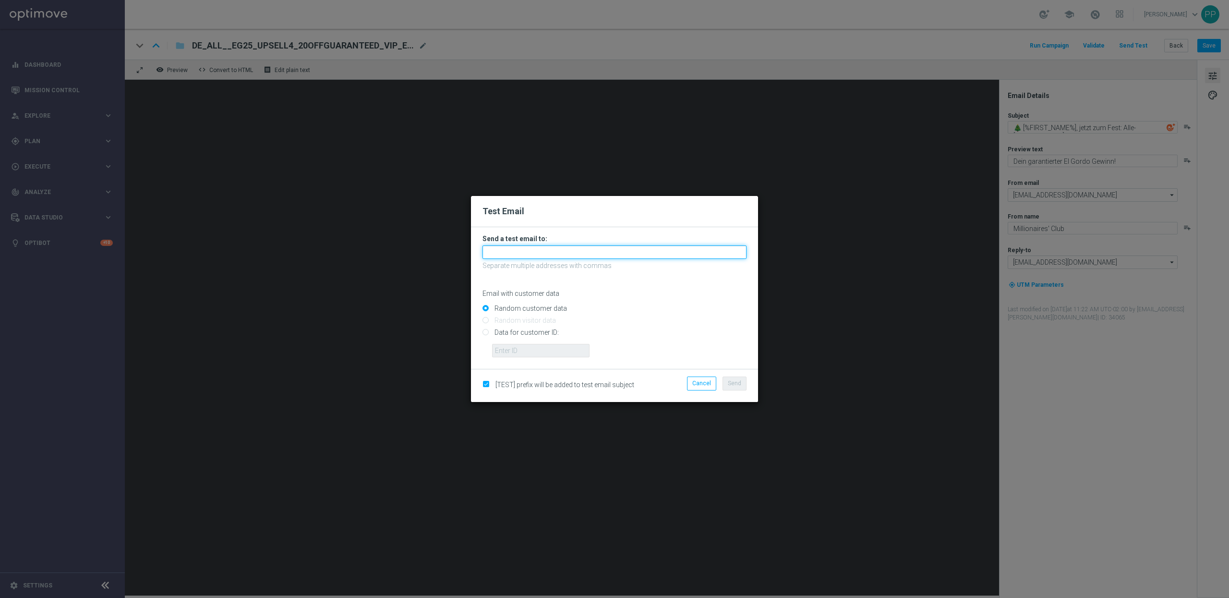
click at [566, 252] on input "text" at bounding box center [615, 251] width 264 height 13
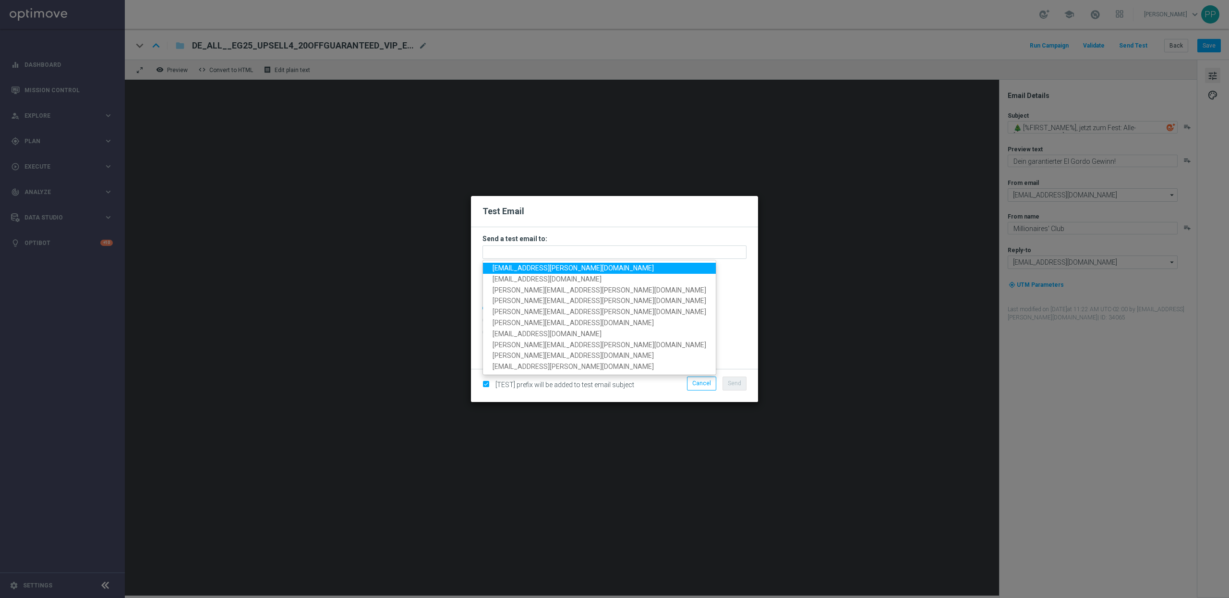
click at [533, 269] on span "[EMAIL_ADDRESS][PERSON_NAME][DOMAIN_NAME]" at bounding box center [573, 268] width 161 height 8
type input "[EMAIL_ADDRESS][PERSON_NAME][DOMAIN_NAME]"
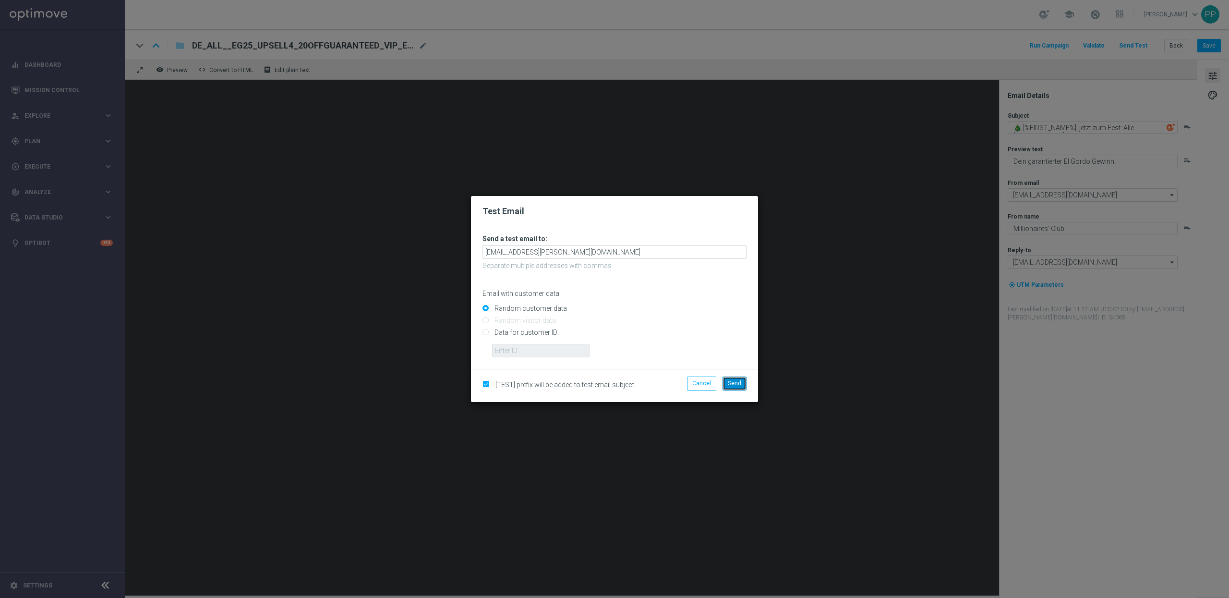
click at [733, 377] on button "Send" at bounding box center [735, 382] width 24 height 13
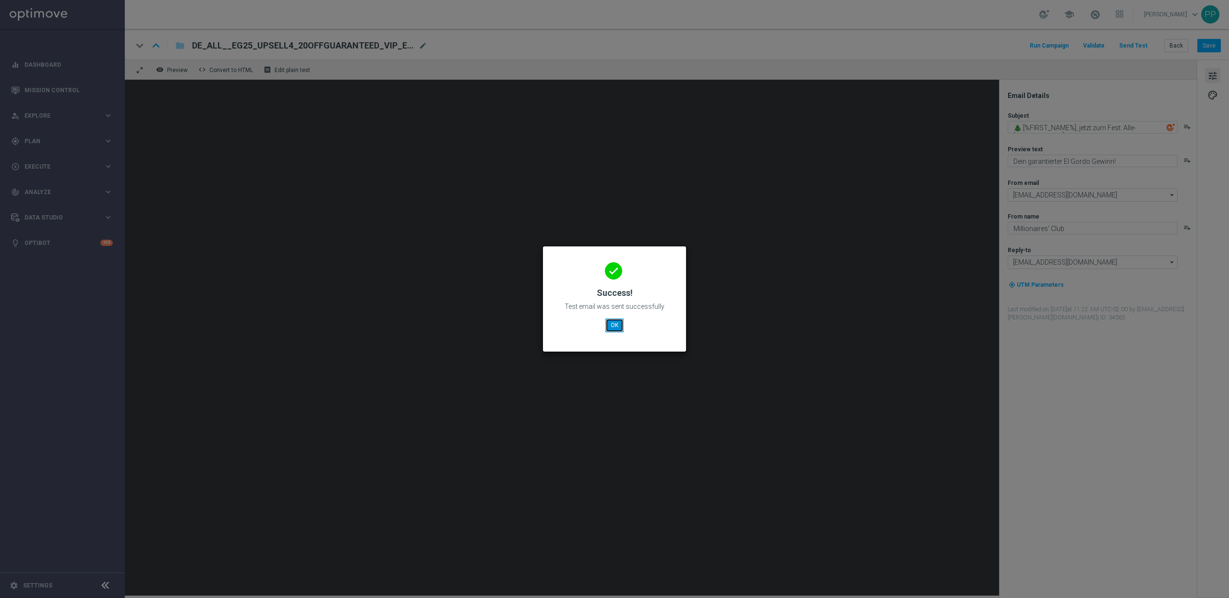
click at [612, 324] on button "OK" at bounding box center [614, 324] width 18 height 13
